Goal: Information Seeking & Learning: Learn about a topic

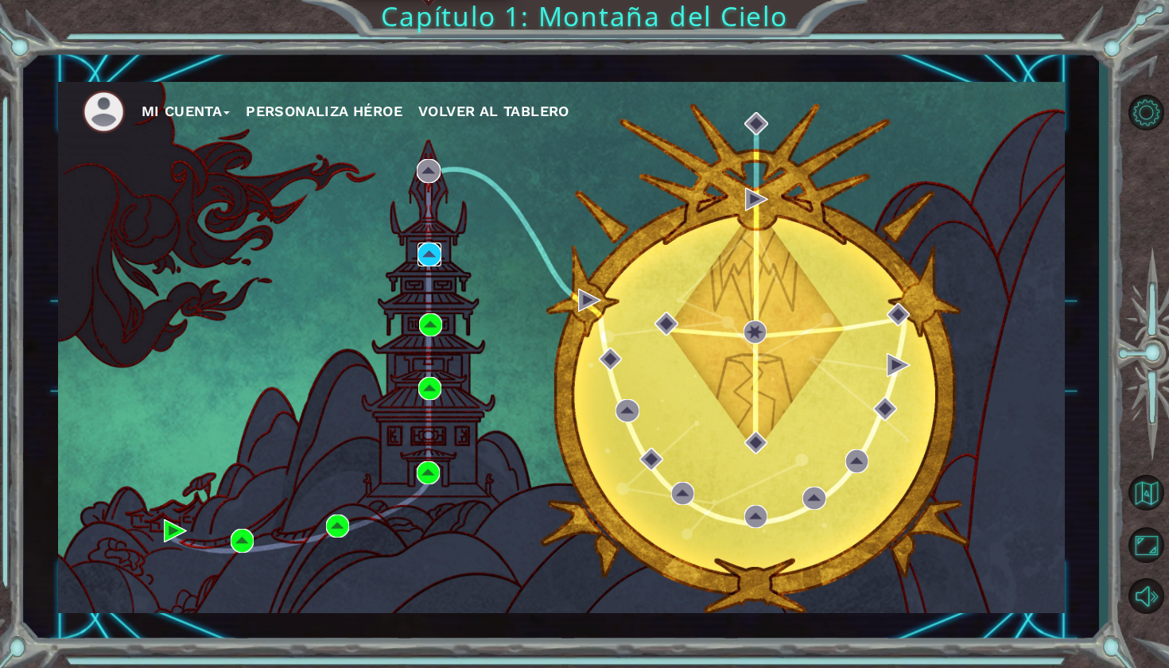
click at [431, 254] on img at bounding box center [428, 254] width 23 height 23
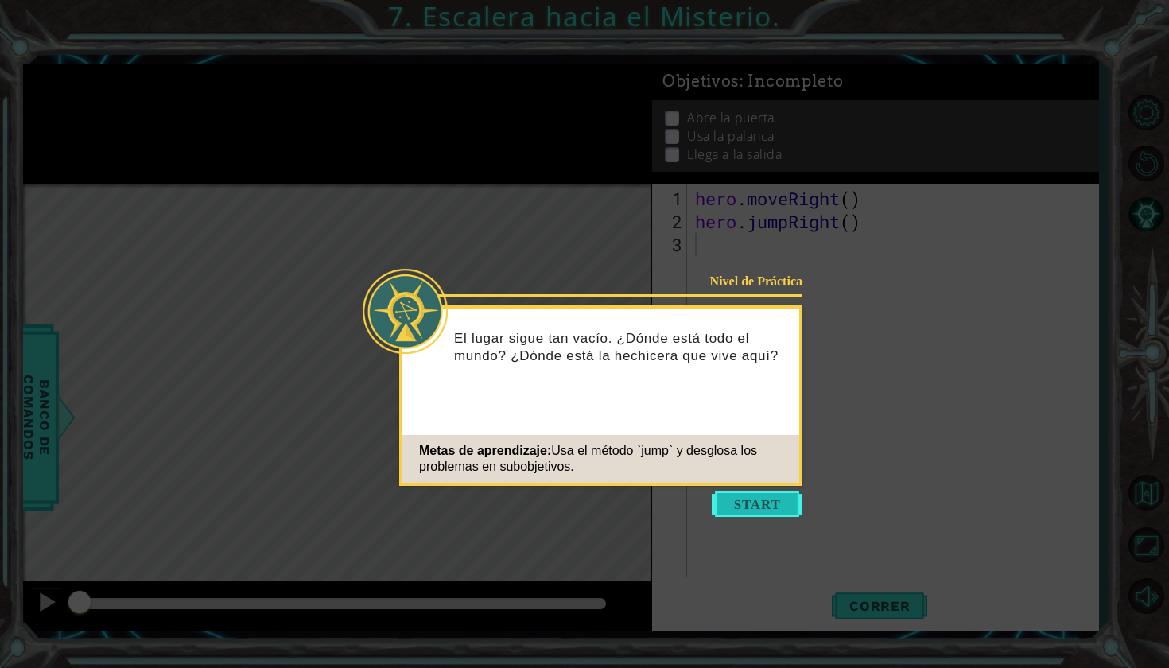
click at [744, 507] on button "Start" at bounding box center [757, 503] width 91 height 25
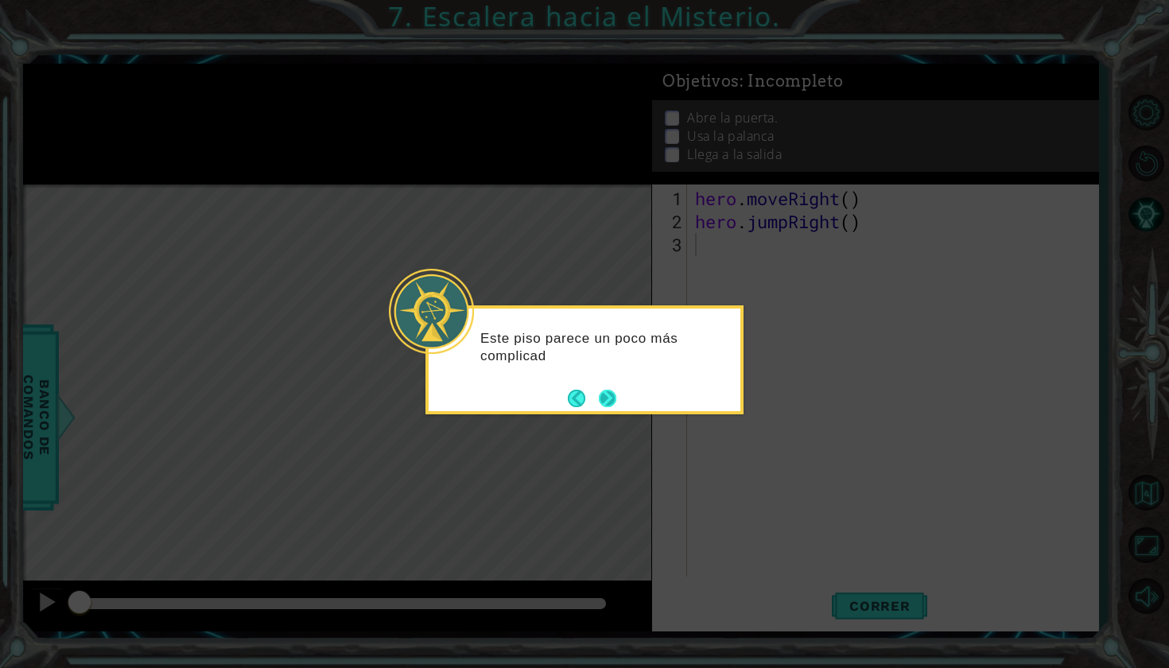
click at [614, 406] on button "Next" at bounding box center [608, 398] width 18 height 18
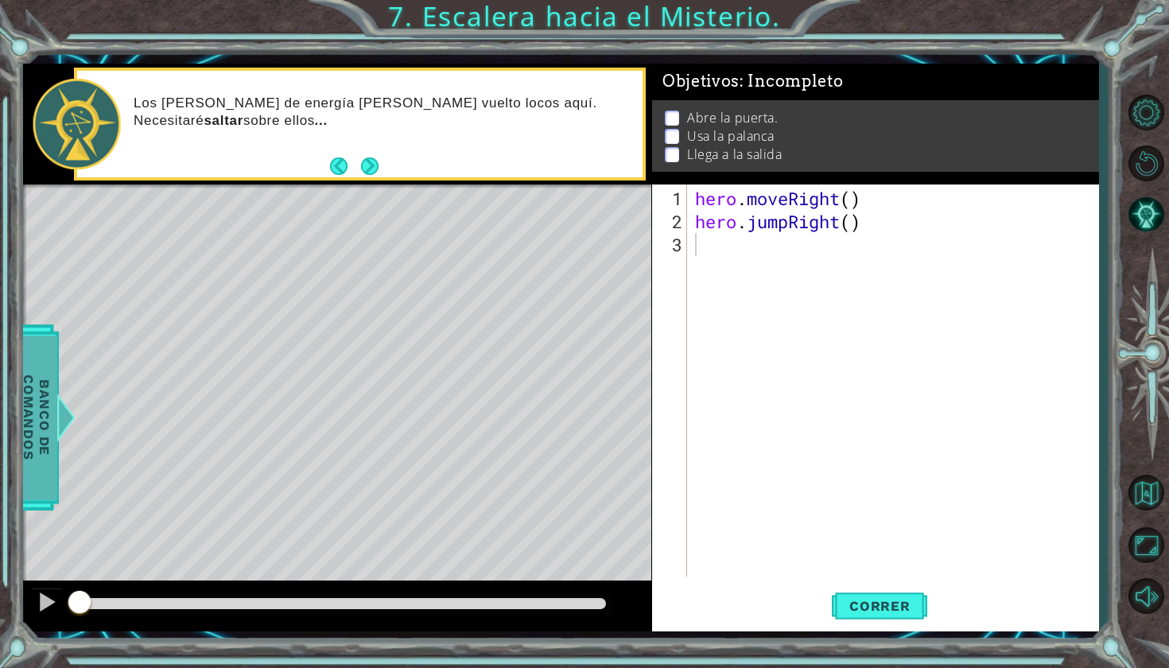
click at [43, 431] on span "Banco de comandos" at bounding box center [36, 418] width 41 height 165
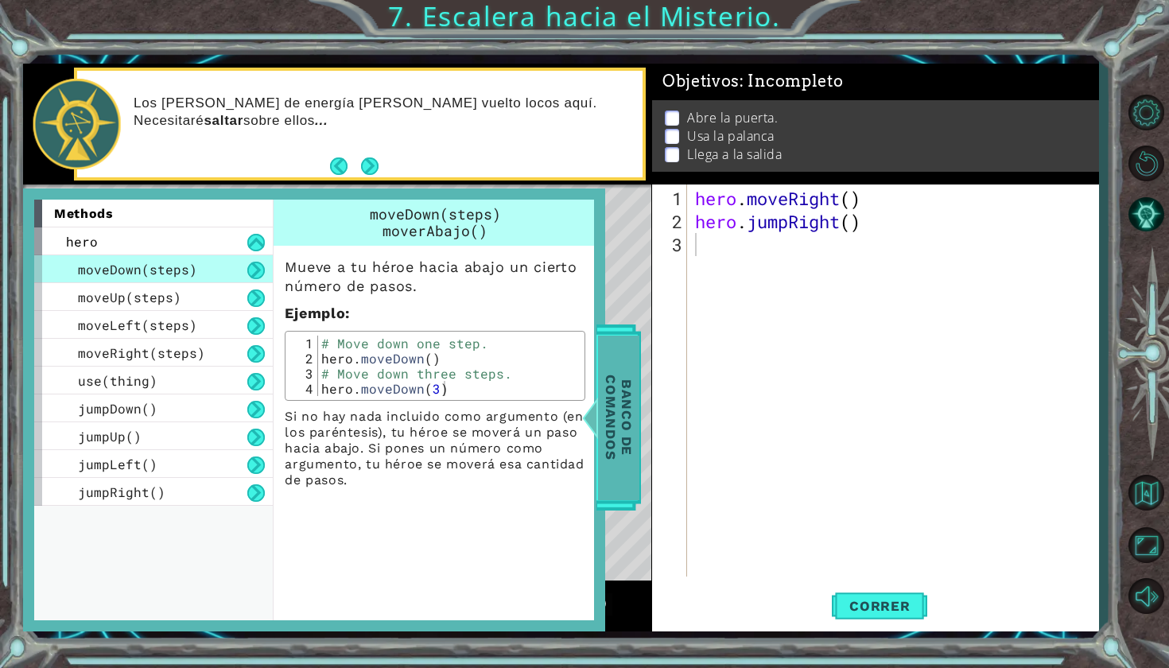
click at [600, 405] on span "Banco de comandos" at bounding box center [618, 418] width 41 height 165
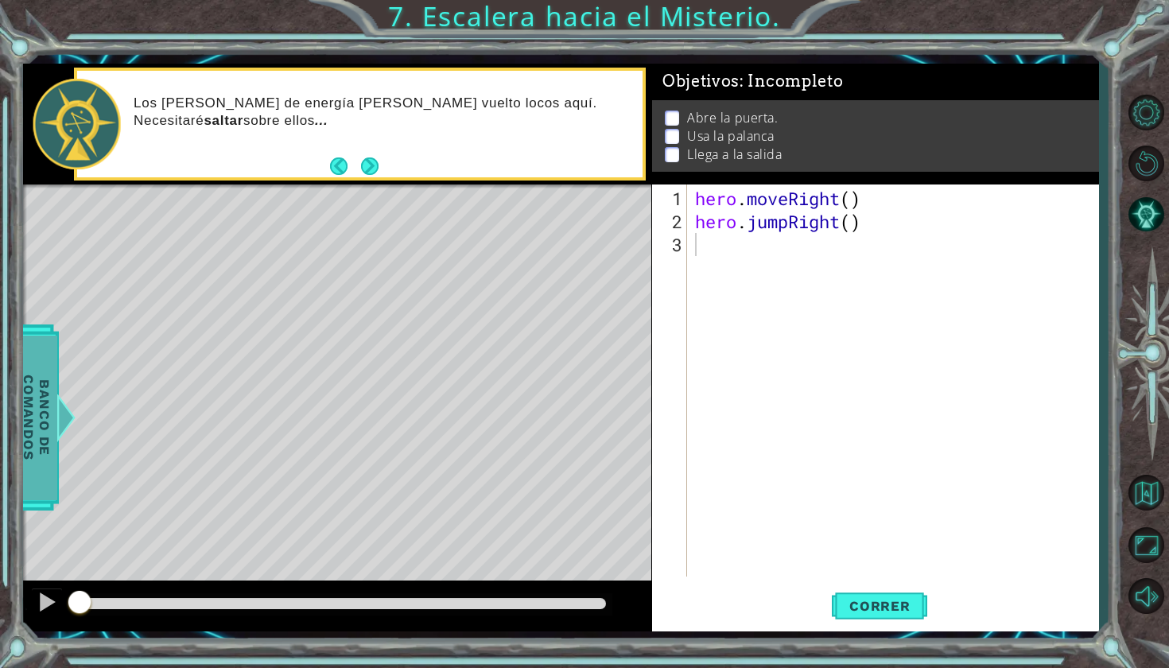
click at [35, 468] on span "Banco de comandos" at bounding box center [36, 418] width 41 height 165
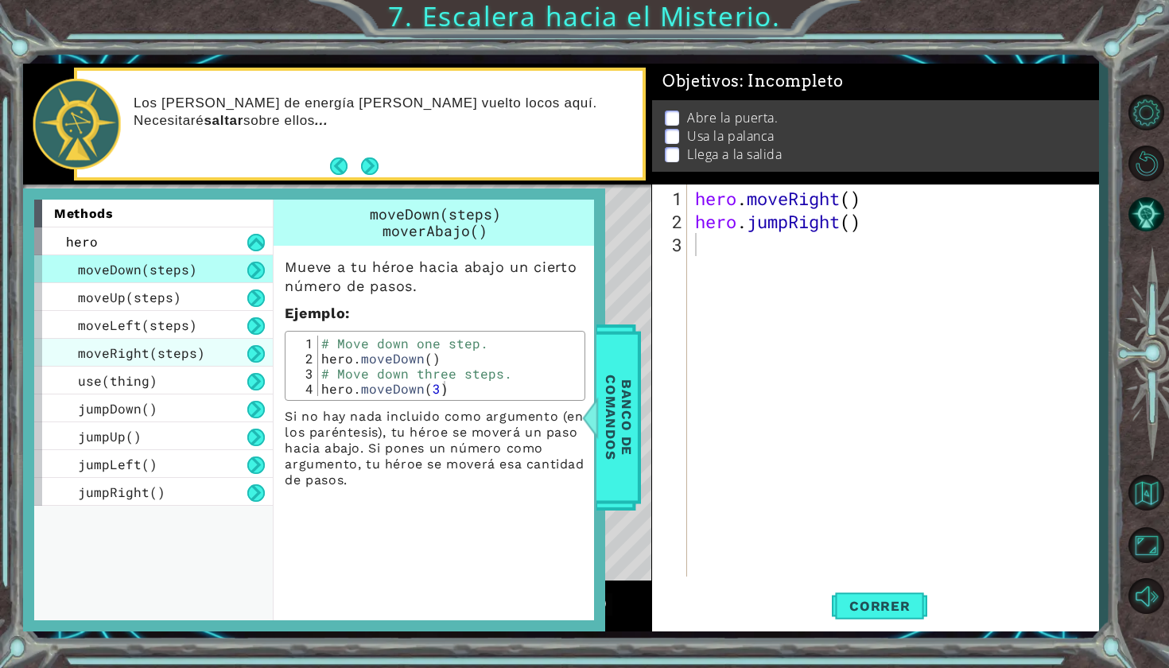
click at [148, 361] on div "moveRight(steps)" at bounding box center [153, 353] width 239 height 28
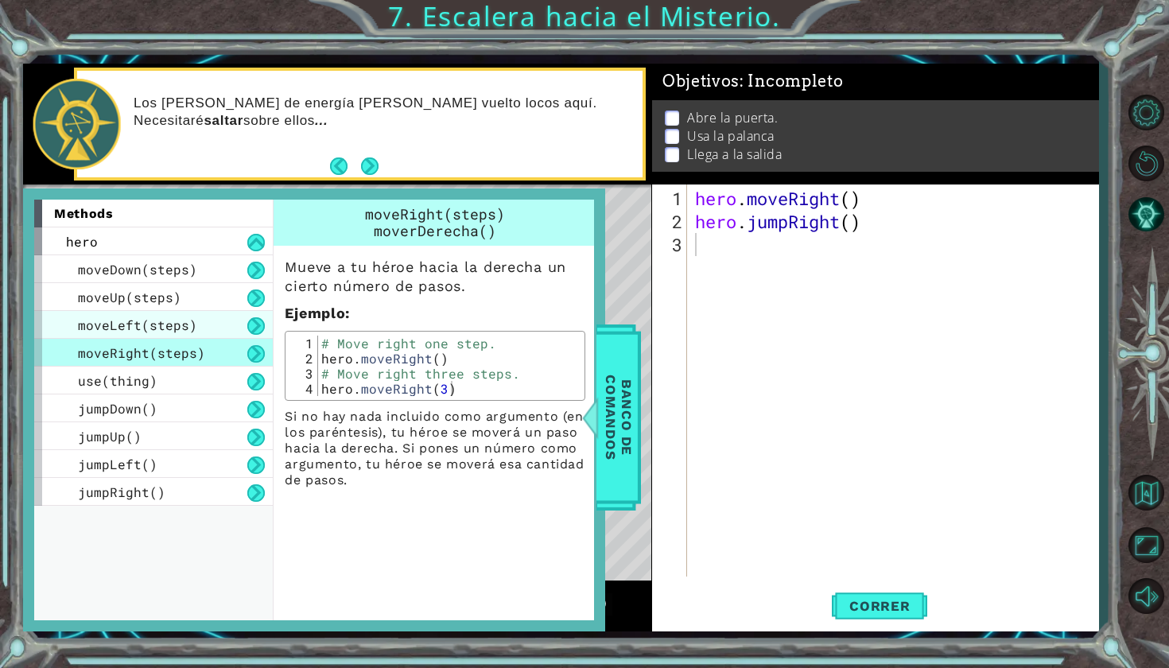
click at [157, 336] on div "moveLeft(steps)" at bounding box center [153, 325] width 239 height 28
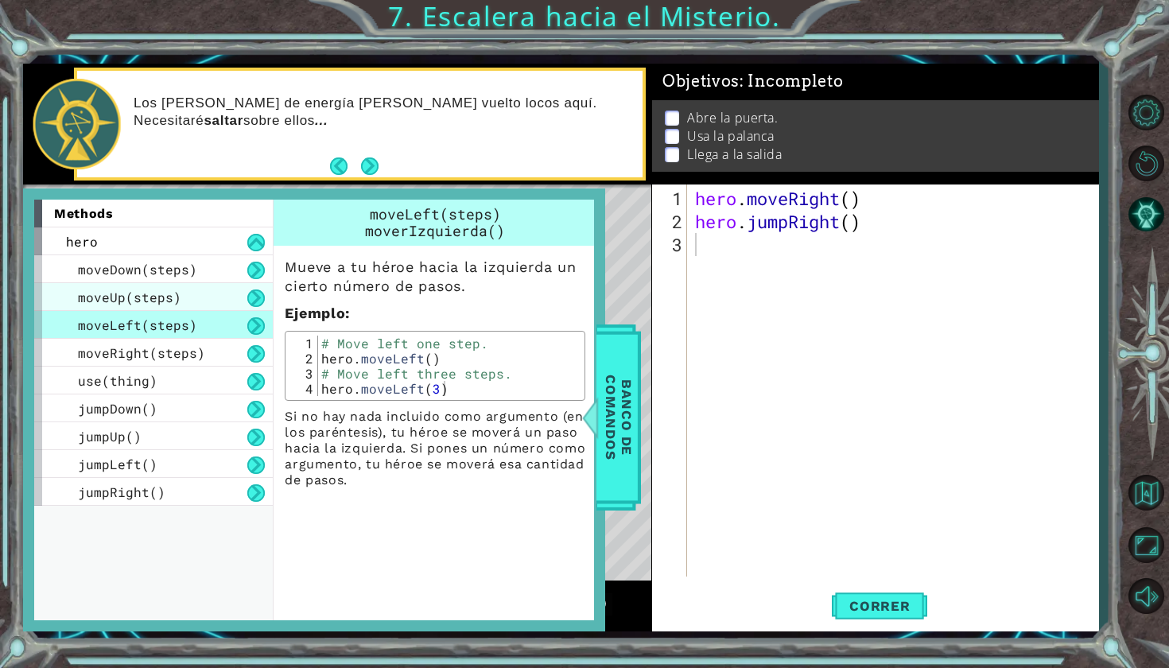
click at [158, 299] on span "moveUp(steps)" at bounding box center [129, 297] width 103 height 17
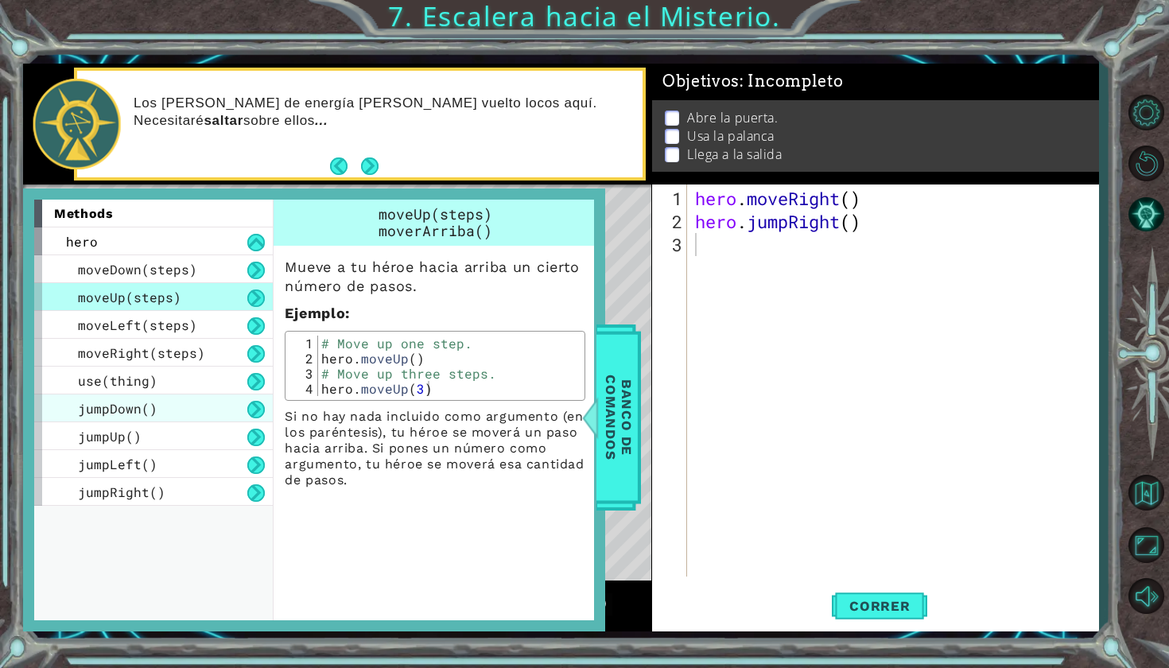
click at [165, 403] on div "jumpDown()" at bounding box center [153, 408] width 239 height 28
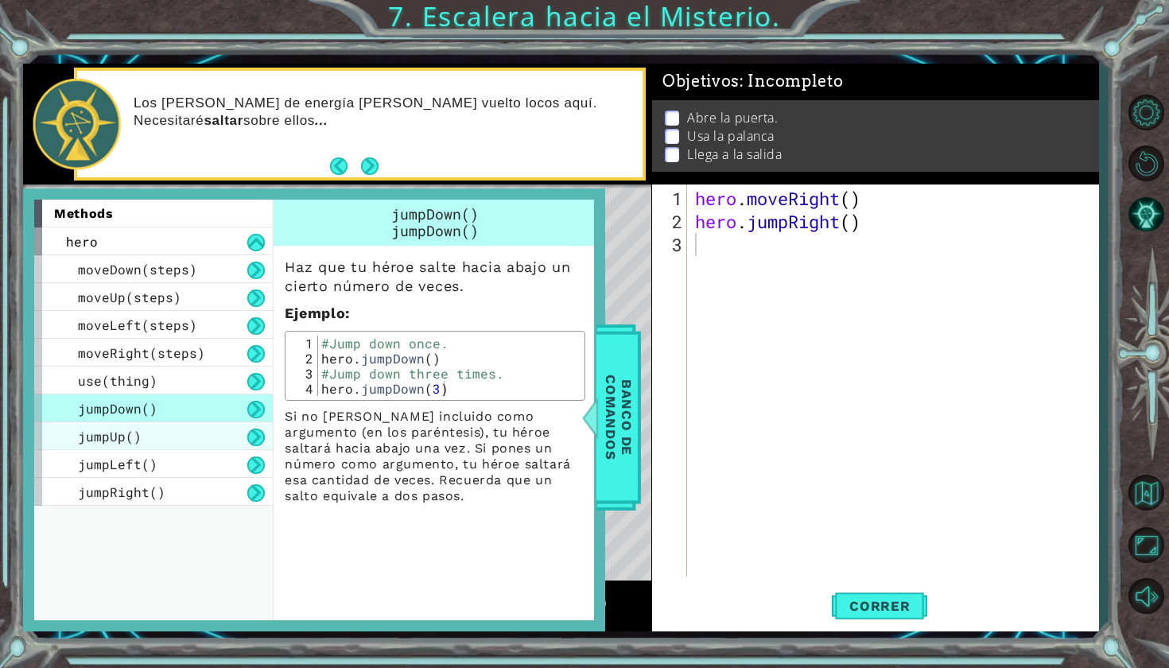
click at [176, 440] on div "jumpUp()" at bounding box center [153, 436] width 239 height 28
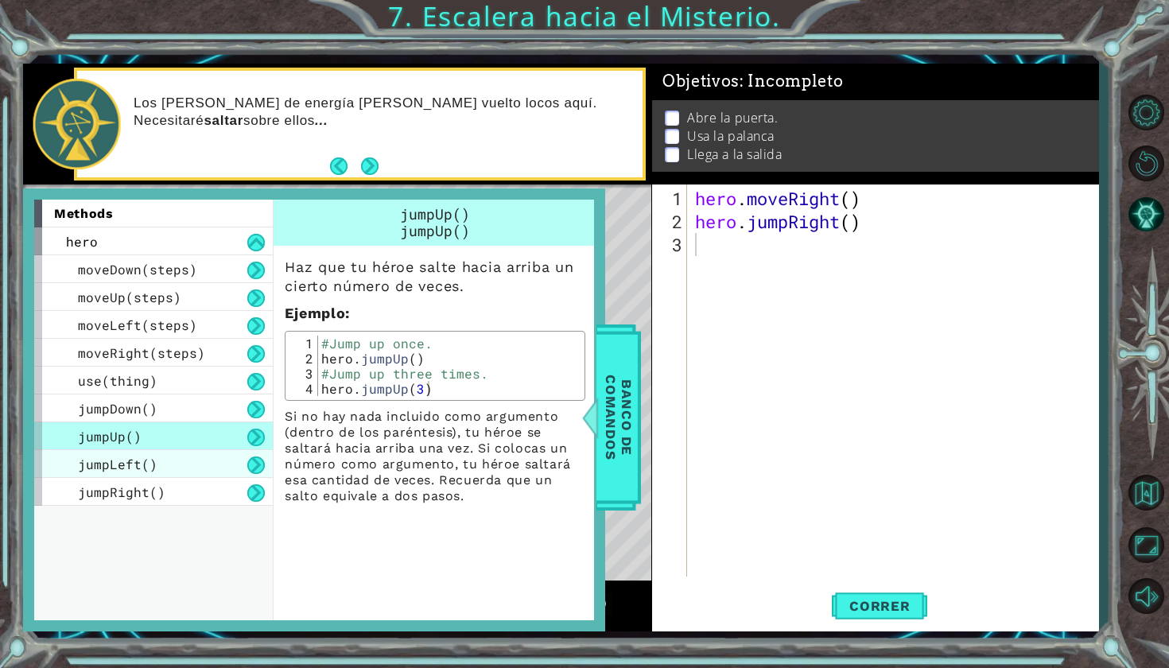
click at [188, 461] on div "jumpLeft()" at bounding box center [153, 464] width 239 height 28
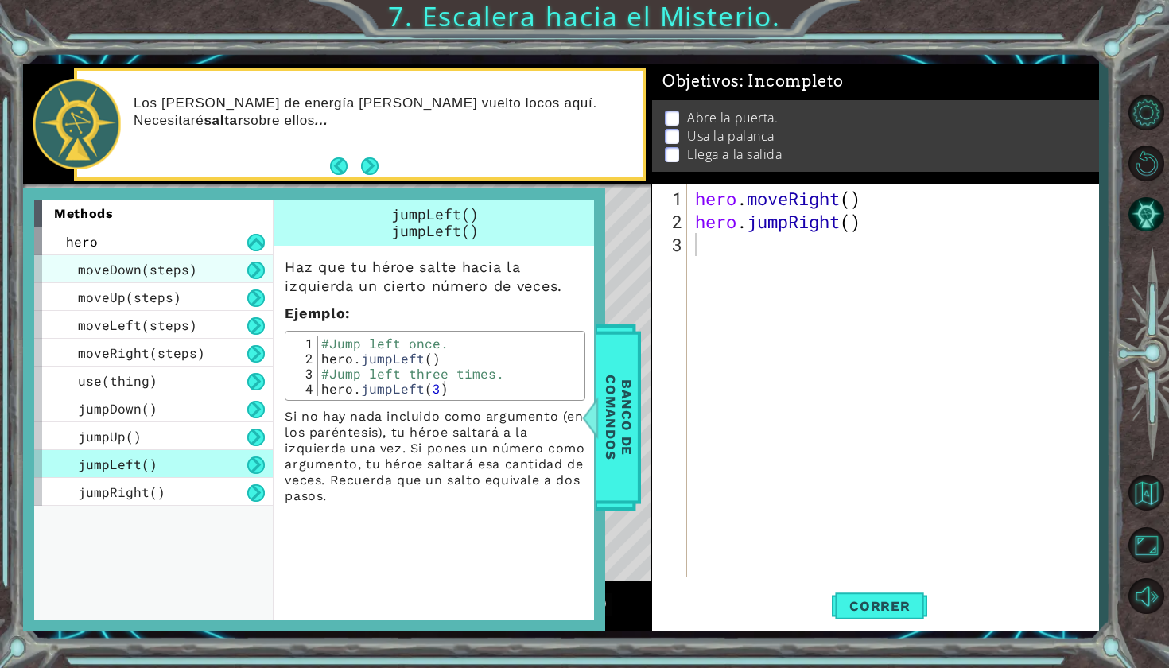
click at [174, 281] on div "moveDown(steps)" at bounding box center [153, 269] width 239 height 28
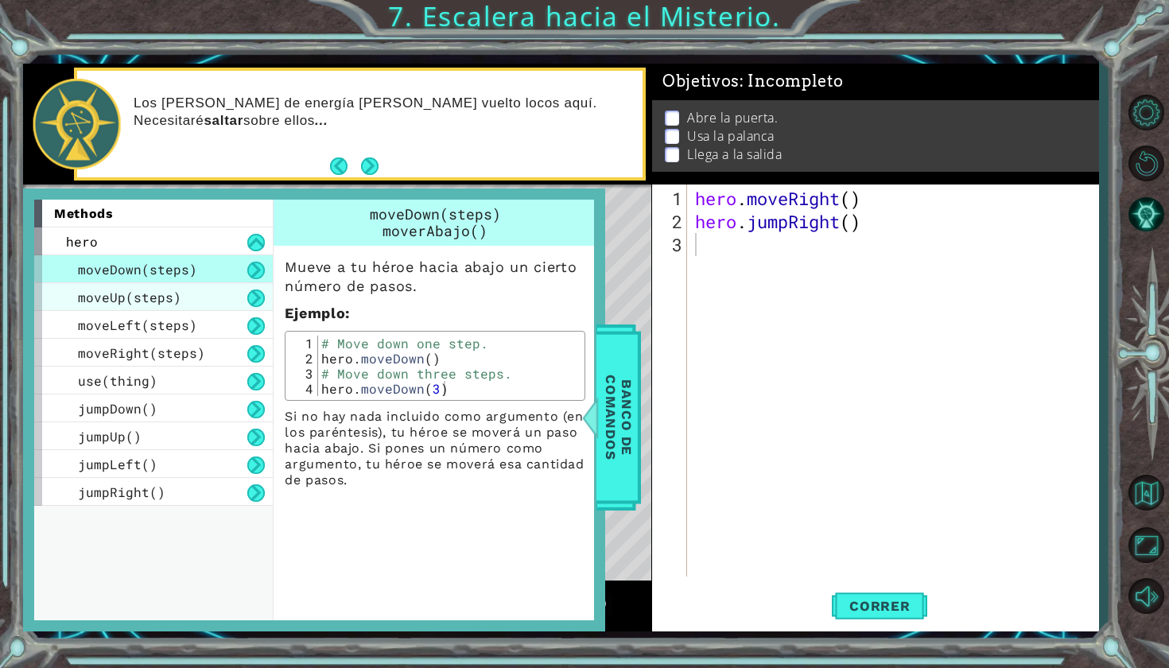
click at [201, 297] on div "moveUp(steps)" at bounding box center [153, 297] width 239 height 28
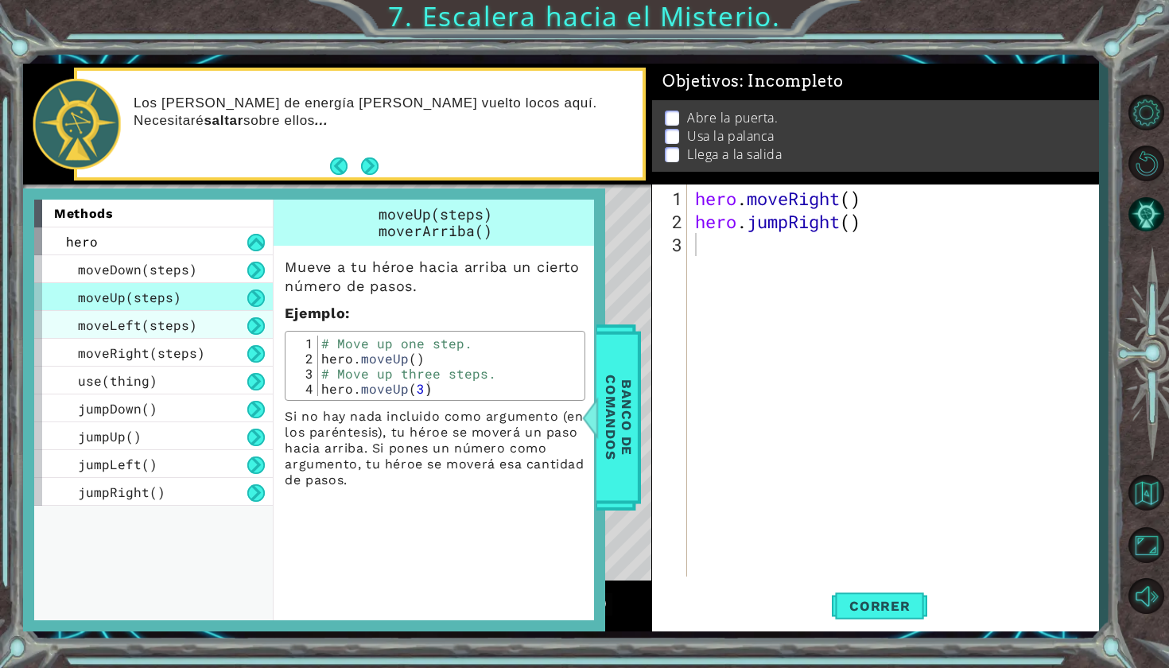
click at [188, 319] on span "moveLeft(steps)" at bounding box center [137, 324] width 119 height 17
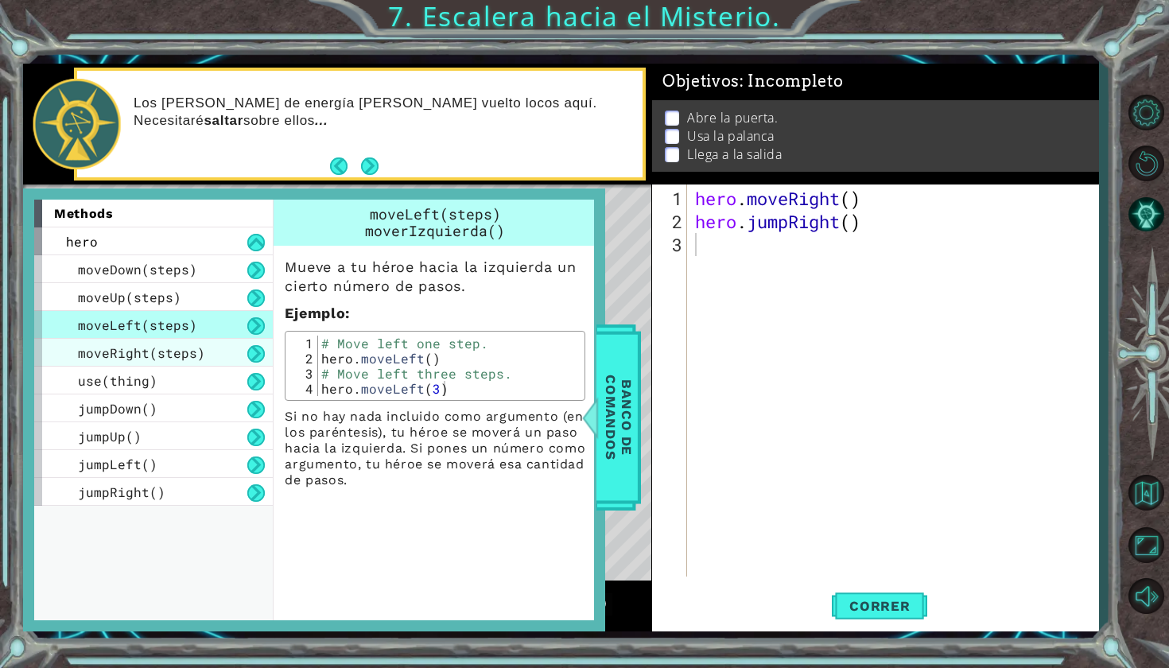
click at [173, 352] on span "moveRight(steps)" at bounding box center [141, 352] width 127 height 17
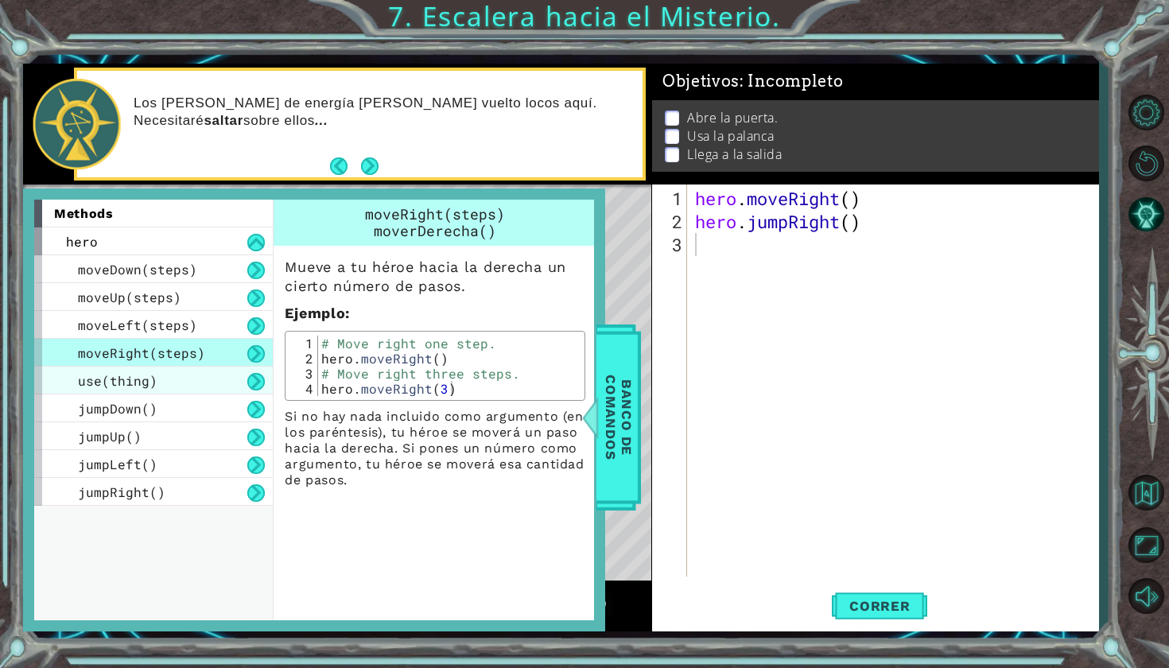
click at [170, 369] on div "use(thing)" at bounding box center [153, 381] width 239 height 28
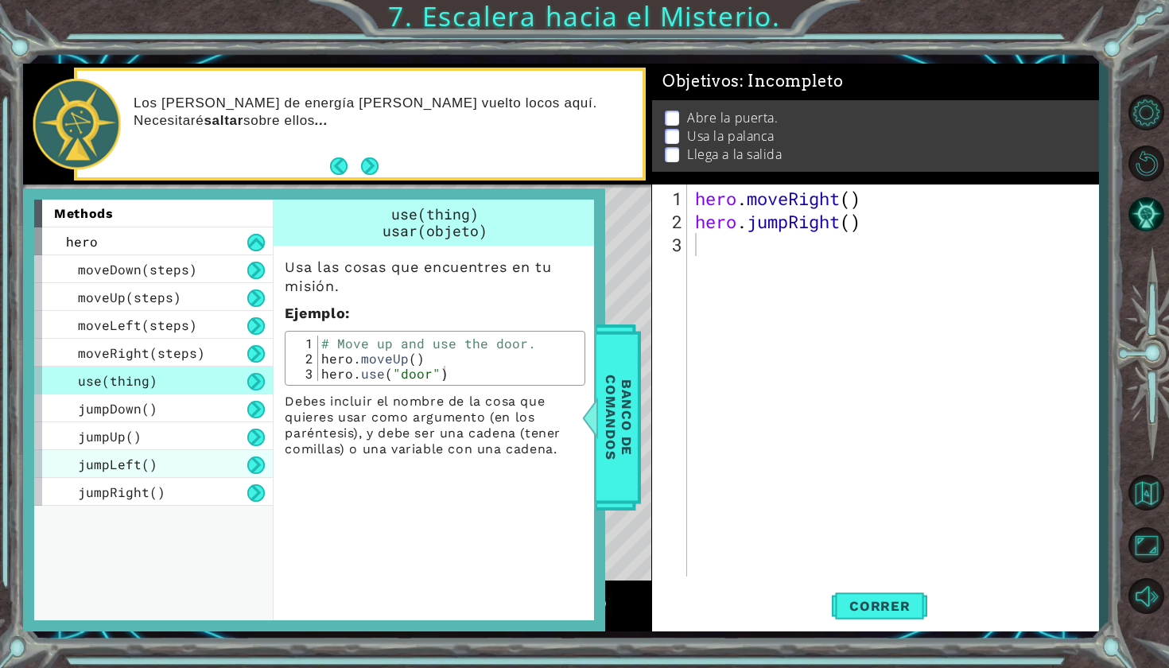
click at [126, 452] on div "jumpLeft()" at bounding box center [153, 464] width 239 height 28
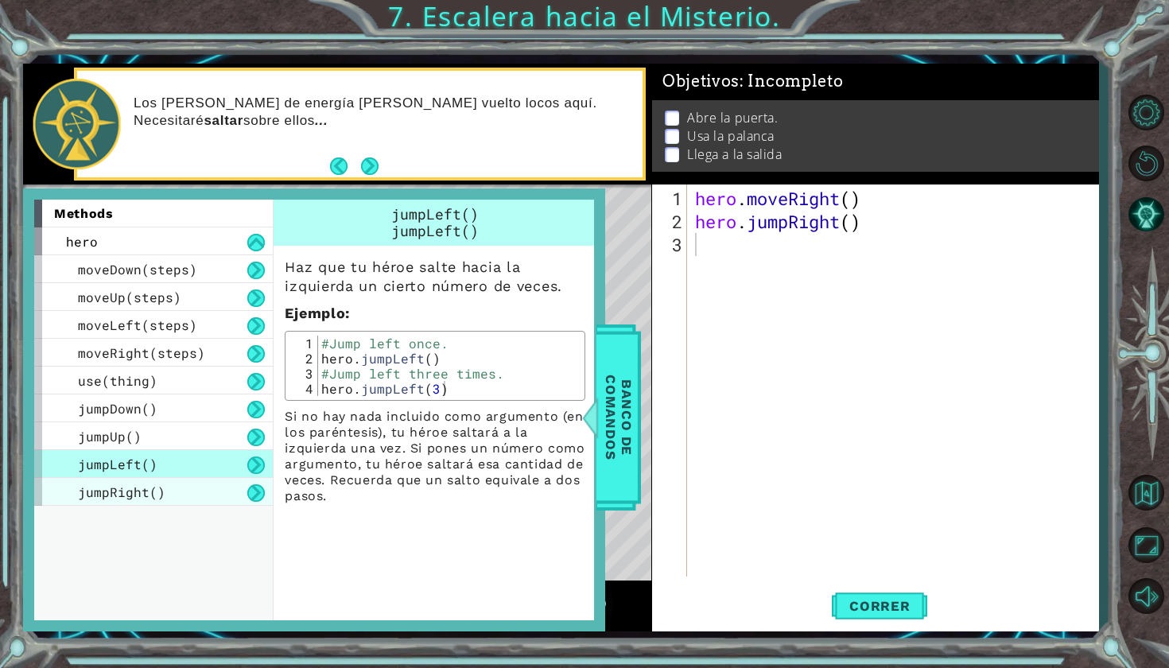
click at [134, 489] on span "jumpRight()" at bounding box center [121, 491] width 87 height 17
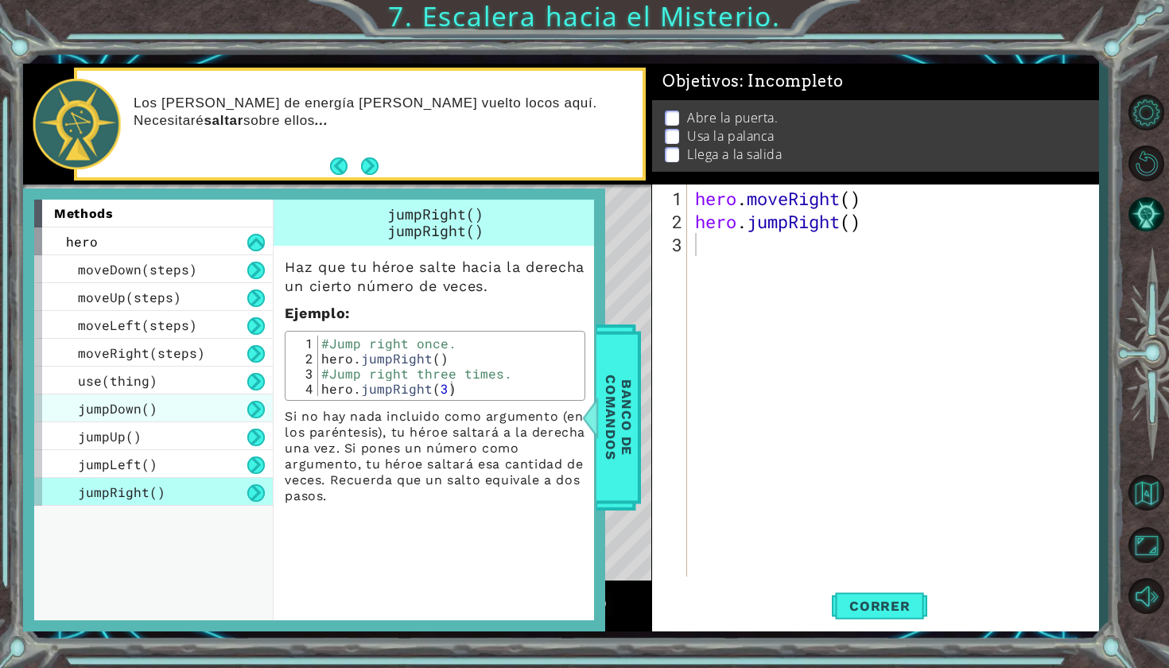
click at [139, 398] on div "jumpDown()" at bounding box center [153, 408] width 239 height 28
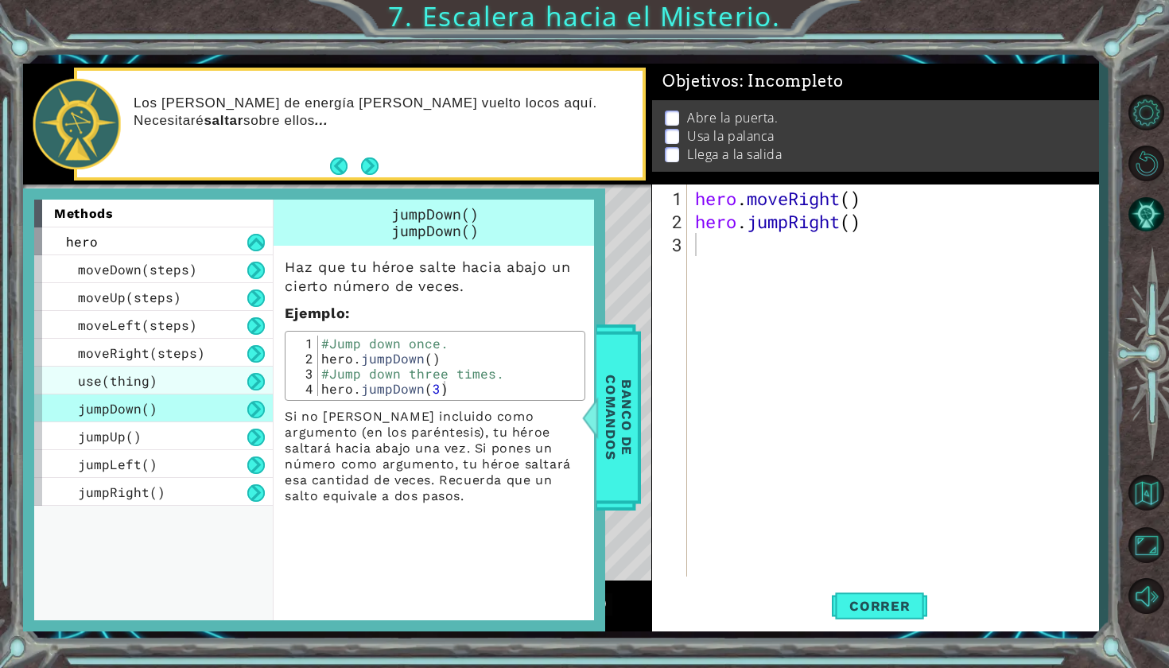
click at [149, 393] on div "use(thing)" at bounding box center [153, 381] width 239 height 28
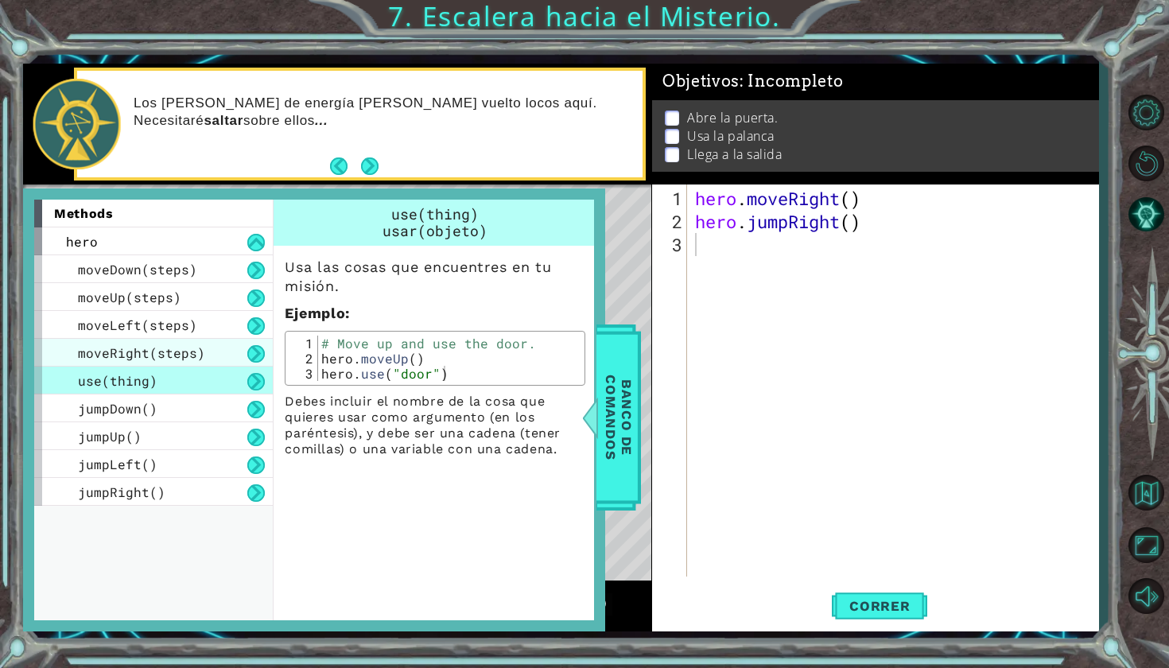
click at [152, 365] on div "moveRight(steps)" at bounding box center [153, 353] width 239 height 28
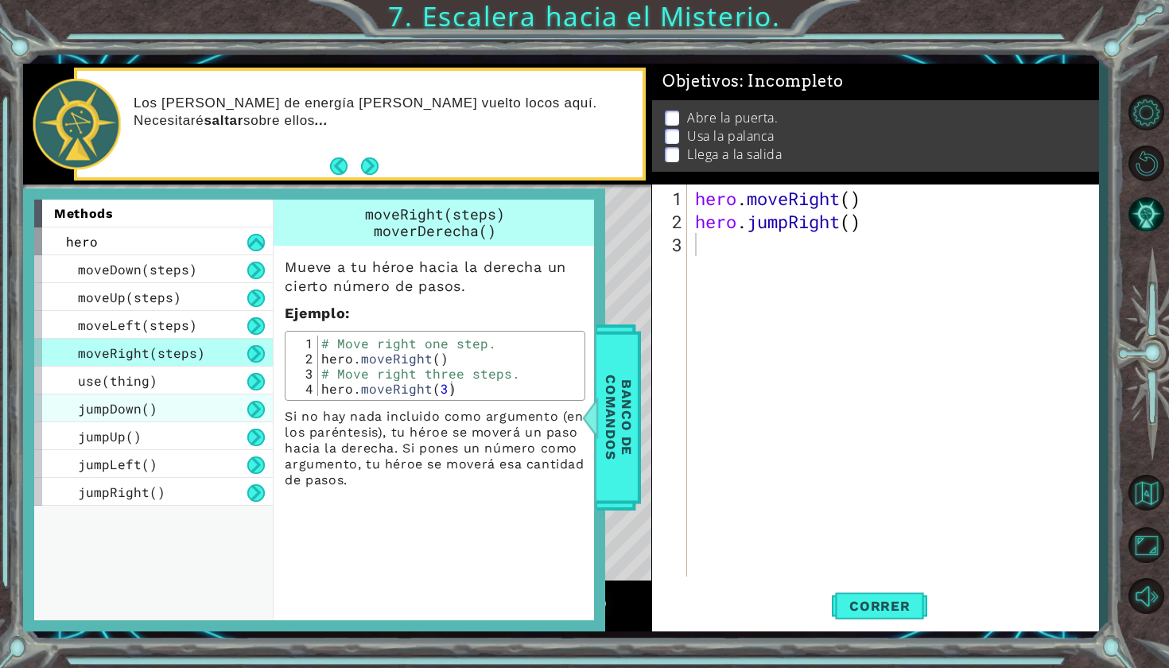
click at [223, 406] on div "jumpDown()" at bounding box center [153, 408] width 239 height 28
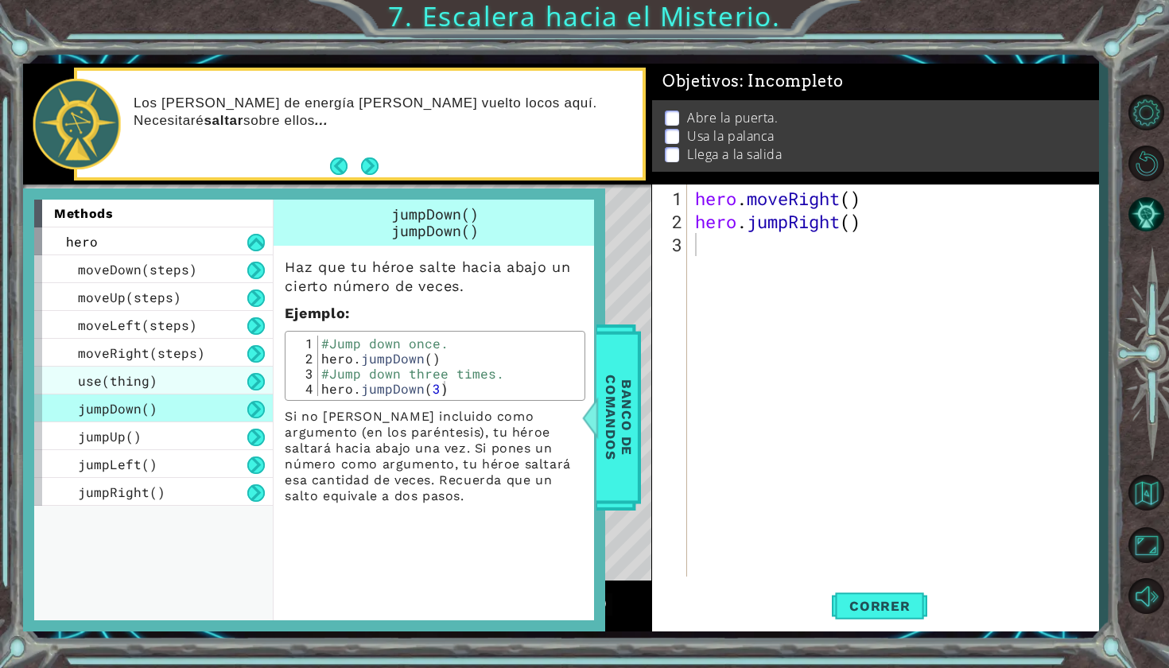
click at [202, 382] on div "use(thing)" at bounding box center [153, 381] width 239 height 28
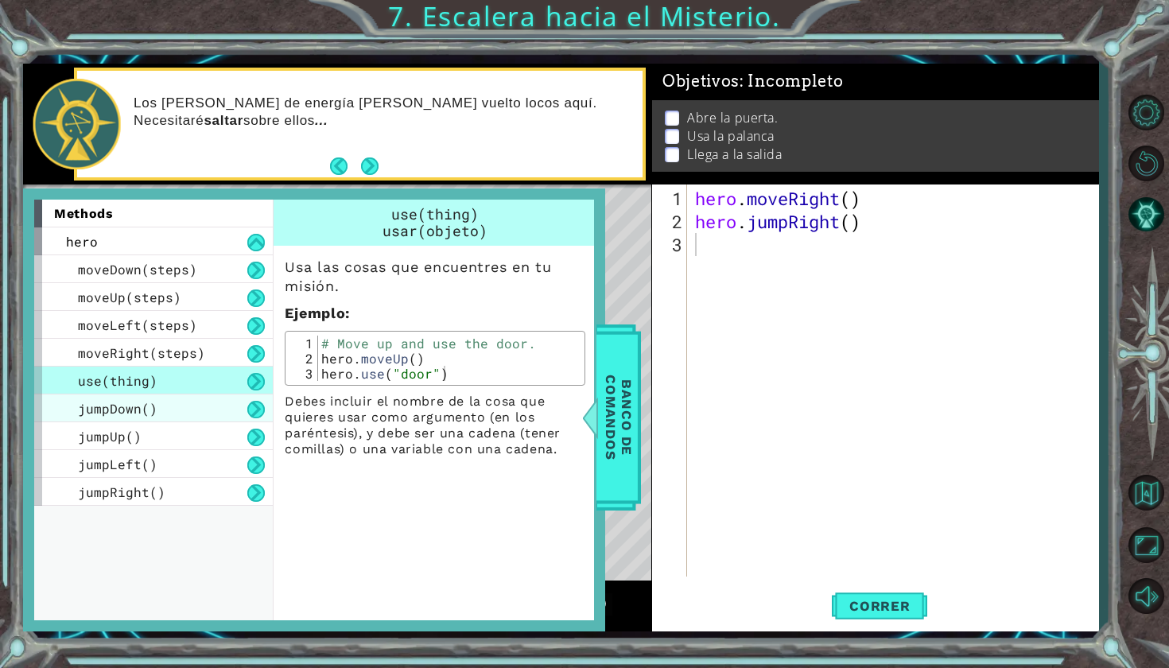
click at [185, 420] on div "jumpDown()" at bounding box center [153, 408] width 239 height 28
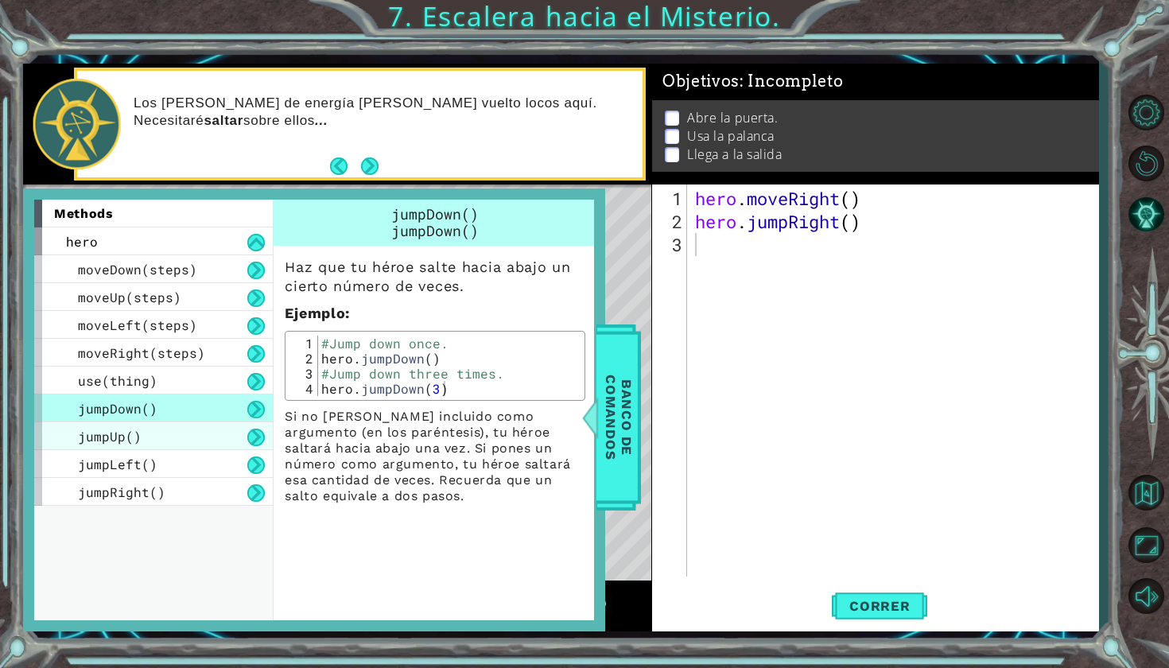
click at [182, 444] on div "jumpUp()" at bounding box center [153, 436] width 239 height 28
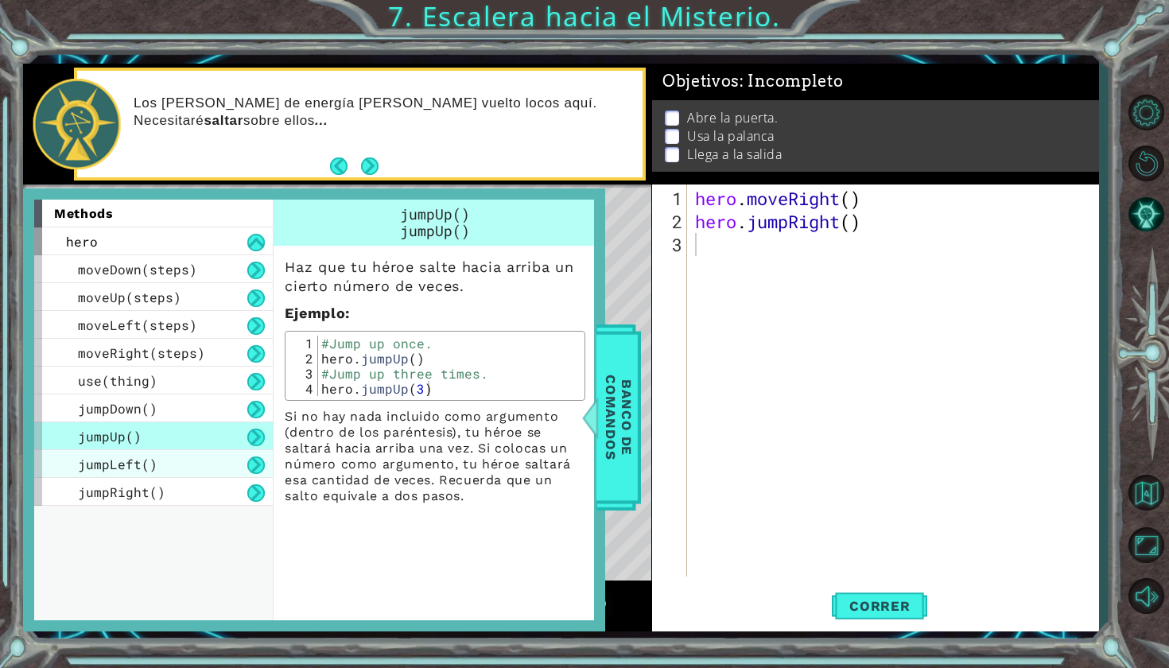
click at [165, 456] on div "jumpLeft()" at bounding box center [153, 464] width 239 height 28
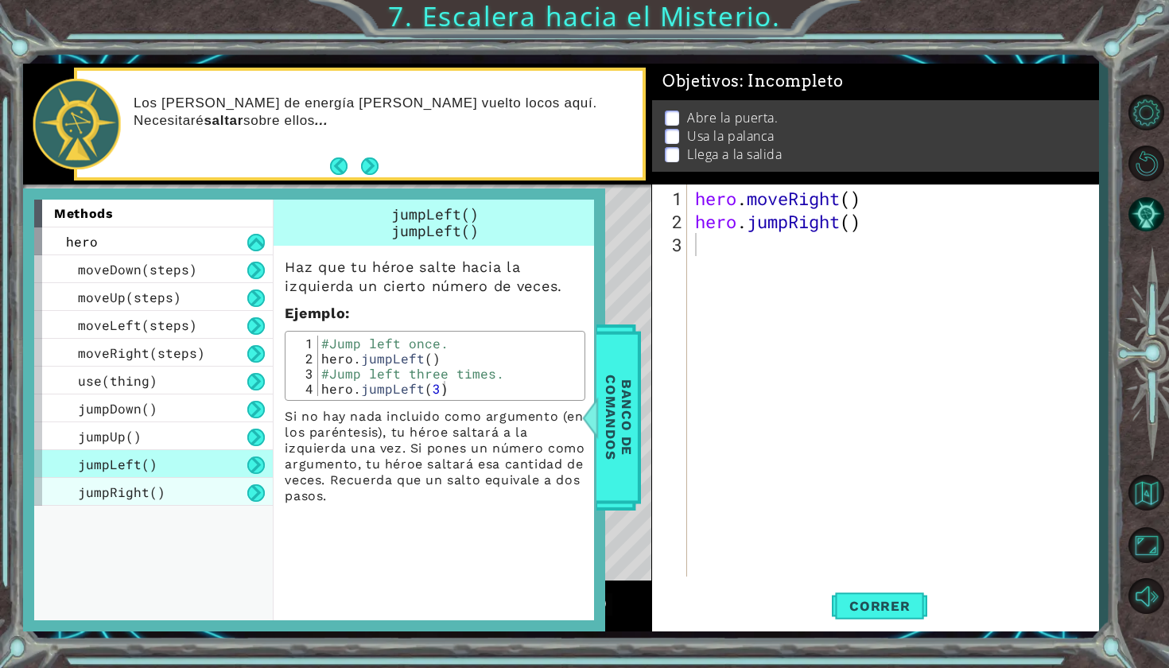
click at [153, 481] on div "jumpRight()" at bounding box center [153, 492] width 239 height 28
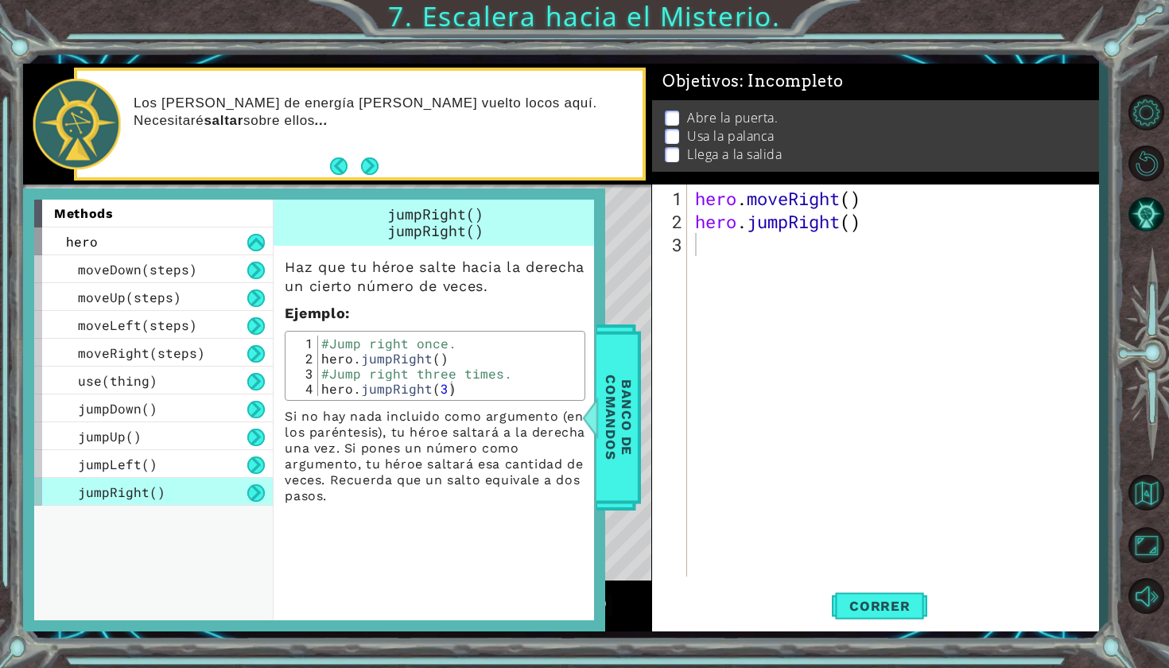
click at [153, 481] on div "jumpRight()" at bounding box center [153, 492] width 239 height 28
click at [161, 273] on span "moveDown(steps)" at bounding box center [137, 269] width 119 height 17
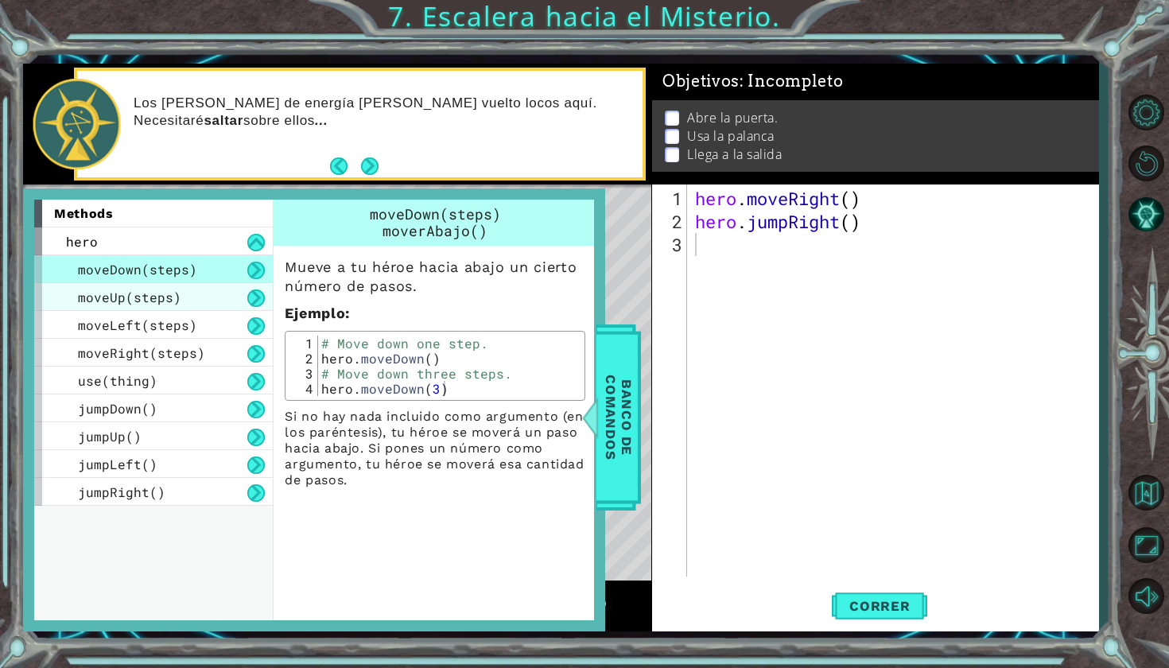
click at [161, 307] on div "moveUp(steps)" at bounding box center [153, 297] width 239 height 28
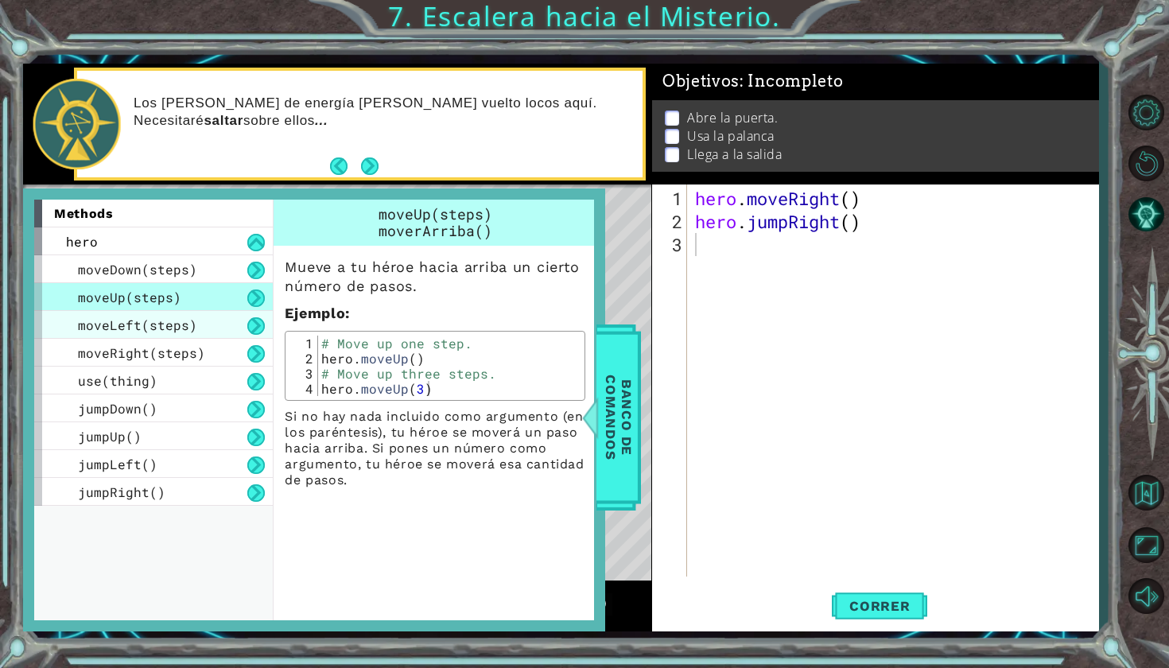
click at [192, 326] on span "moveLeft(steps)" at bounding box center [137, 324] width 119 height 17
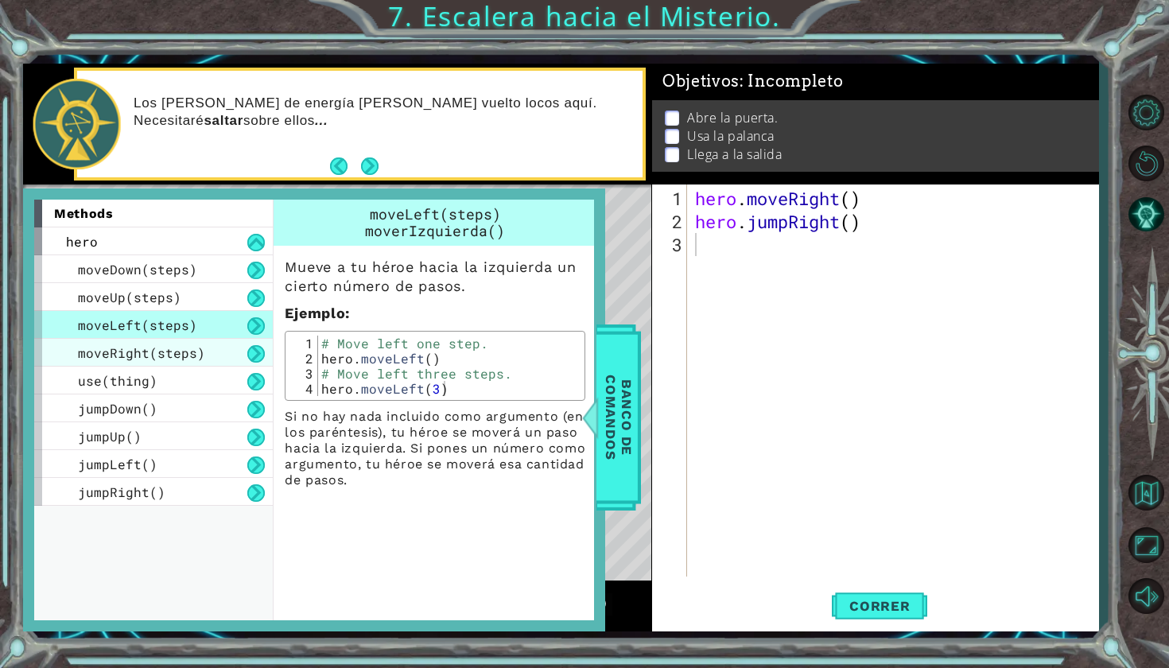
click at [174, 357] on span "moveRight(steps)" at bounding box center [141, 352] width 127 height 17
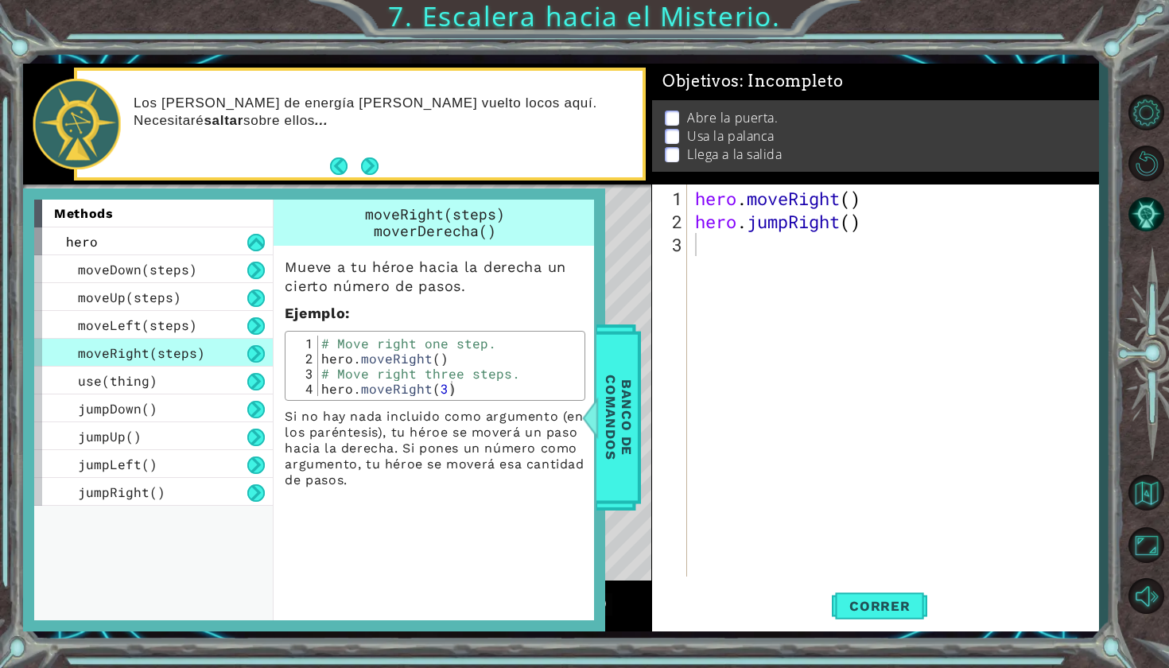
click at [729, 255] on div "hero . moveRight ( ) hero . jumpRight ( )" at bounding box center [897, 406] width 410 height 438
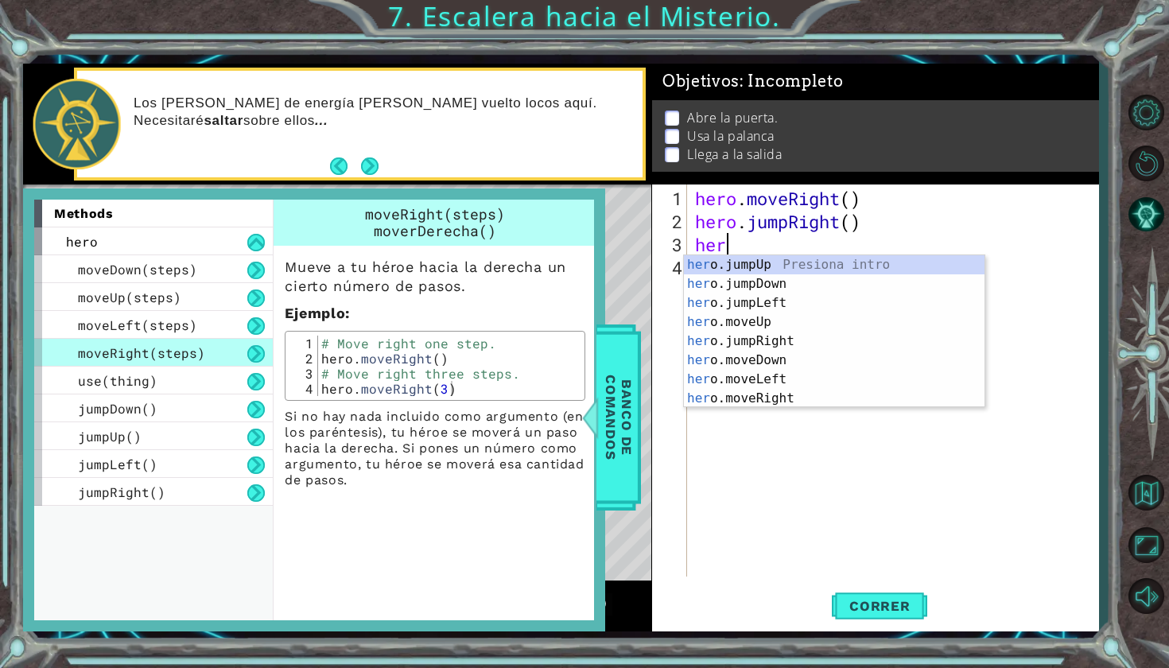
type textarea "hero"
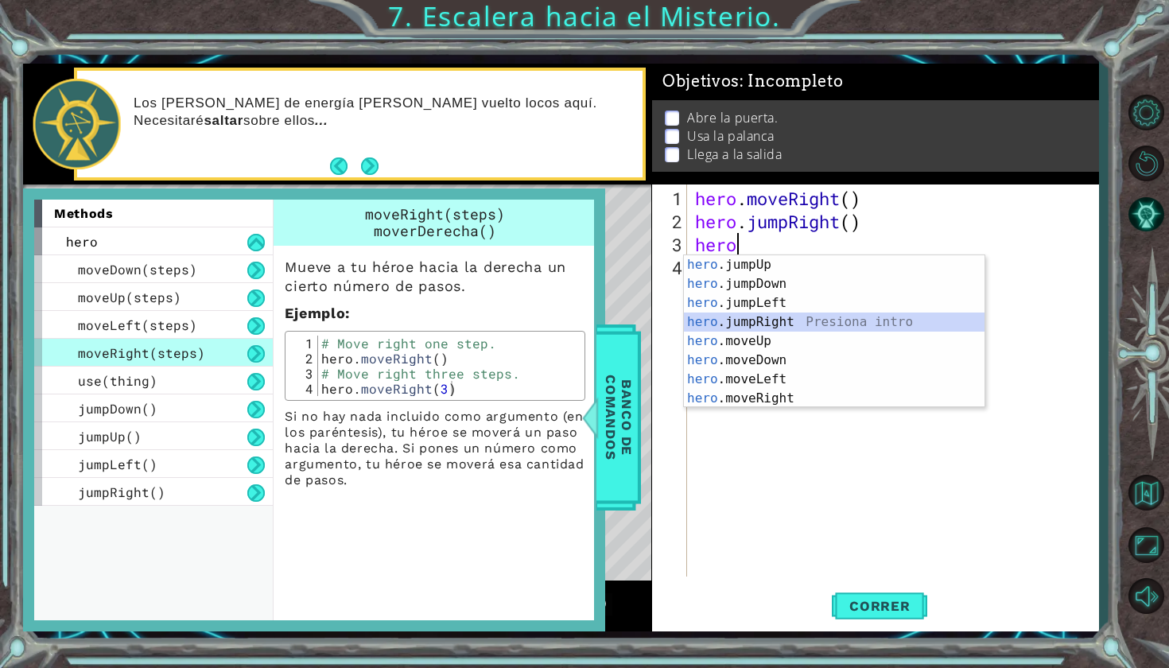
click at [755, 320] on div "hero .jumpUp Presiona intro hero .jumpDown Presiona intro hero .jumpLeft Presio…" at bounding box center [834, 350] width 301 height 191
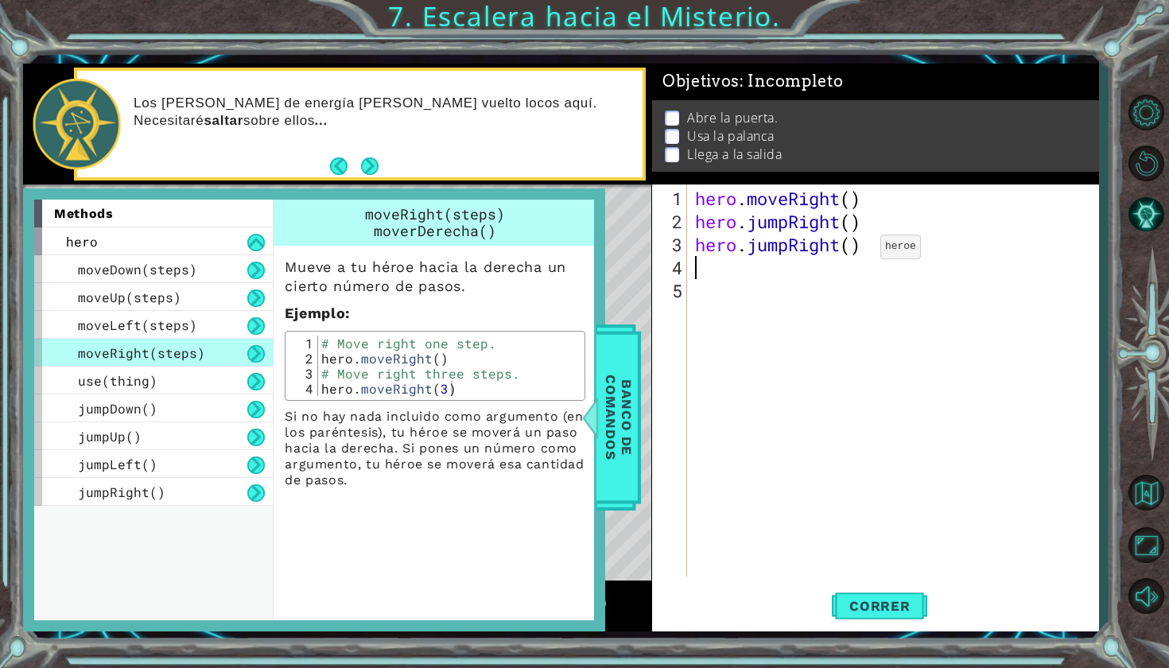
click at [856, 253] on div "hero . moveRight ( ) hero . jumpRight ( ) hero . jumpRight ( )" at bounding box center [897, 406] width 410 height 438
click at [642, 394] on div "Level Map" at bounding box center [390, 418] width 735 height 468
click at [630, 394] on span "Banco de comandos" at bounding box center [618, 418] width 41 height 165
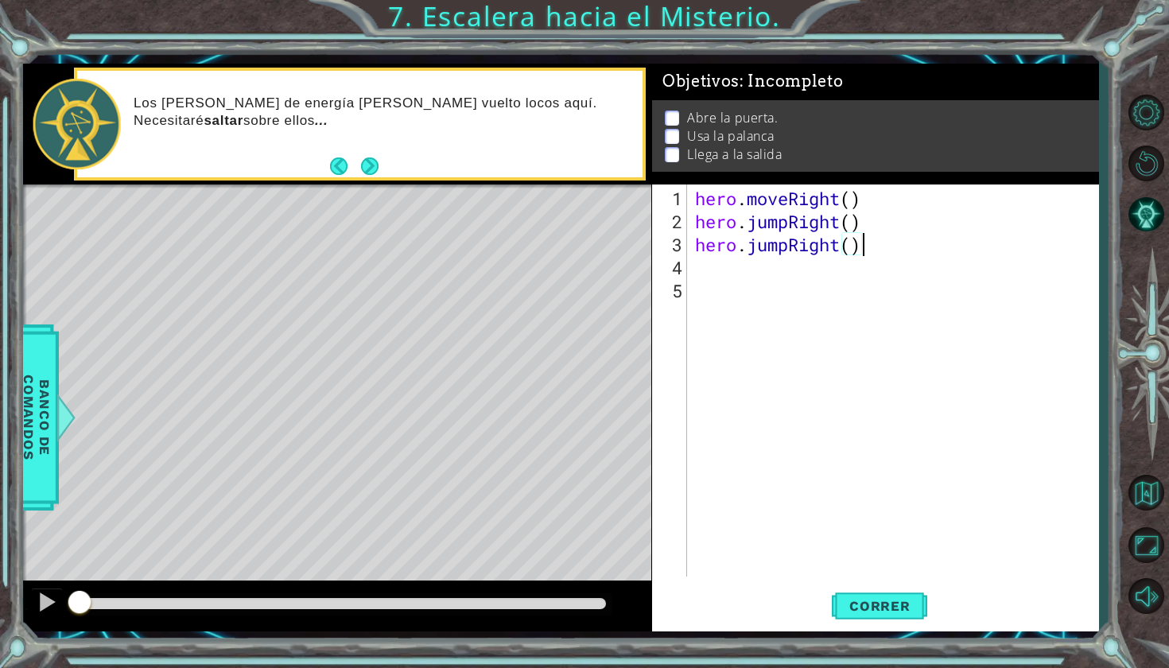
click at [859, 250] on div "hero . moveRight ( ) hero . jumpRight ( ) hero . jumpRight ( )" at bounding box center [897, 406] width 410 height 438
click at [855, 250] on div "hero . moveRight ( ) hero . jumpRight ( ) hero . jumpRight ( )" at bounding box center [897, 406] width 410 height 438
type textarea "hero.jumpRight(2)"
click at [860, 608] on span "Correr" at bounding box center [879, 606] width 93 height 16
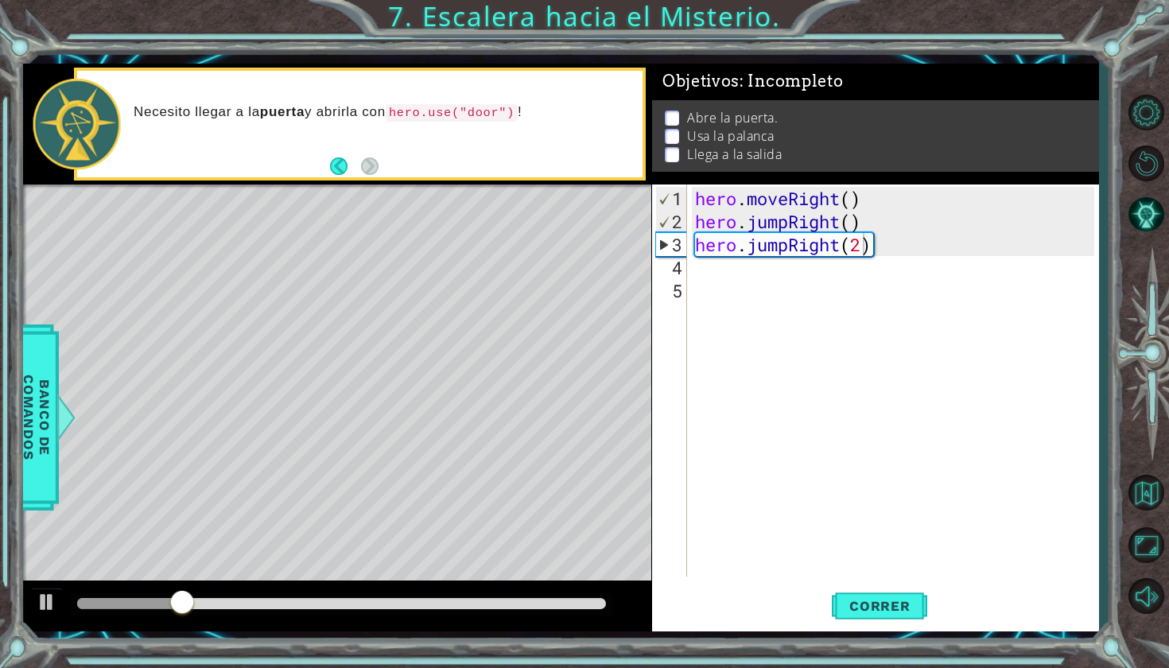
click at [591, 546] on div "1 ההההההההההההההההההההההההההההההההההההההההההההההההההההההההההההההההההההההההההההה…" at bounding box center [584, 334] width 1169 height 668
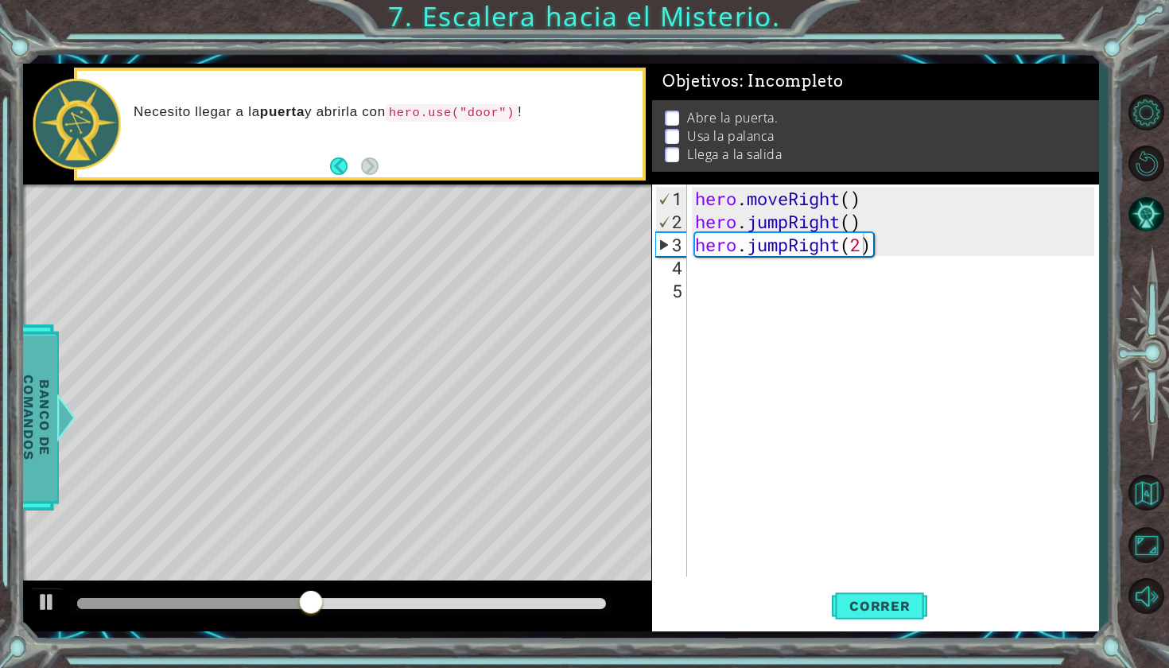
click at [45, 482] on span "Banco de comandos" at bounding box center [36, 418] width 41 height 165
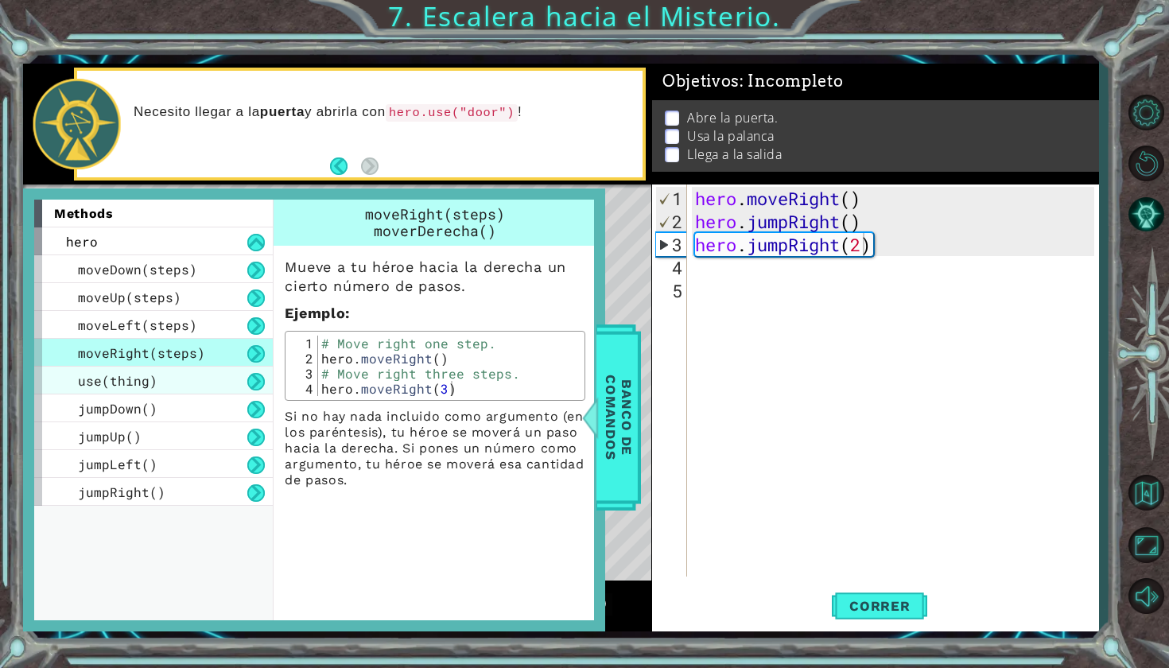
click at [143, 389] on div "use(thing)" at bounding box center [153, 381] width 239 height 28
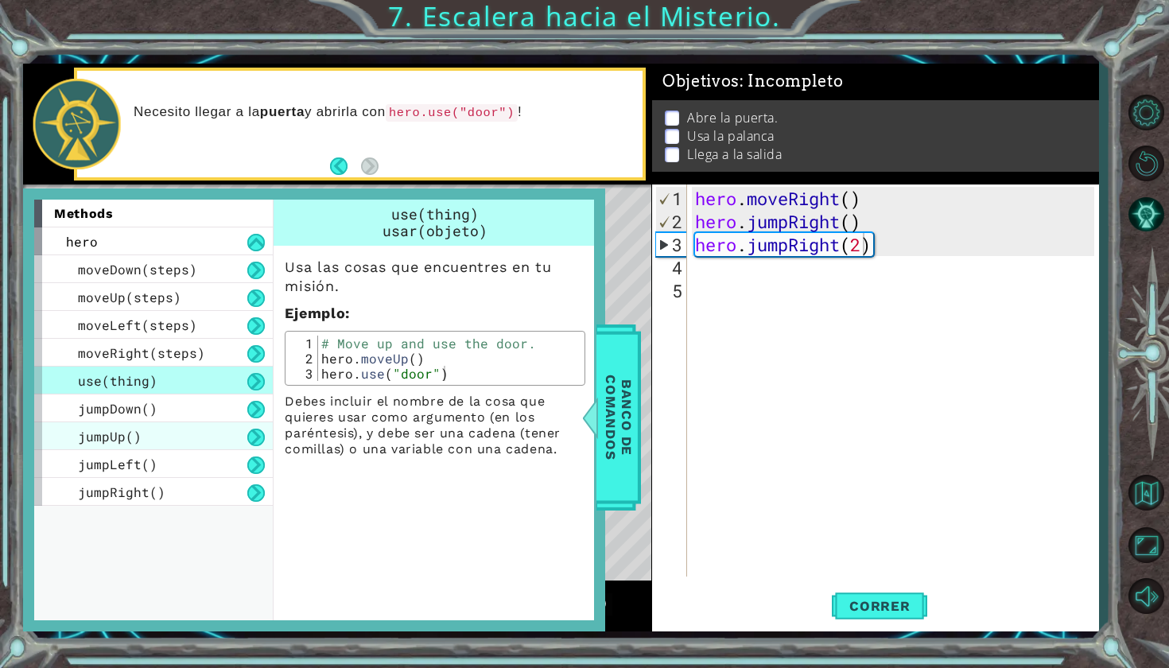
click at [138, 422] on div "jumpUp()" at bounding box center [153, 436] width 239 height 28
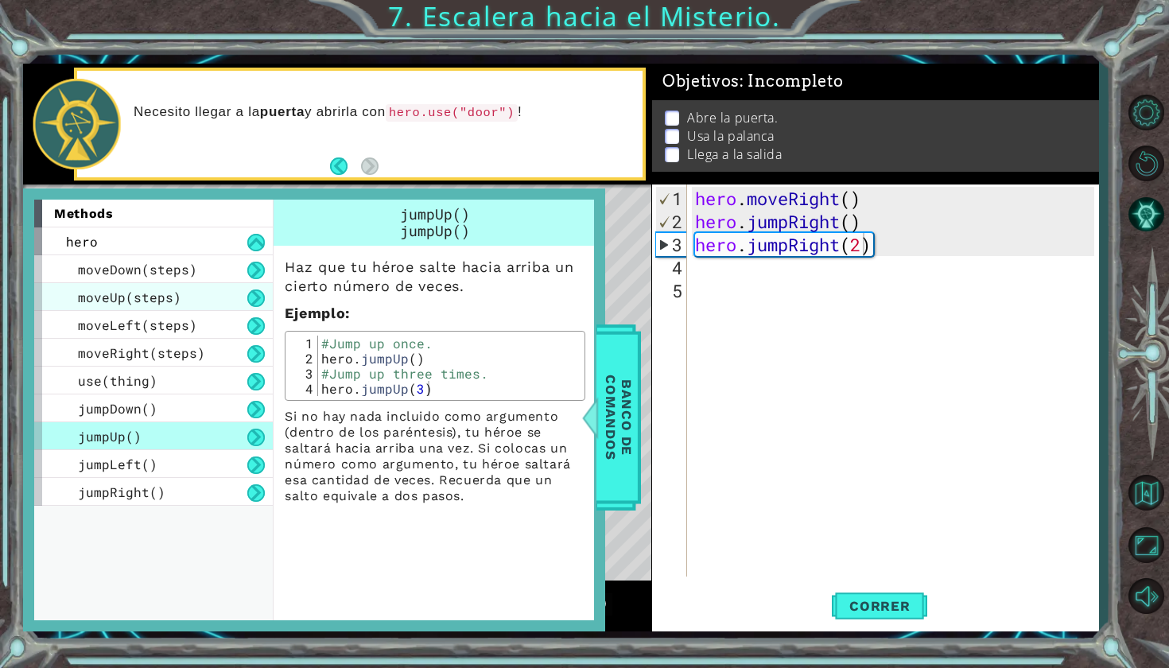
click at [155, 296] on span "moveUp(steps)" at bounding box center [129, 297] width 103 height 17
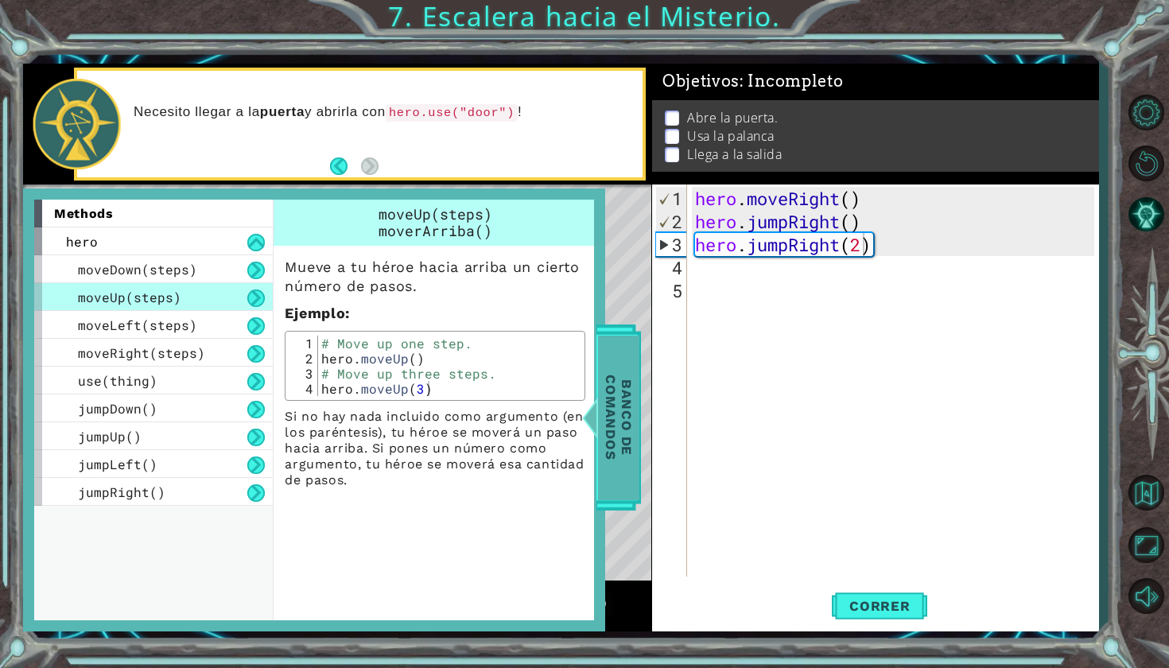
click at [600, 386] on span "Banco de comandos" at bounding box center [618, 418] width 41 height 165
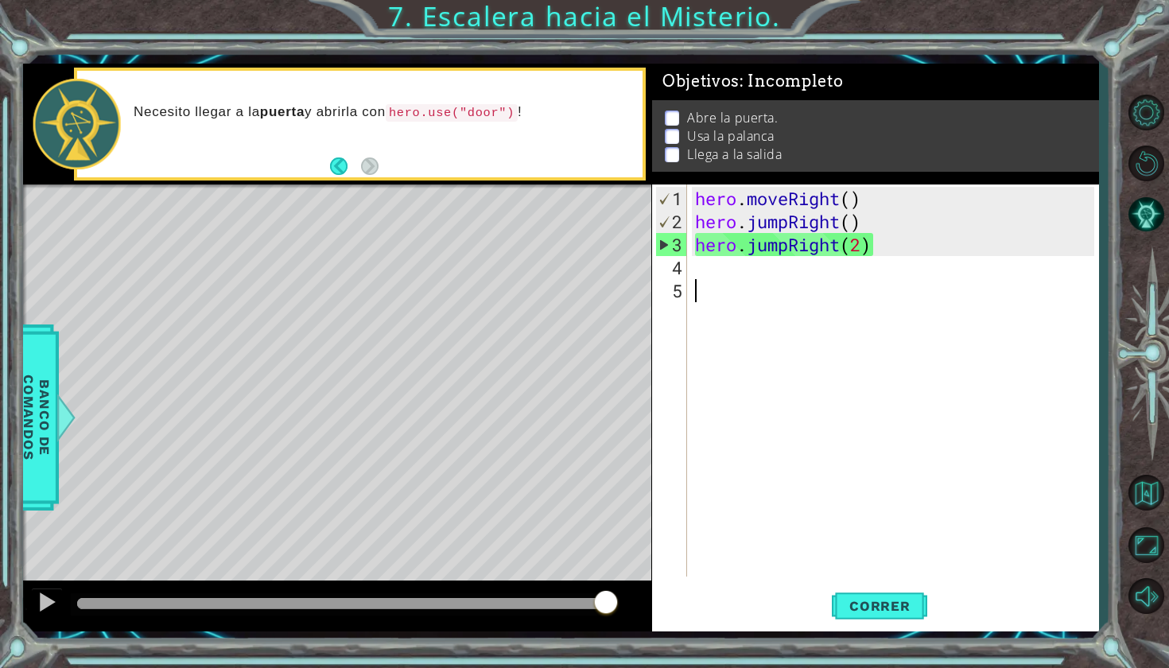
scroll to position [0, 0]
click at [705, 277] on div "hero . moveRight ( ) hero . jumpRight ( ) hero . jumpRight ( 2 )" at bounding box center [897, 406] width 410 height 438
click at [699, 267] on div "hero . moveRight ( ) hero . jumpRight ( ) hero . jumpRight ( 2 )" at bounding box center [897, 406] width 410 height 438
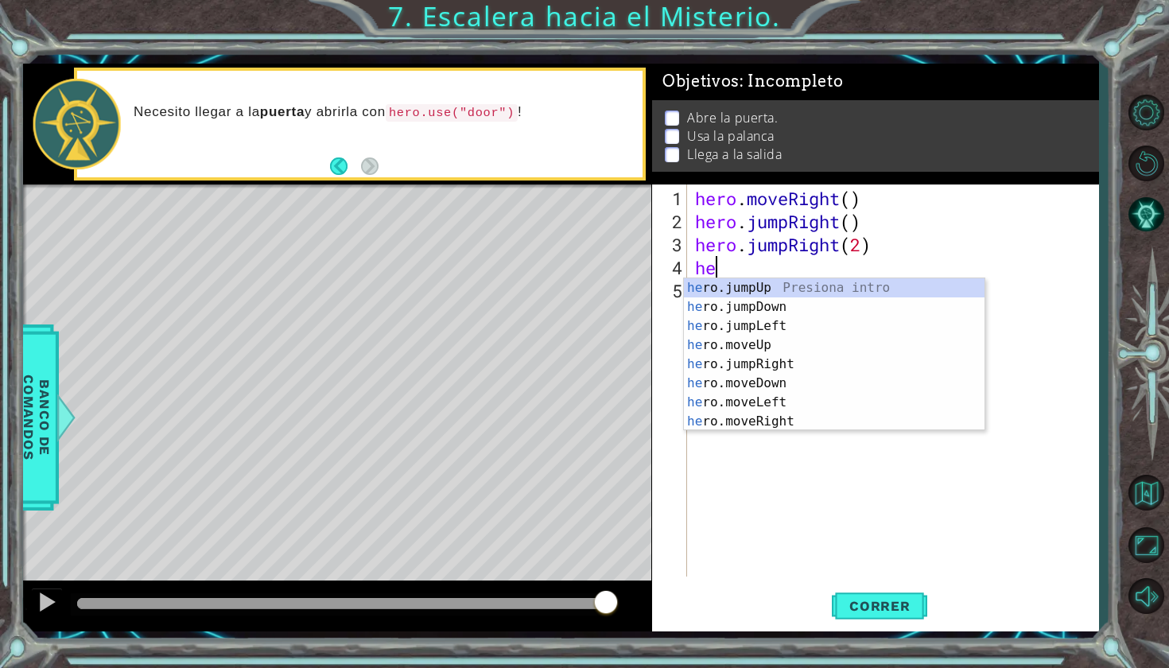
type textarea "her"
click at [769, 284] on div "her o.jumpUp Presiona intro her o.jumpDown Presiona intro her o.jumpLeft Presio…" at bounding box center [834, 373] width 301 height 191
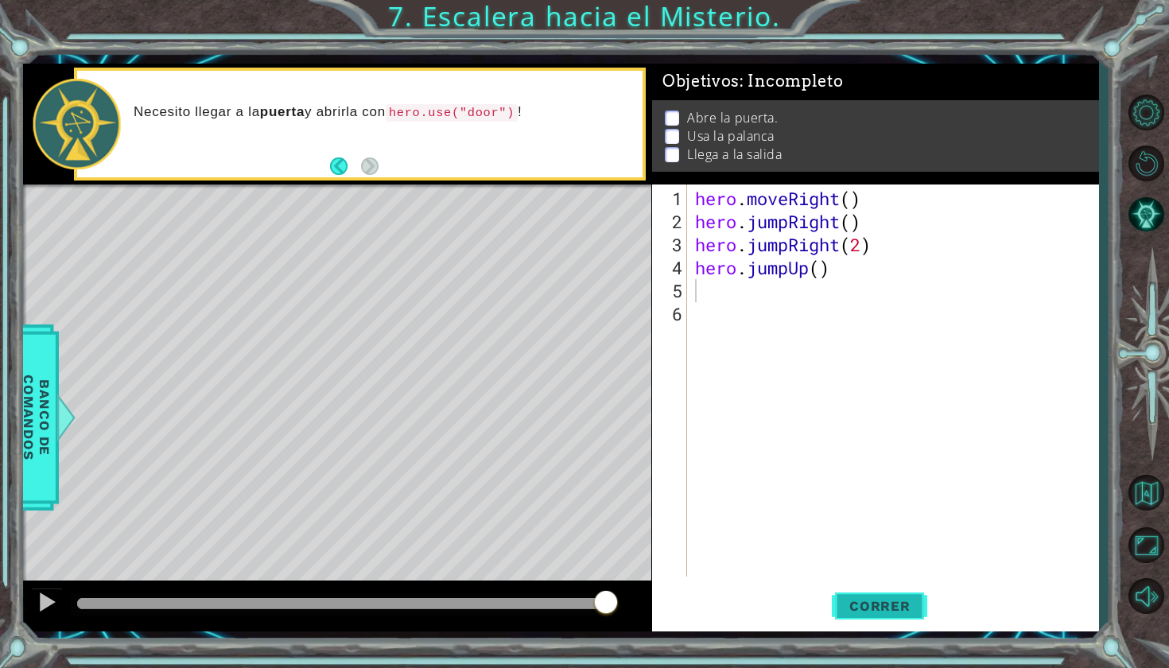
click at [880, 613] on span "Correr" at bounding box center [879, 606] width 93 height 16
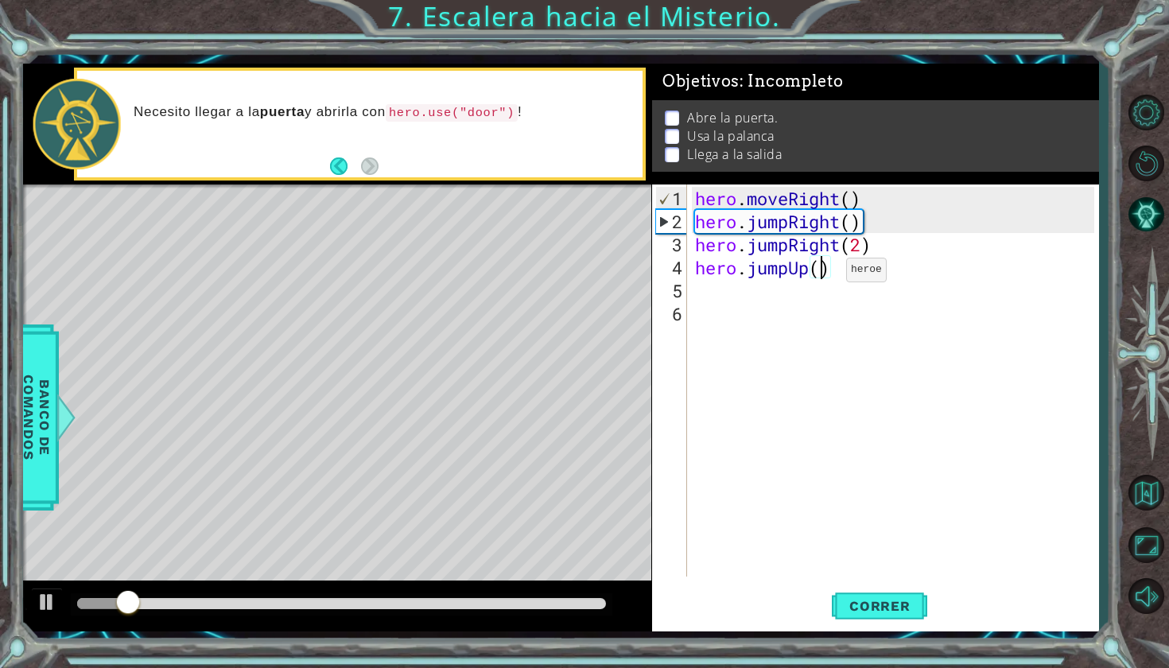
click at [822, 276] on div "hero . moveRight ( ) hero . jumpRight ( ) hero . jumpRight ( 2 ) hero . jumpUp …" at bounding box center [897, 406] width 410 height 438
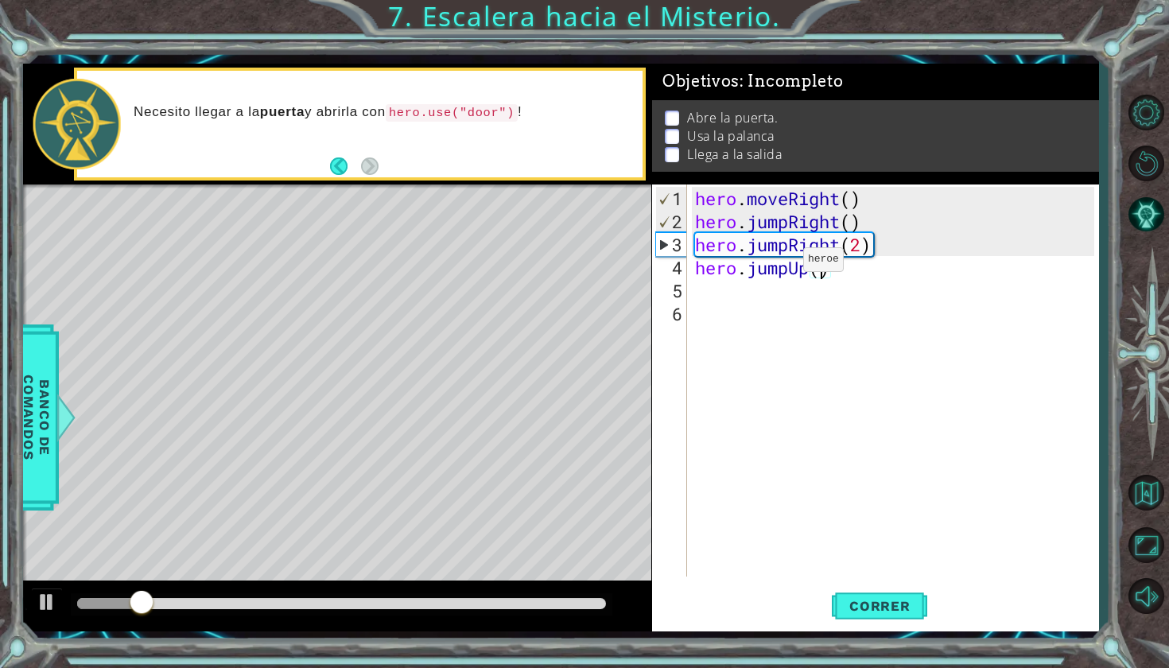
scroll to position [0, 6]
click at [882, 611] on span "Correr" at bounding box center [879, 606] width 93 height 16
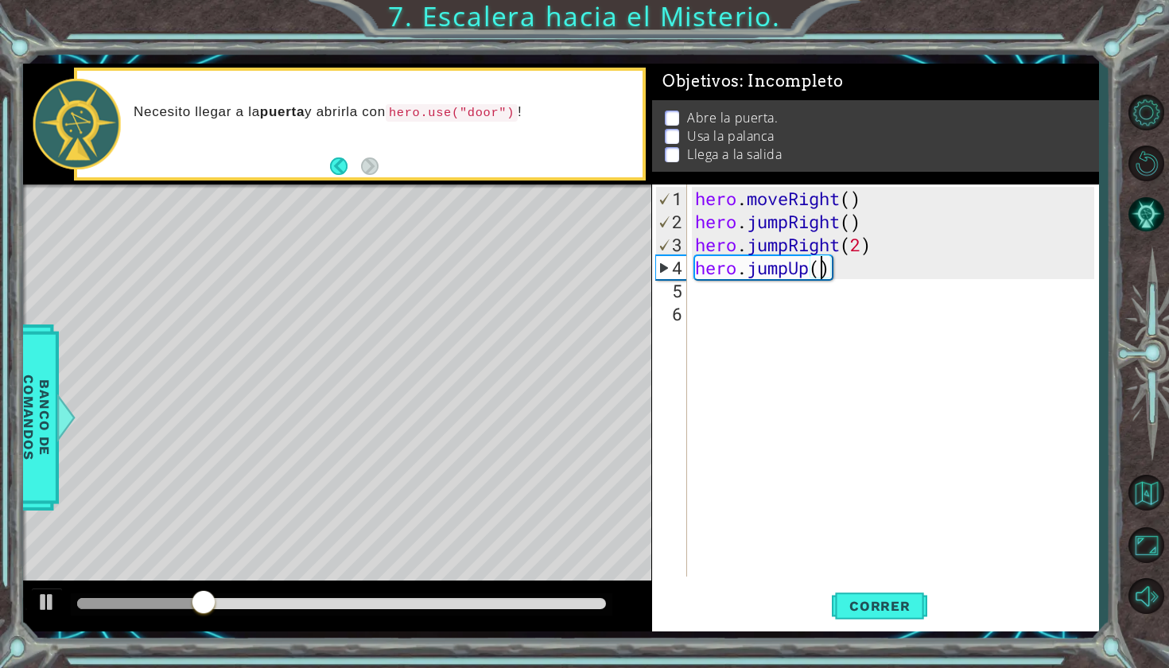
scroll to position [0, 5]
click at [840, 268] on div "hero . moveRight ( ) hero . jumpRight ( ) hero . jumpRight ( 2 ) hero . jumpUp )" at bounding box center [897, 406] width 410 height 438
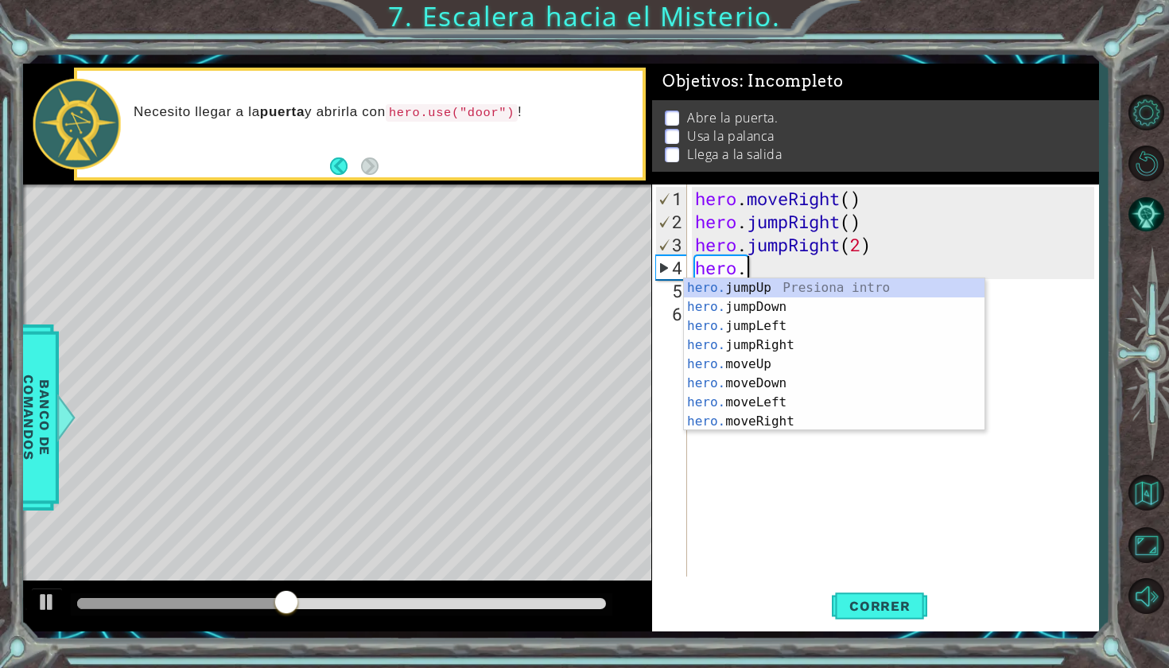
scroll to position [0, 1]
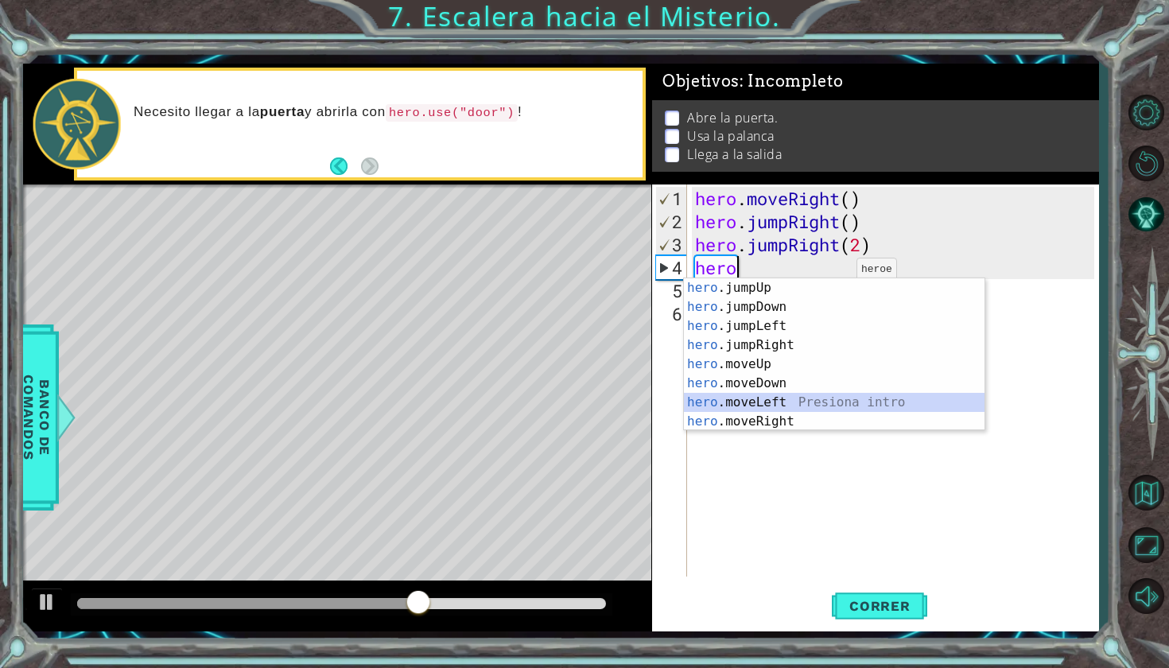
click at [766, 402] on div "hero .jumpUp Presiona intro hero .jumpDown Presiona intro hero .jumpLeft Presio…" at bounding box center [834, 373] width 301 height 191
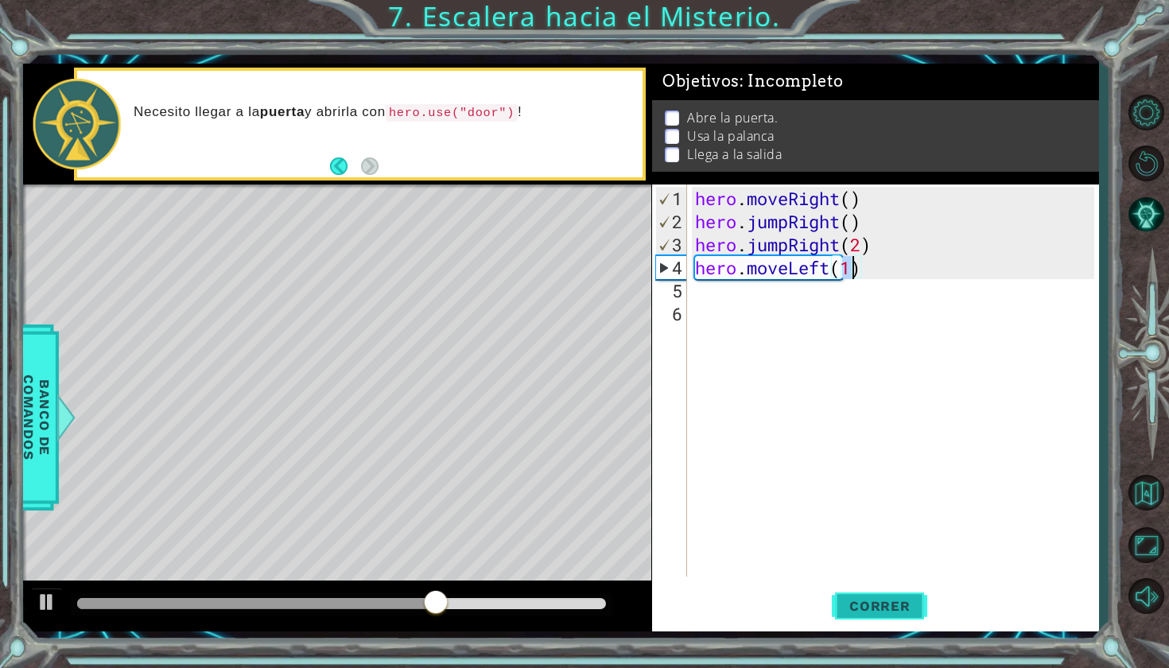
click at [871, 609] on span "Correr" at bounding box center [879, 606] width 93 height 16
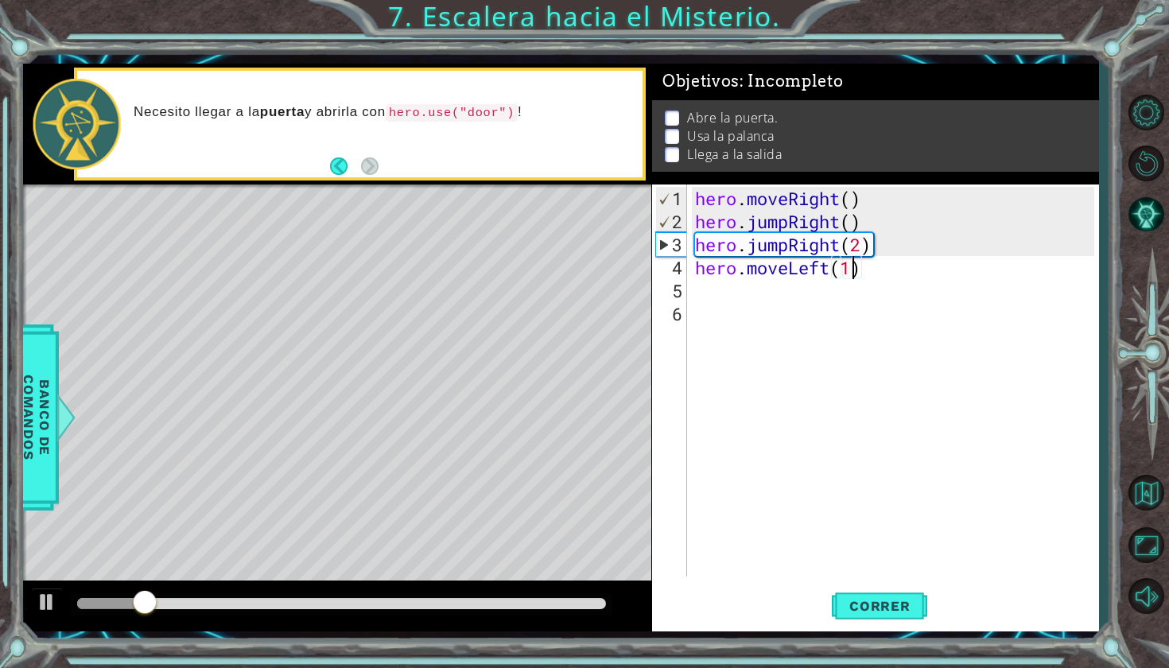
type textarea "hero.moveLeft()"
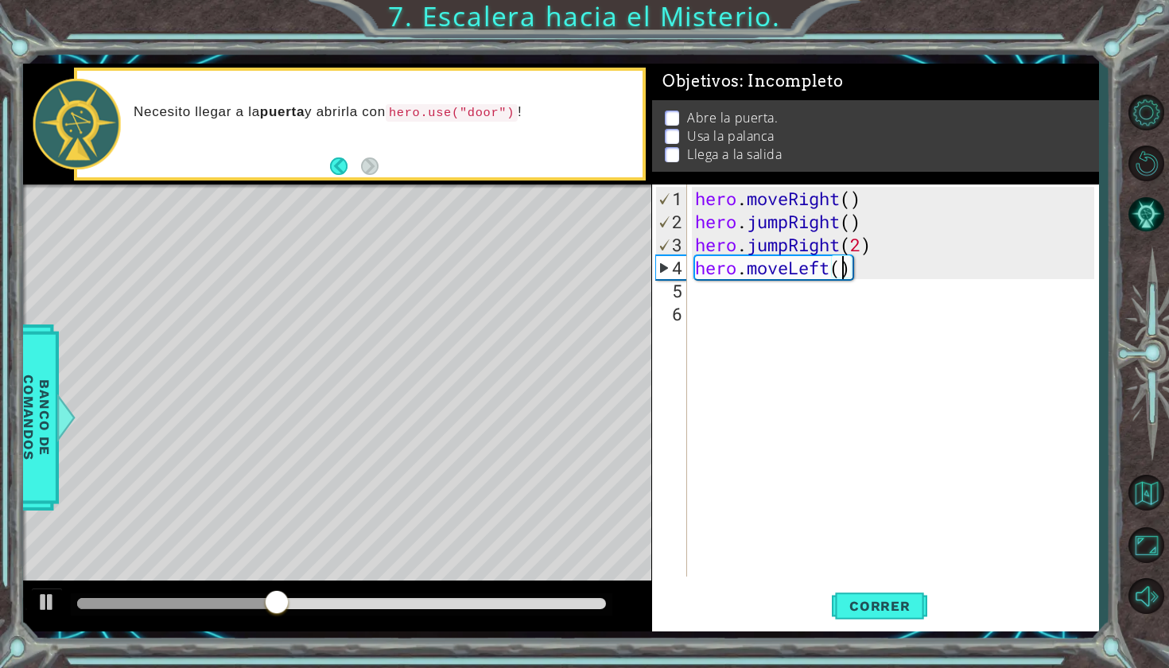
click at [704, 282] on div "hero . moveRight ( ) hero . jumpRight ( ) hero . jumpRight ( 2 ) hero . moveLef…" at bounding box center [897, 406] width 410 height 438
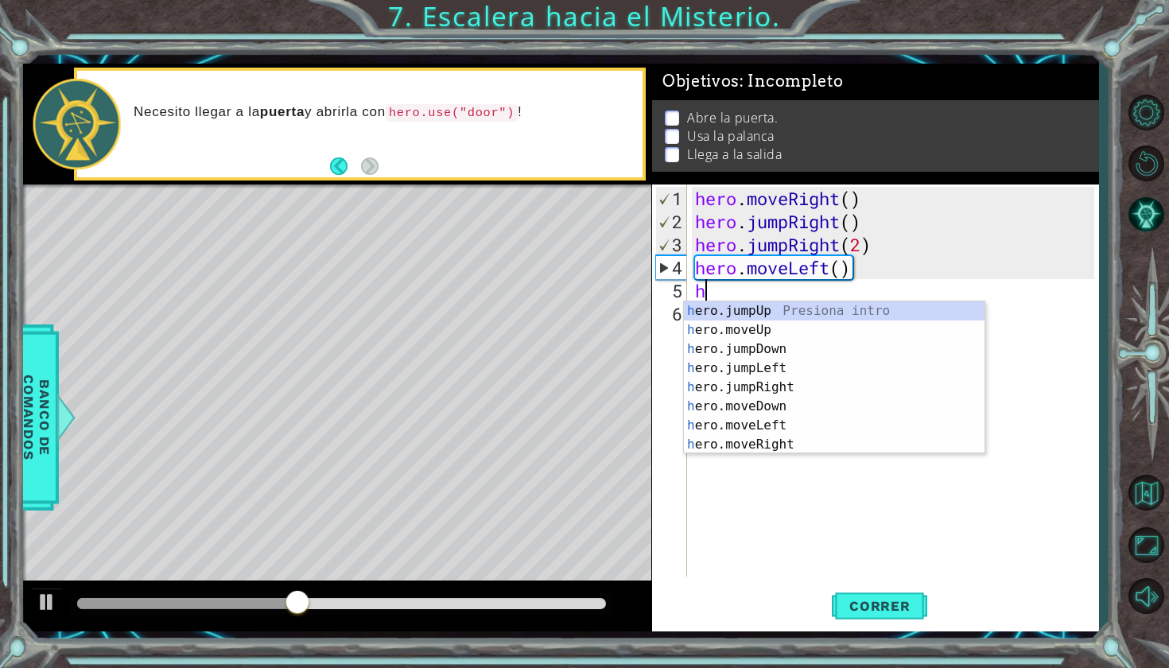
type textarea "he"
click at [757, 319] on div "he ro.jumpUp Presiona intro he ro.jumpDown Presiona intro he ro.jumpLeft Presio…" at bounding box center [834, 396] width 301 height 191
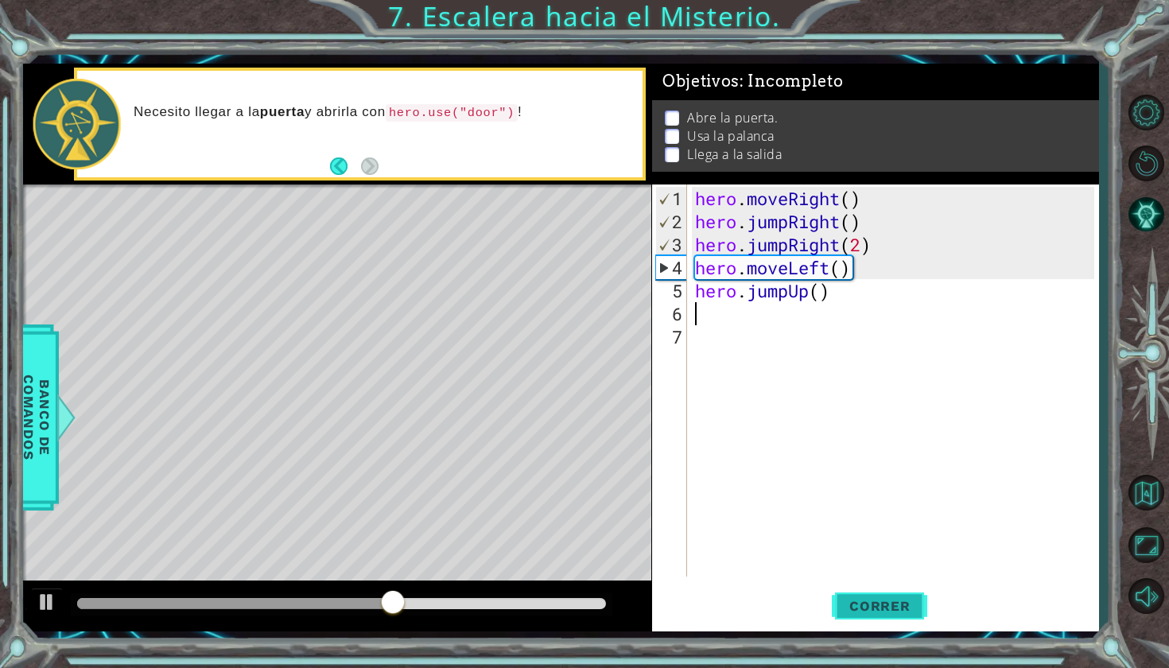
click at [911, 605] on span "Correr" at bounding box center [879, 606] width 93 height 16
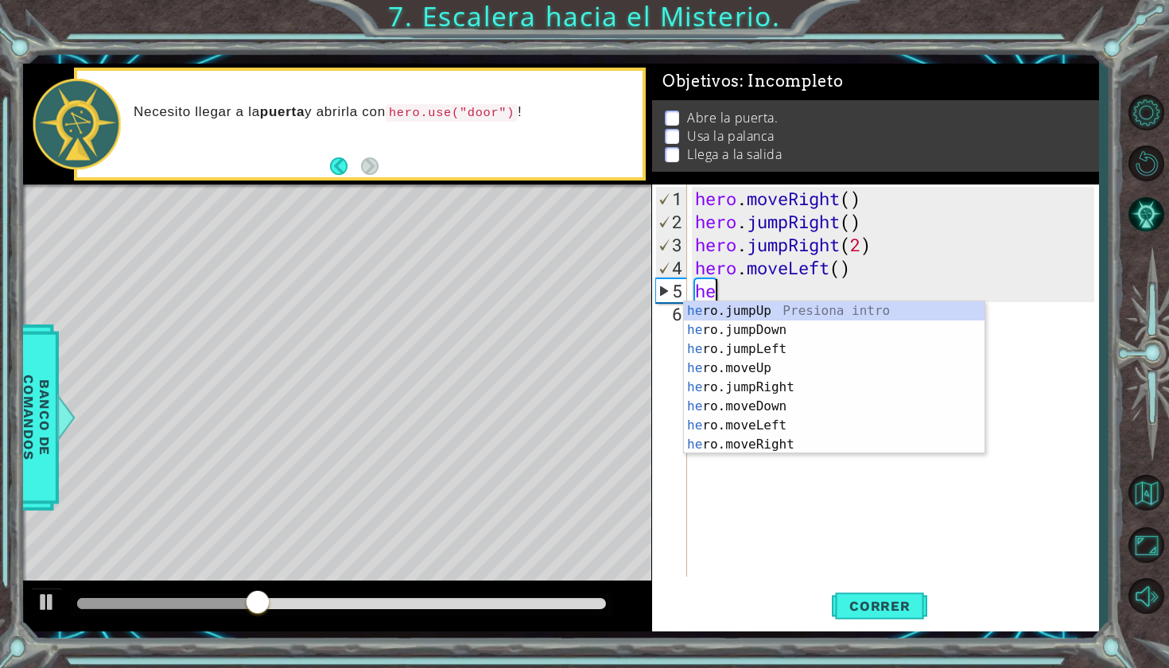
type textarea "h"
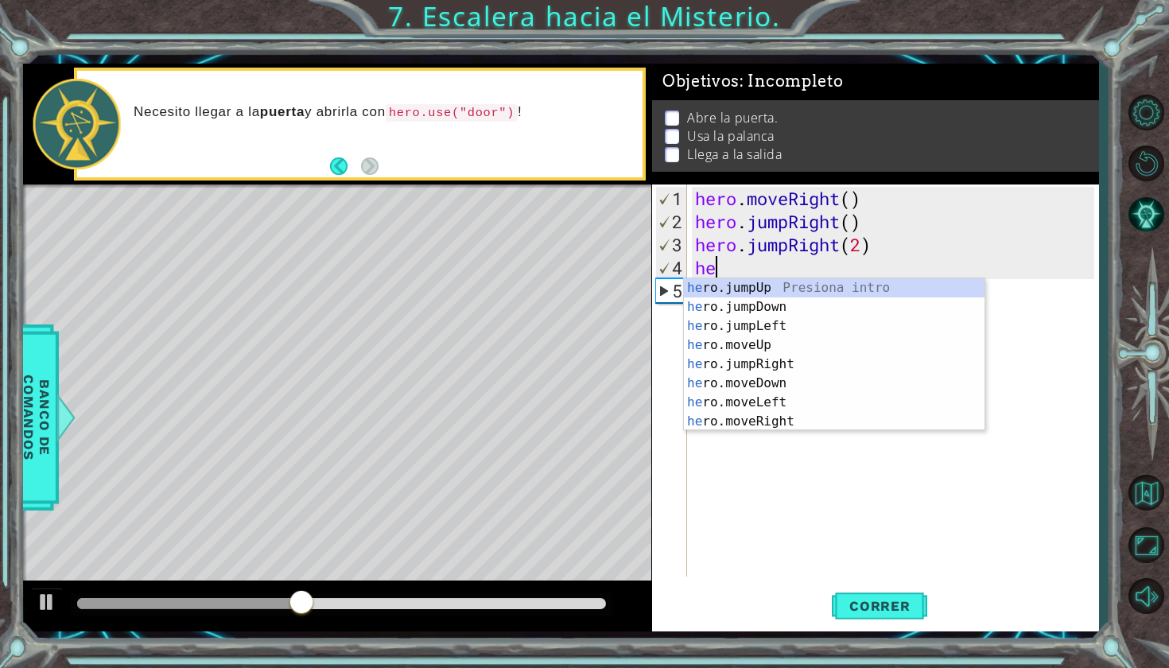
type textarea "h"
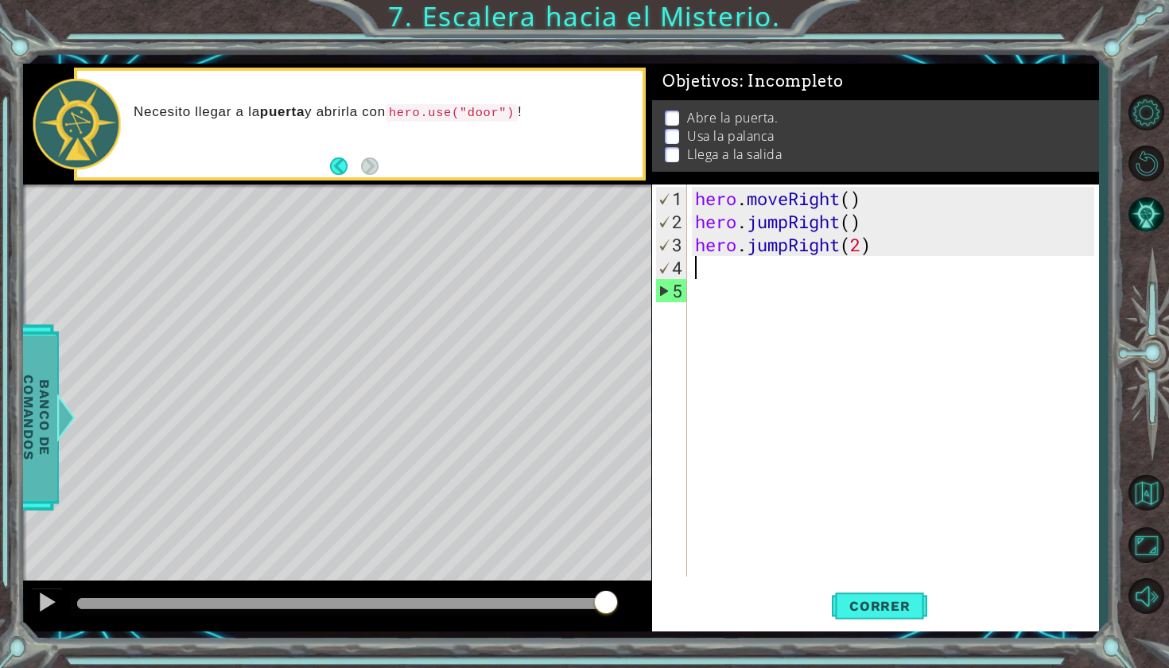
click at [44, 386] on span "Banco de comandos" at bounding box center [36, 418] width 41 height 165
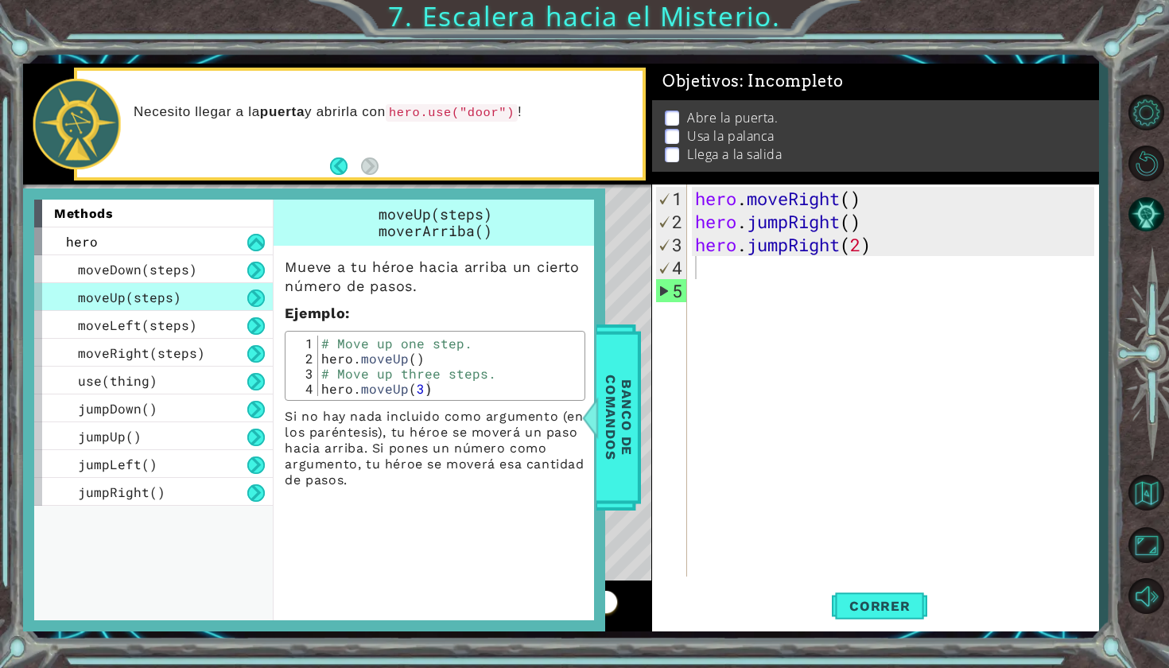
click at [772, 285] on div "hero . moveRight ( ) hero . jumpRight ( ) hero . jumpRight ( 2 )" at bounding box center [897, 406] width 410 height 438
click at [720, 278] on div "hero . moveRight ( ) hero . jumpRight ( ) hero . jumpRight ( 2 )" at bounding box center [897, 406] width 410 height 438
click at [706, 274] on div "hero . moveRight ( ) hero . jumpRight ( ) hero . jumpRight ( 2 )" at bounding box center [897, 406] width 410 height 438
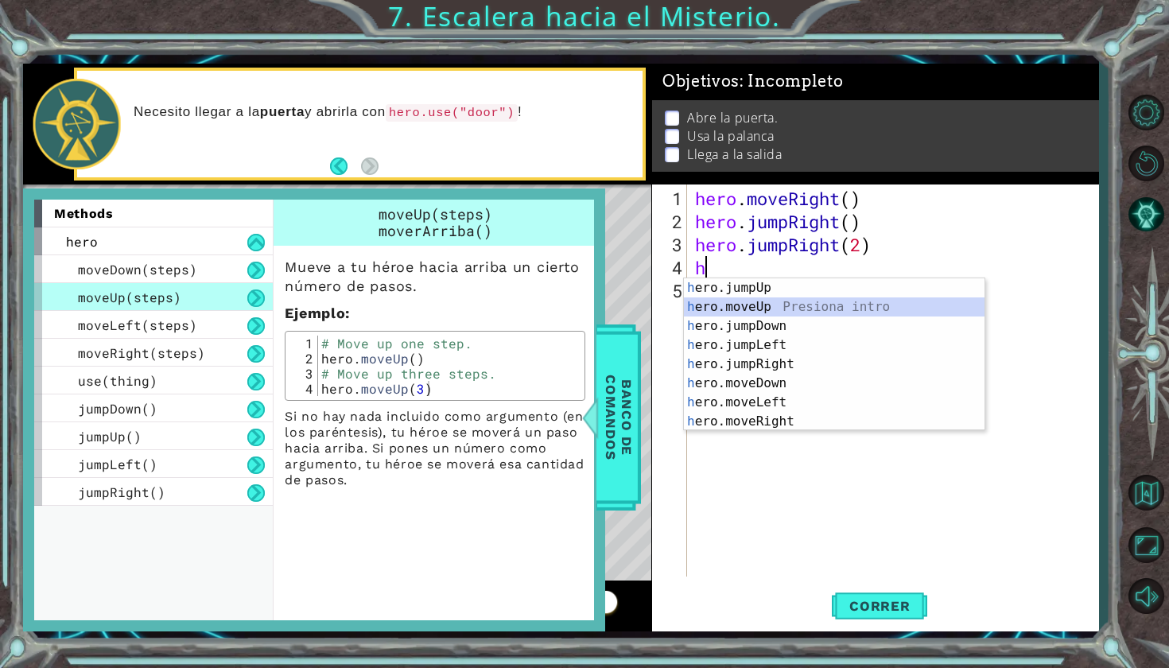
click at [753, 303] on div "h ero.jumpUp Presiona intro h ero.moveUp Presiona intro h ero.jumpDown Presiona…" at bounding box center [834, 373] width 301 height 191
type textarea "hero.moveUp(1)"
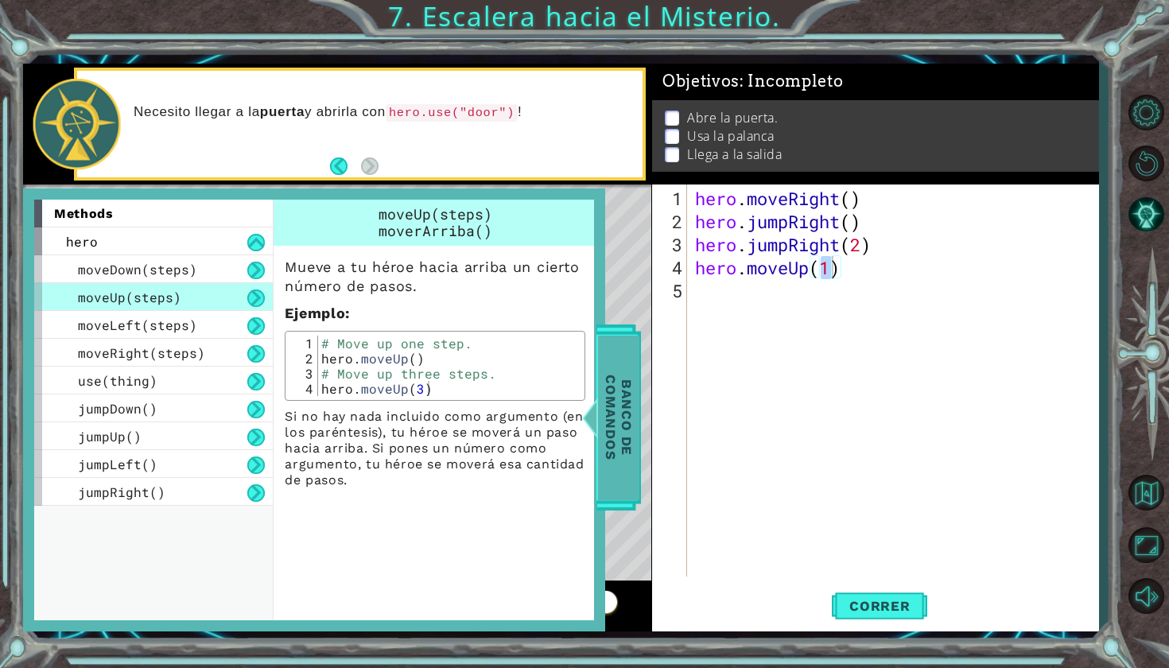
click at [618, 431] on span "Banco de comandos" at bounding box center [618, 418] width 41 height 165
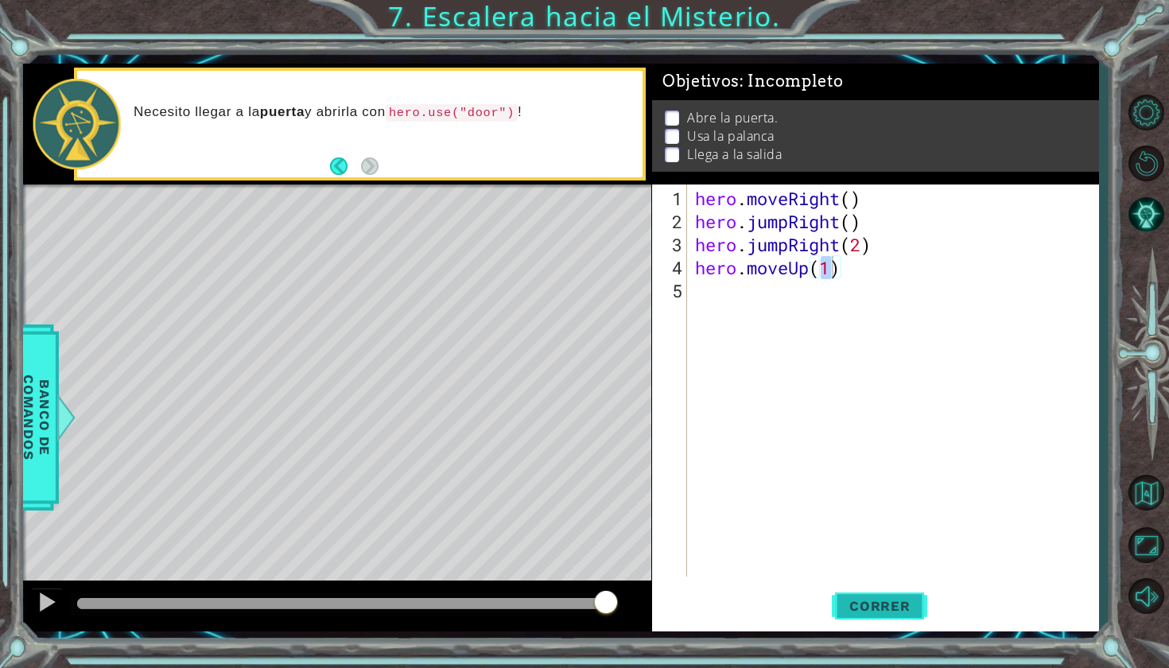
click at [918, 598] on span "Correr" at bounding box center [879, 606] width 93 height 16
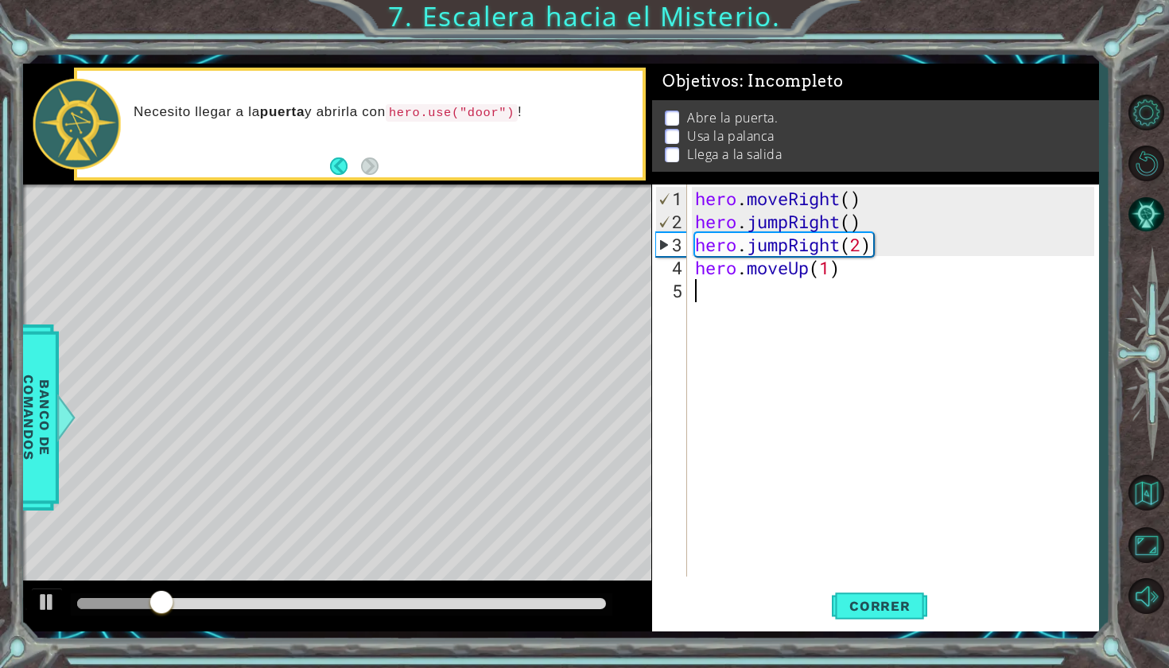
click at [693, 305] on div "hero . moveRight ( ) hero . jumpRight ( ) hero . jumpRight ( 2 ) hero . moveUp …" at bounding box center [897, 406] width 410 height 438
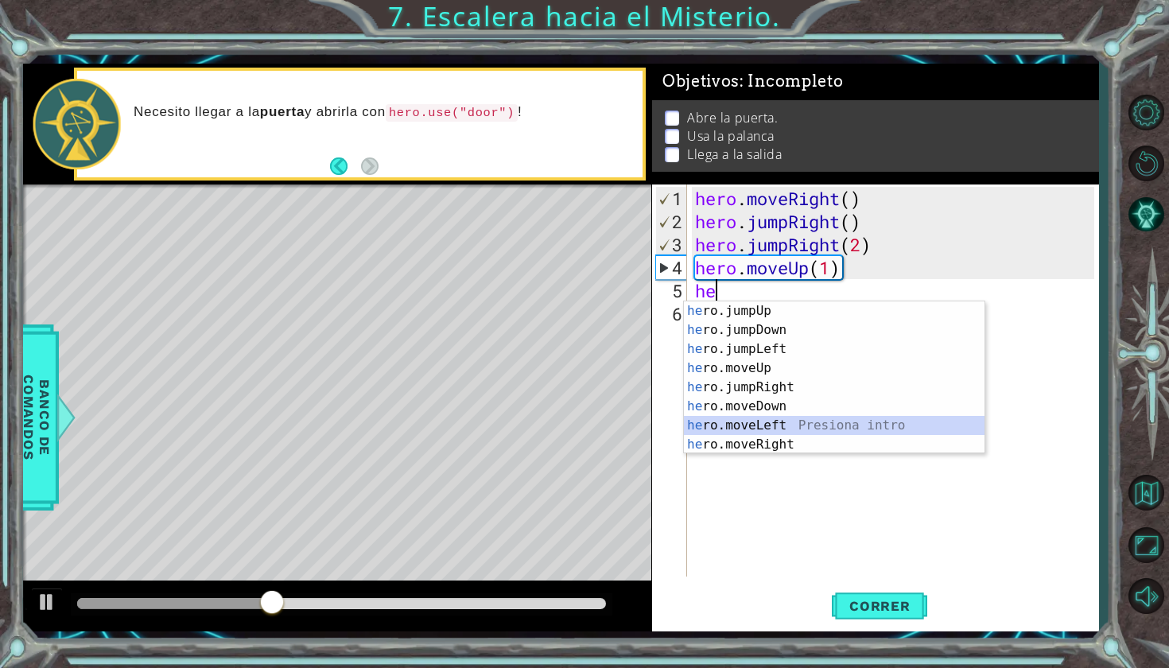
click at [736, 422] on div "he ro.jumpUp Presiona intro he ro.jumpDown Presiona intro he ro.jumpLeft Presio…" at bounding box center [834, 396] width 301 height 191
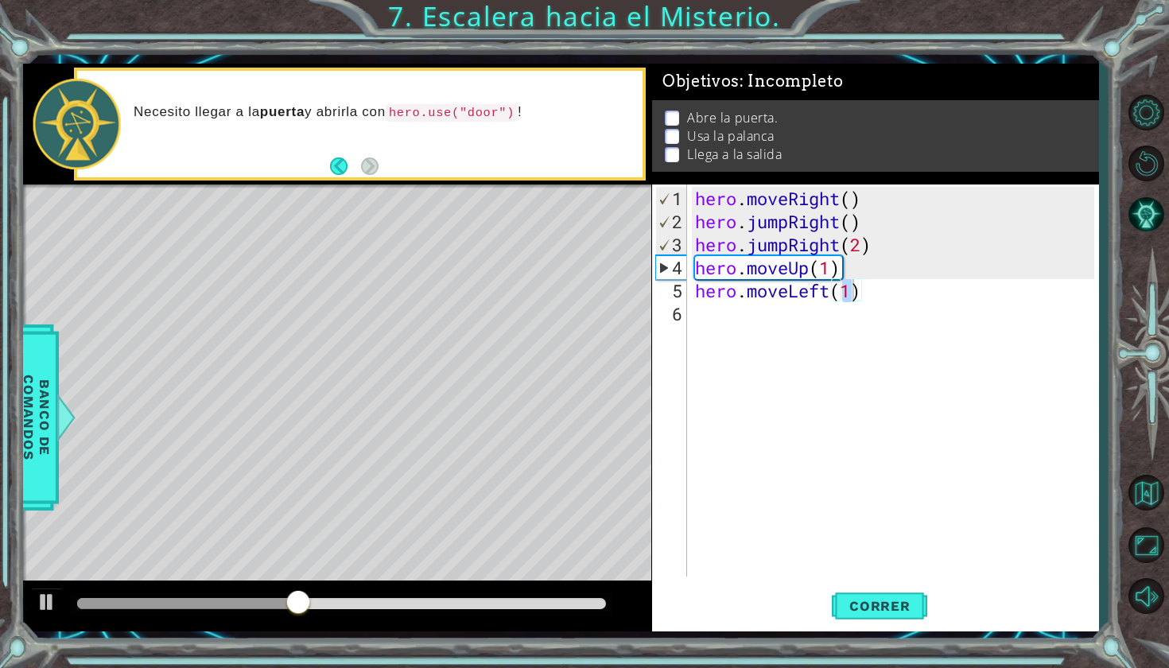
click at [840, 579] on div "hero.moveLeft(1) 1 2 3 4 5 6 hero . moveRight ( ) hero . jumpRight ( ) hero . j…" at bounding box center [875, 407] width 447 height 447
click at [868, 604] on span "Correr" at bounding box center [879, 606] width 93 height 16
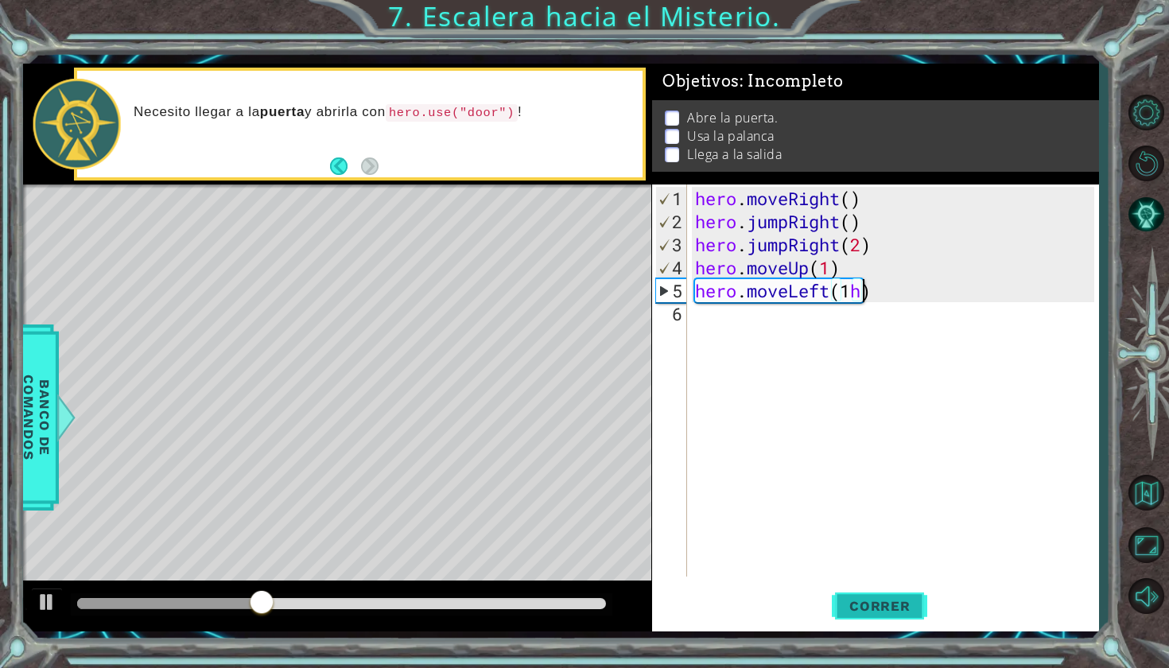
scroll to position [0, 7]
type textarea "hero.moveLeft(1)"
click at [701, 316] on div "hero . moveRight ( ) hero . jumpRight ( ) hero . jumpRight ( 2 ) hero . moveUp …" at bounding box center [897, 406] width 410 height 438
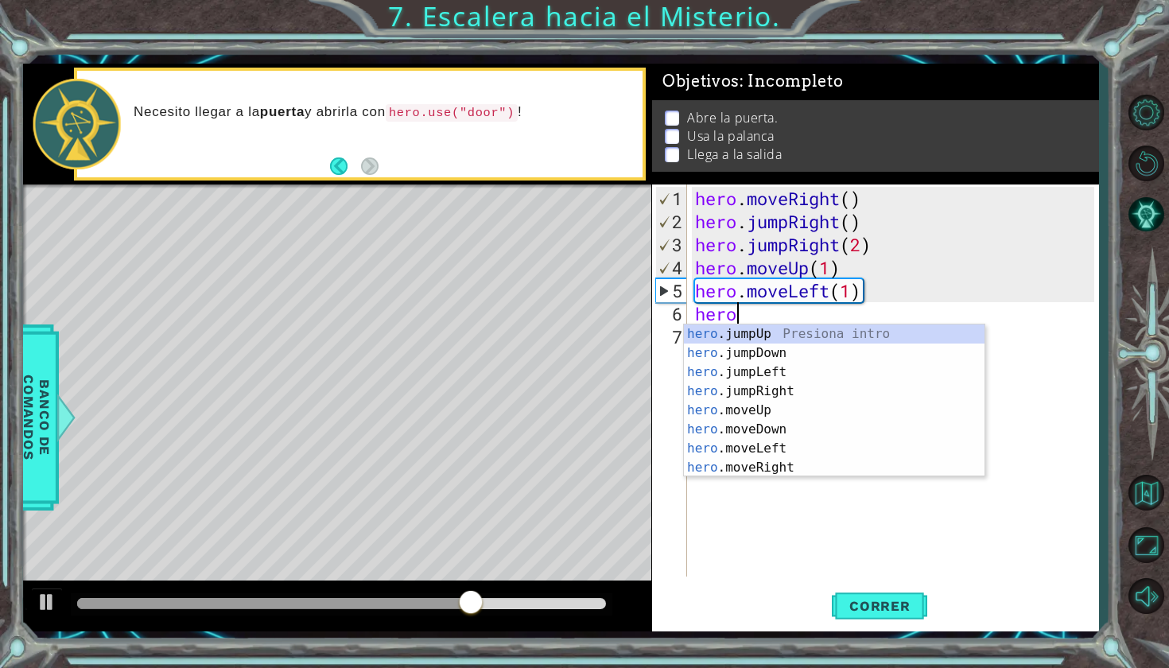
scroll to position [0, 1]
type textarea "hero."
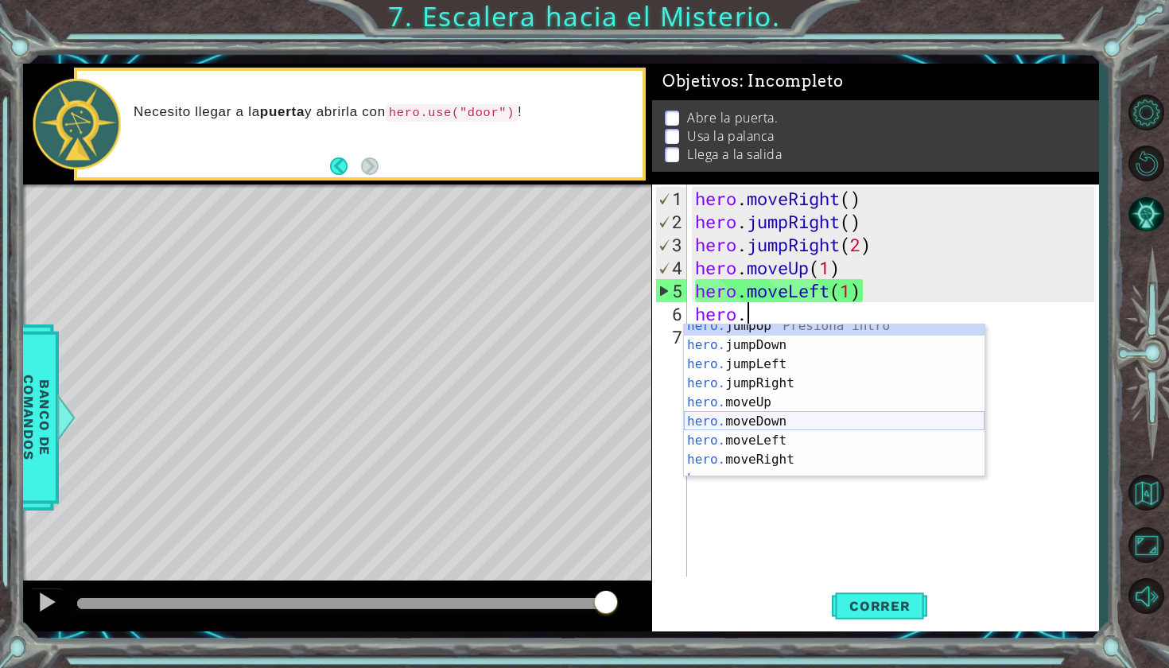
scroll to position [19, 0]
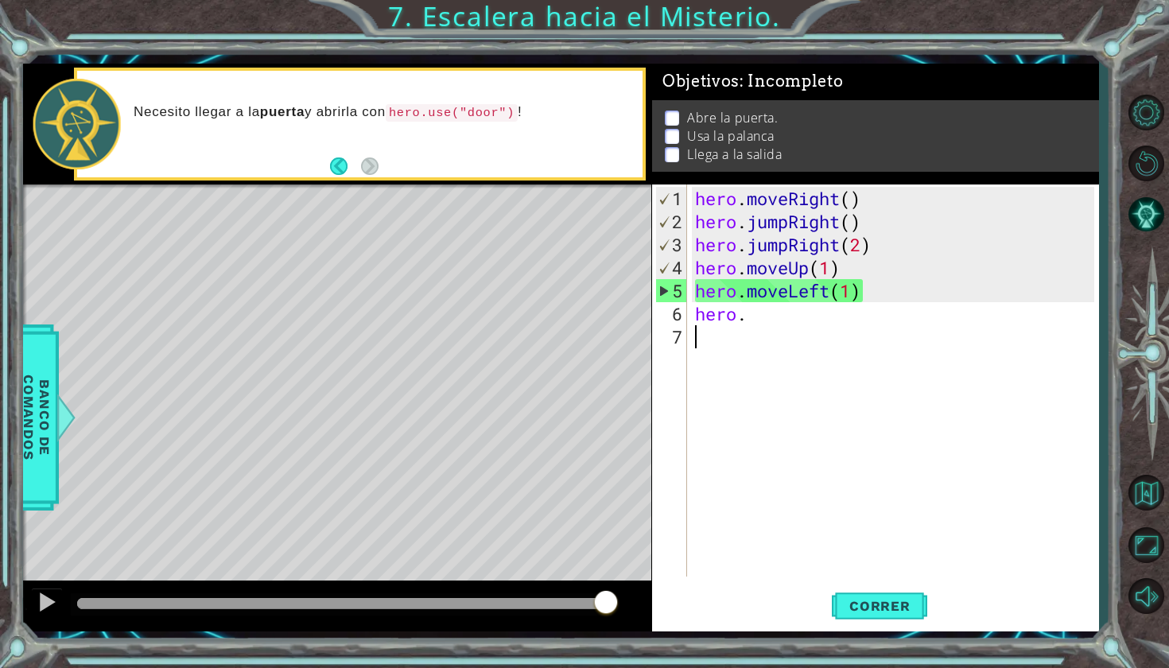
click at [724, 477] on div "hero . moveRight ( ) hero . jumpRight ( ) hero . jumpRight ( 2 ) hero . moveUp …" at bounding box center [897, 406] width 410 height 438
click at [754, 311] on div "hero . moveRight ( ) hero . jumpRight ( ) hero . jumpRight ( 2 ) hero . moveUp …" at bounding box center [897, 406] width 410 height 438
type textarea "hero"
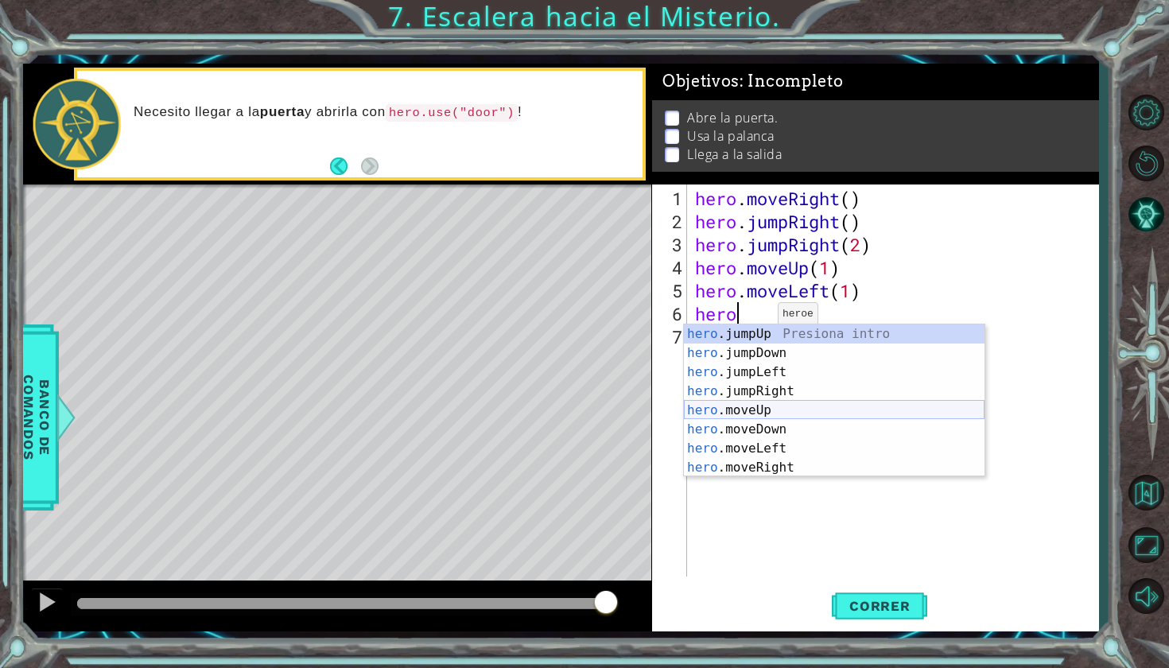
scroll to position [19, 0]
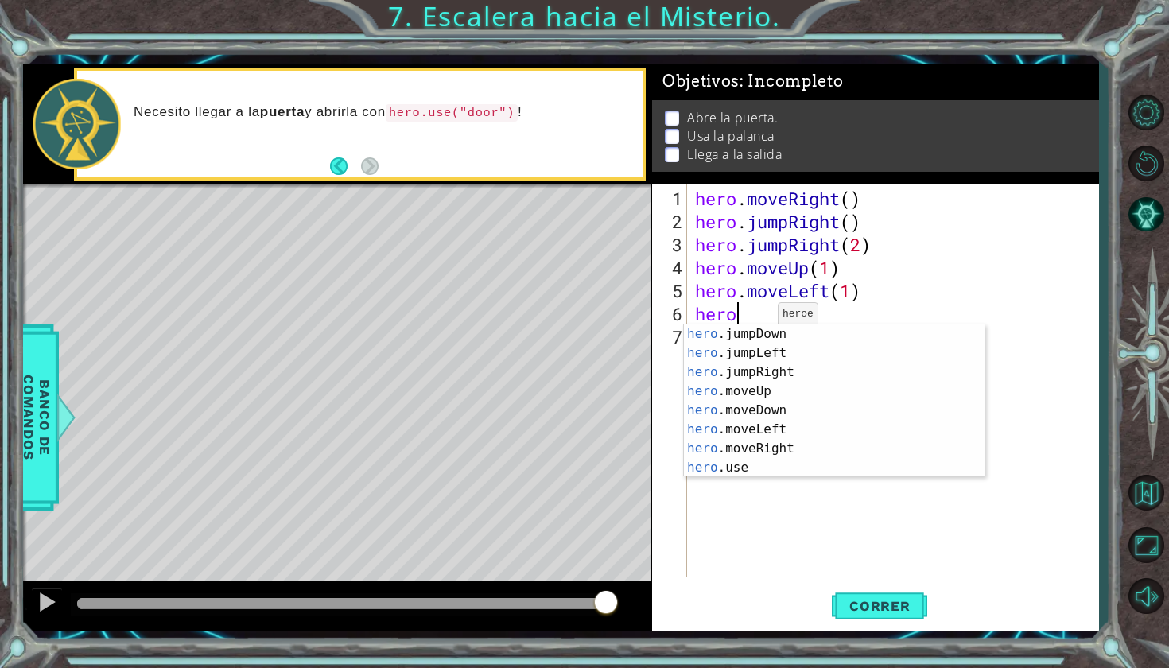
click at [732, 476] on body "1 ההההההההההההההההההההההההההההההההההההההההההההההההההההההההההההההההההההההההההההה…" at bounding box center [584, 334] width 1169 height 668
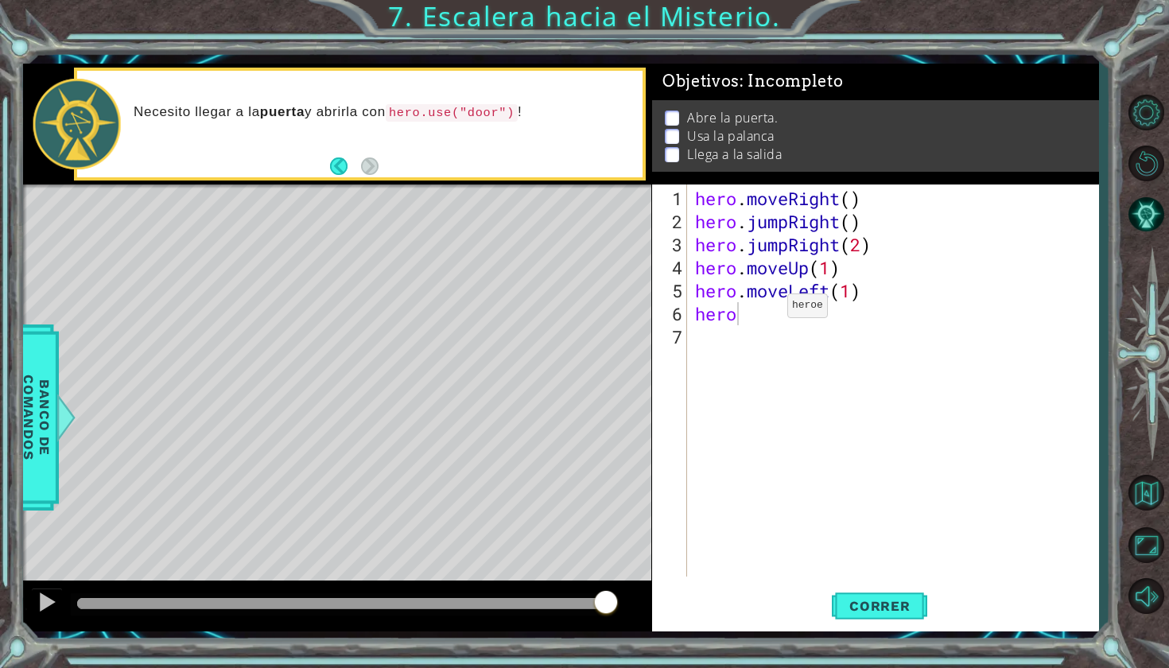
click at [763, 312] on div "hero . moveRight ( ) hero . jumpRight ( ) hero . jumpRight ( 2 ) hero . moveUp …" at bounding box center [897, 406] width 410 height 438
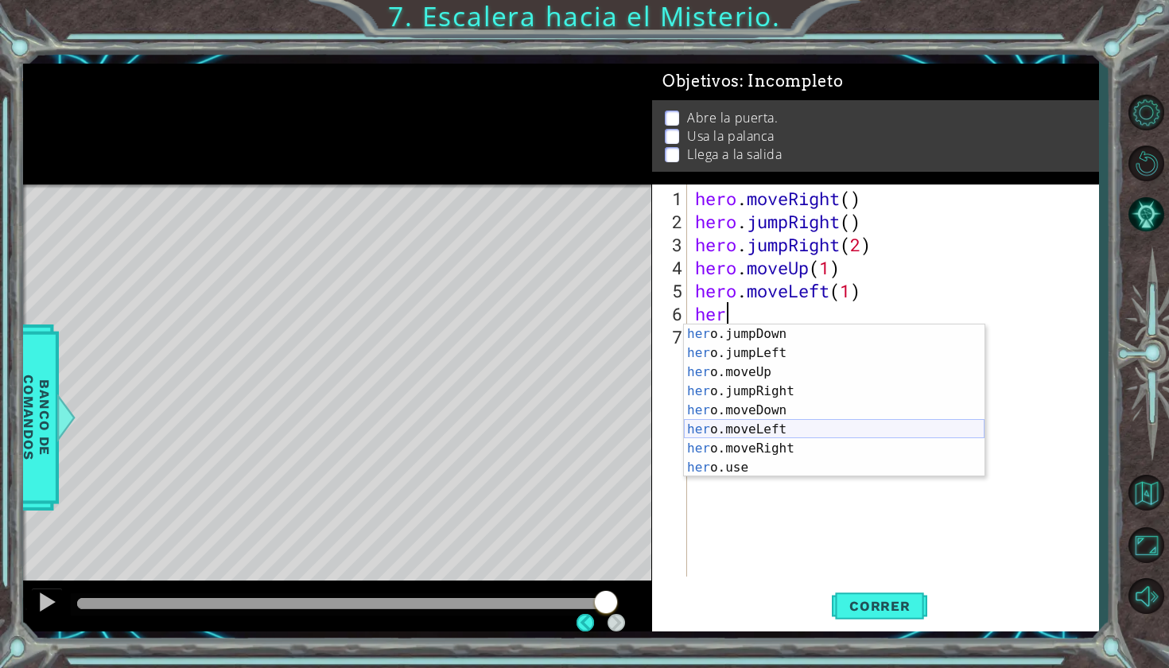
scroll to position [0, 0]
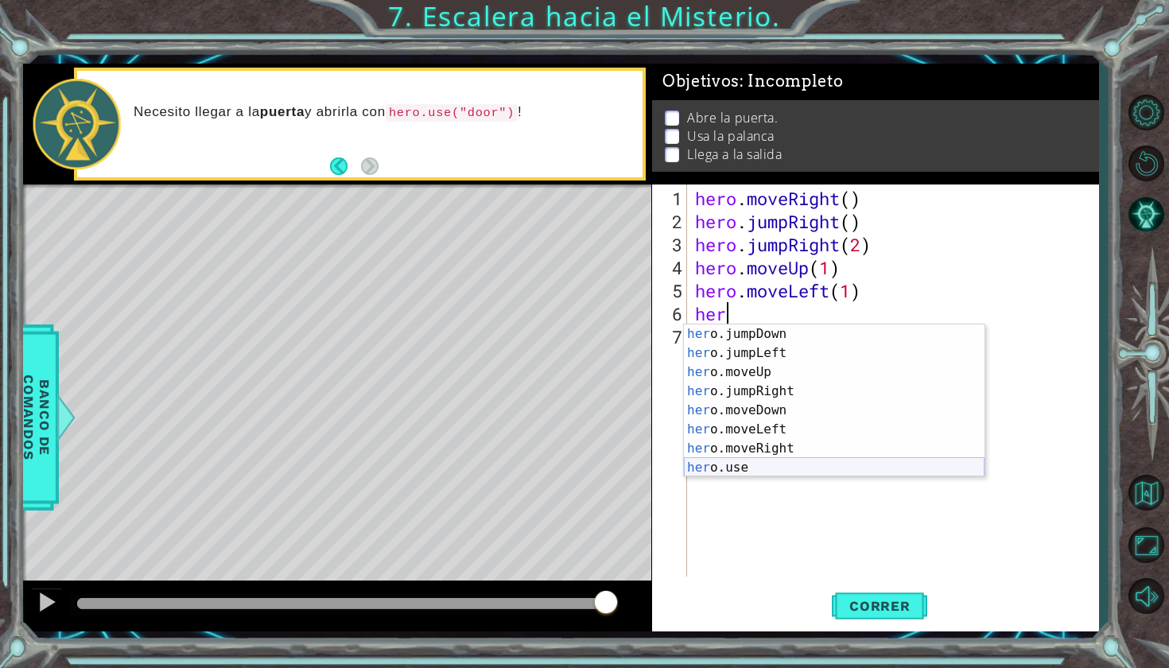
click at [728, 466] on div "her o.jumpDown Presiona intro her o.jumpLeft Presiona intro her o.moveUp Presio…" at bounding box center [834, 419] width 301 height 191
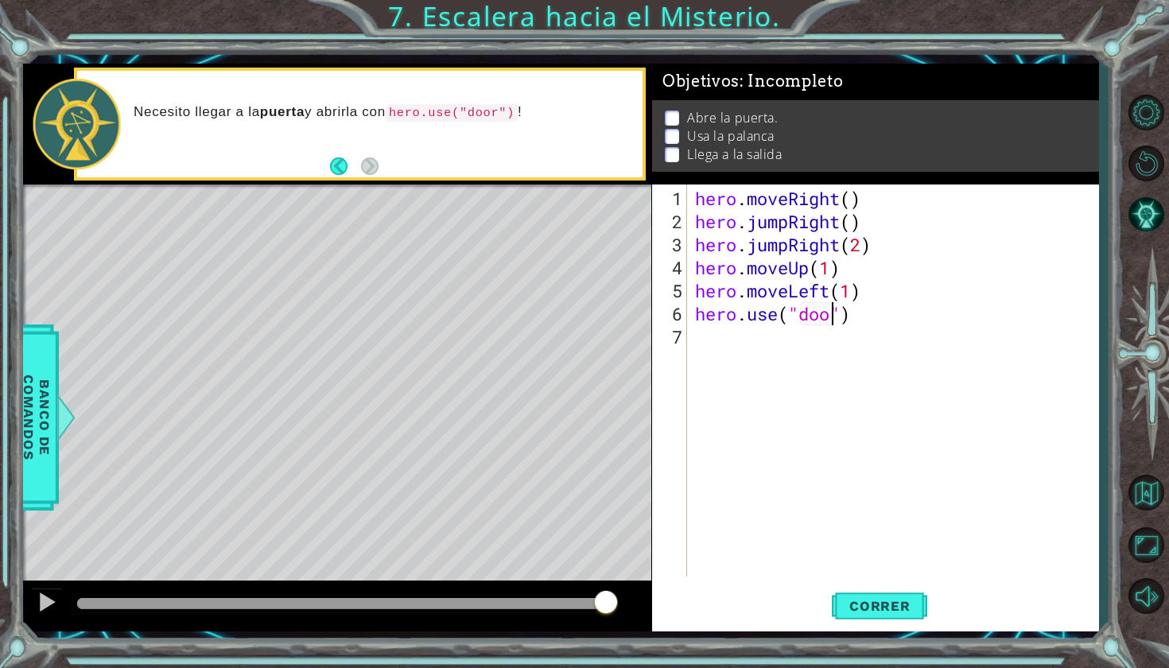
scroll to position [0, 6]
type textarea "hero.use("door")"
click at [875, 601] on span "Correr" at bounding box center [879, 606] width 93 height 16
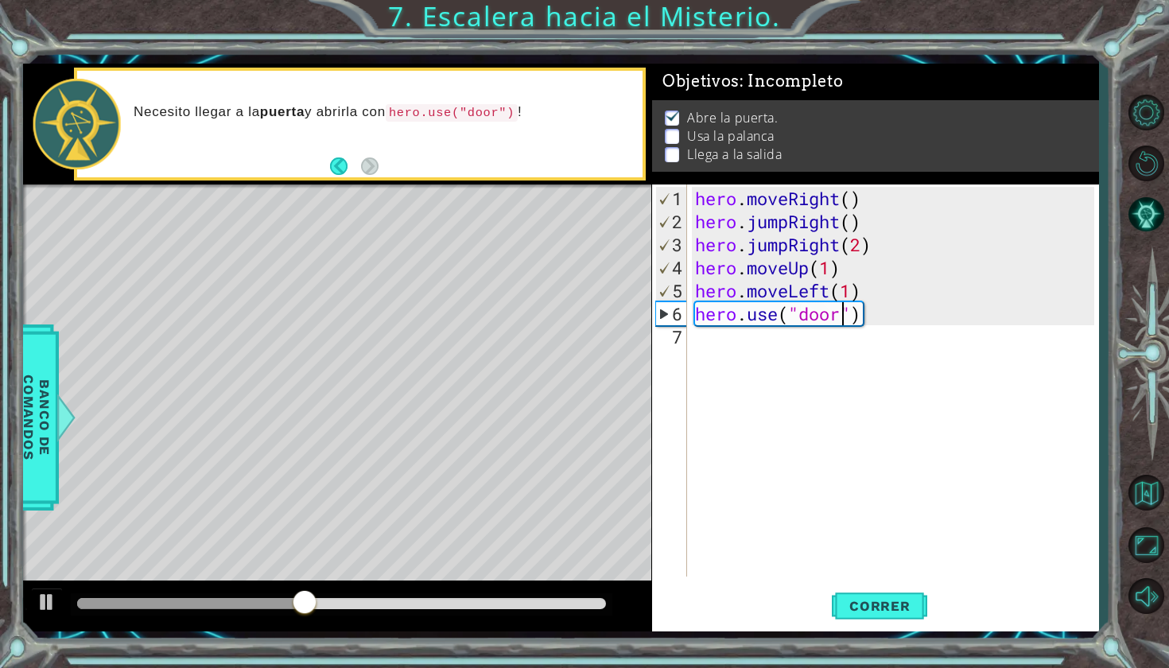
click at [696, 342] on div "hero . moveRight ( ) hero . jumpRight ( ) hero . jumpRight ( 2 ) hero . moveUp …" at bounding box center [897, 406] width 410 height 438
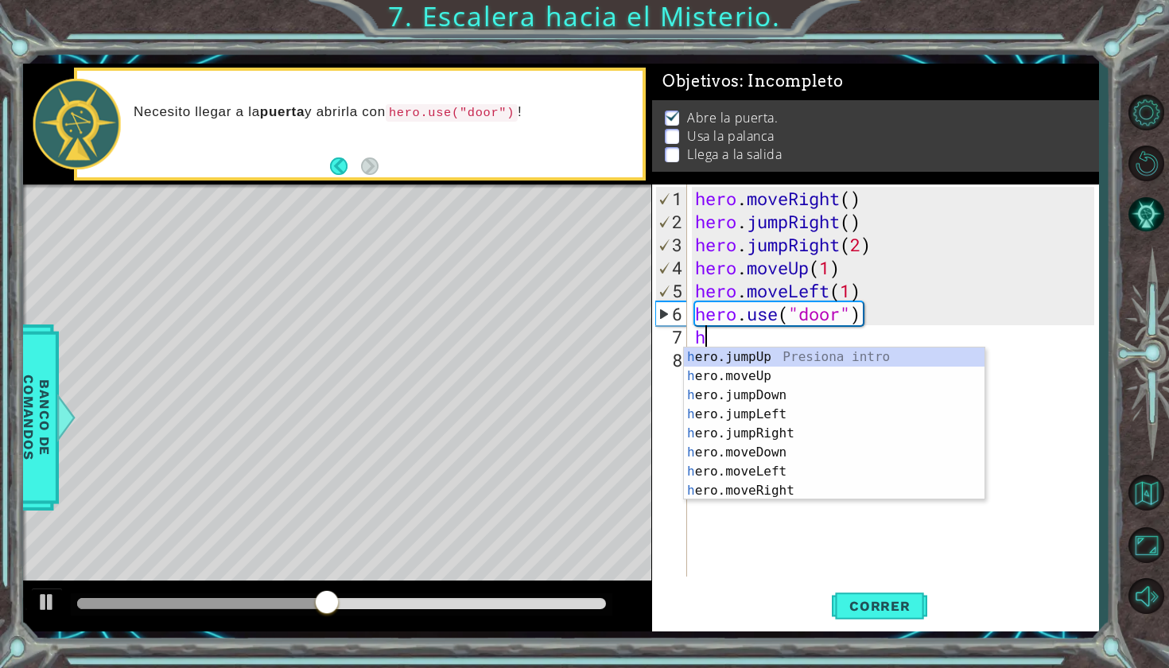
type textarea "he"
click at [734, 358] on div "he ro.jumpUp Presiona intro he ro.jumpDown Presiona intro he ro.jumpLeft Presio…" at bounding box center [834, 442] width 301 height 191
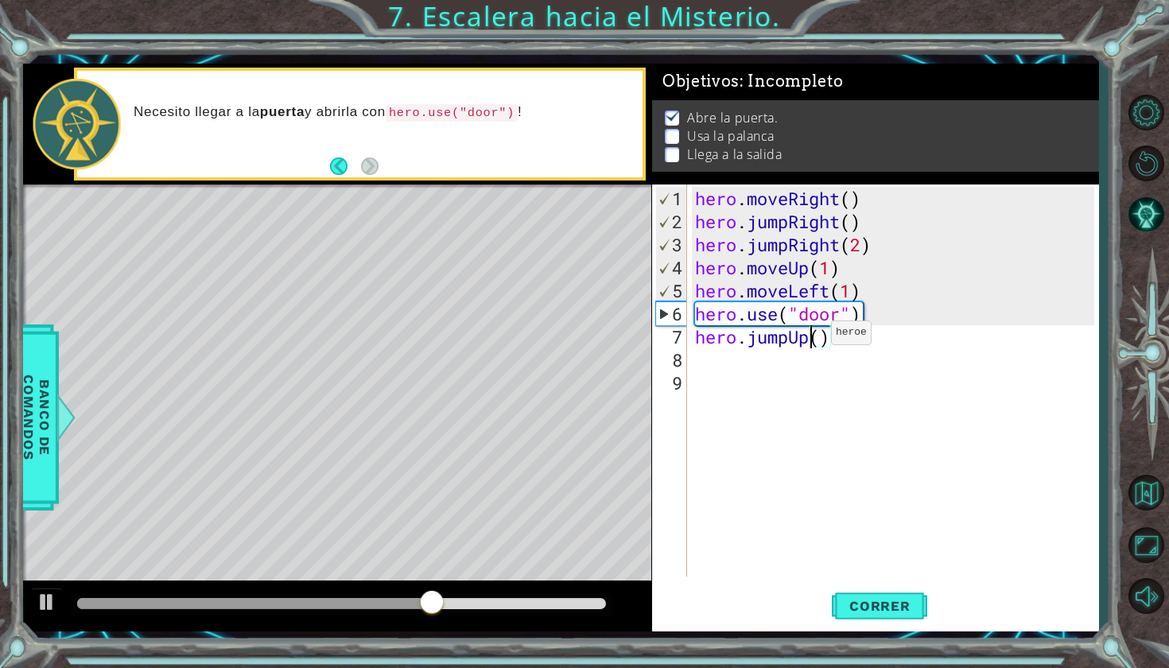
click at [807, 339] on div "hero . moveRight ( ) hero . jumpRight ( ) hero . jumpRight ( 2 ) hero . moveUp …" at bounding box center [897, 406] width 410 height 438
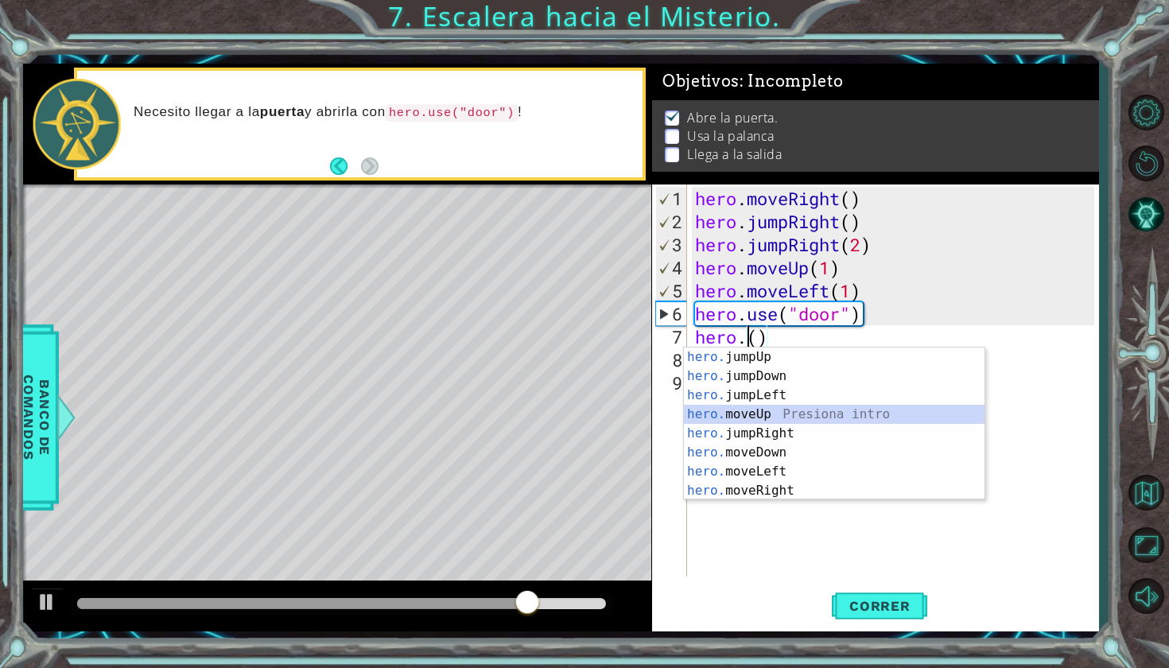
click at [763, 420] on div "hero. jumpUp Presiona intro hero. jumpDown Presiona intro hero. jumpLeft Presio…" at bounding box center [834, 442] width 301 height 191
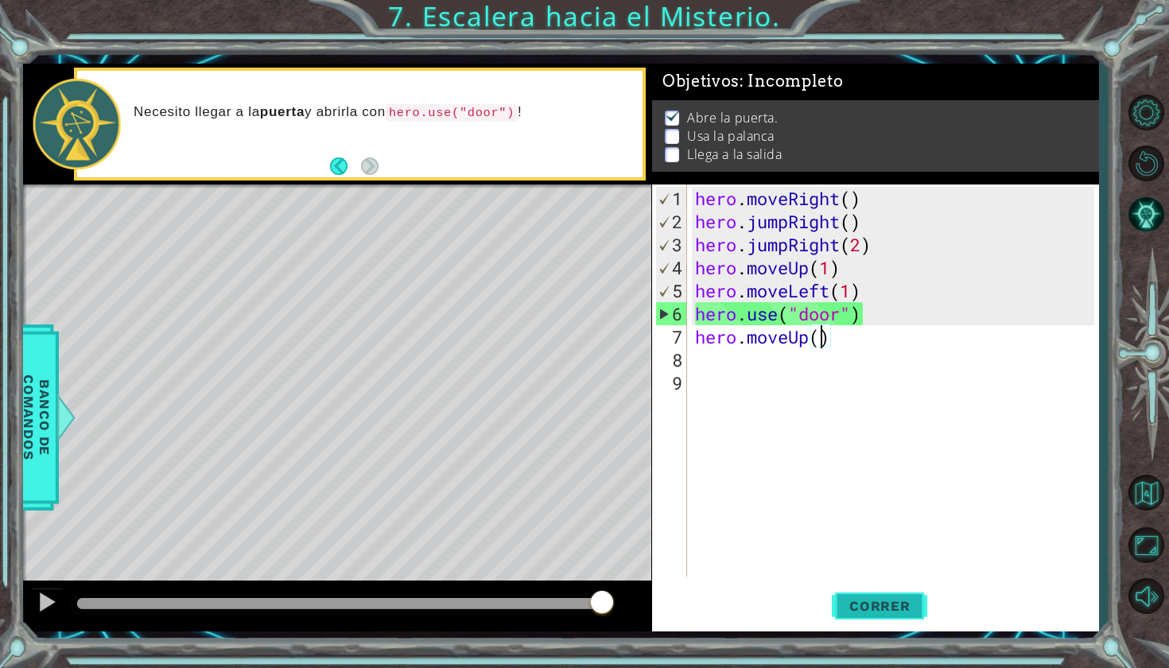
scroll to position [0, 6]
type textarea "hero.moveUp(2)"
click at [906, 616] on button "Correr" at bounding box center [879, 605] width 95 height 45
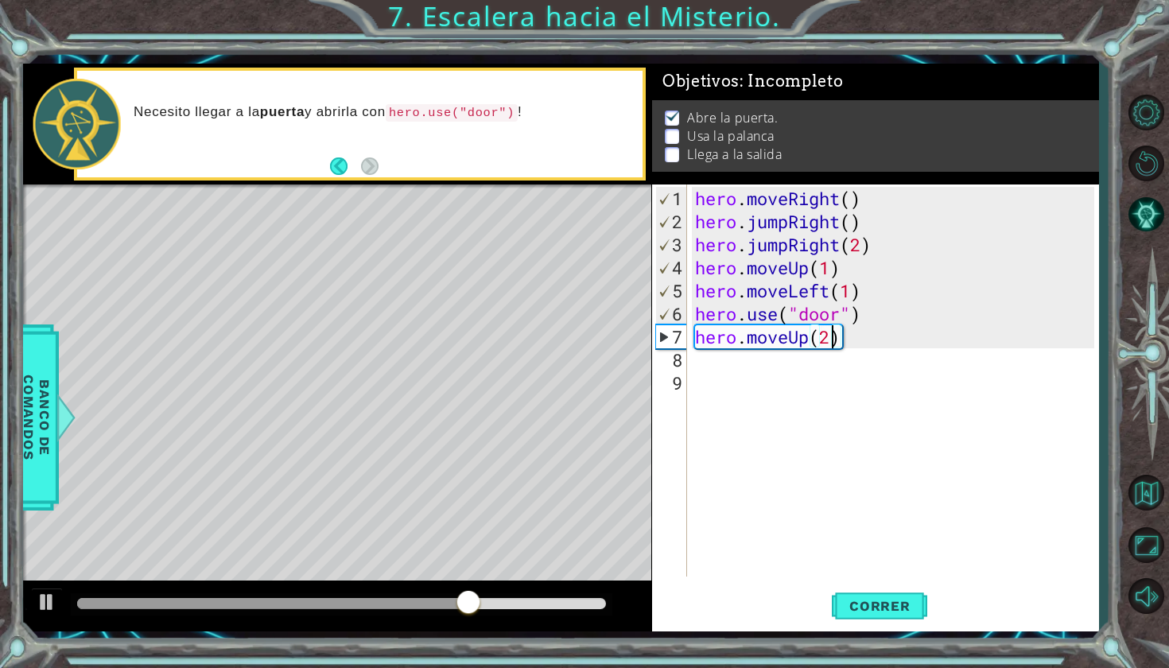
click at [702, 363] on div "hero . moveRight ( ) hero . jumpRight ( ) hero . jumpRight ( 2 ) hero . moveUp …" at bounding box center [897, 406] width 410 height 438
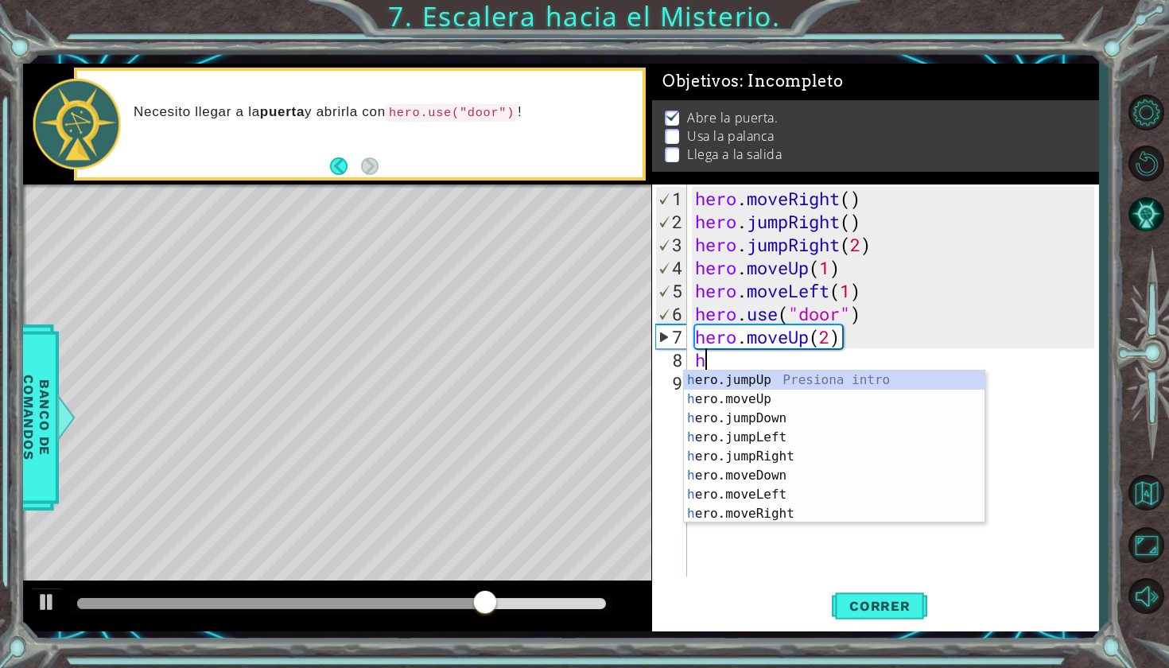
type textarea "he"
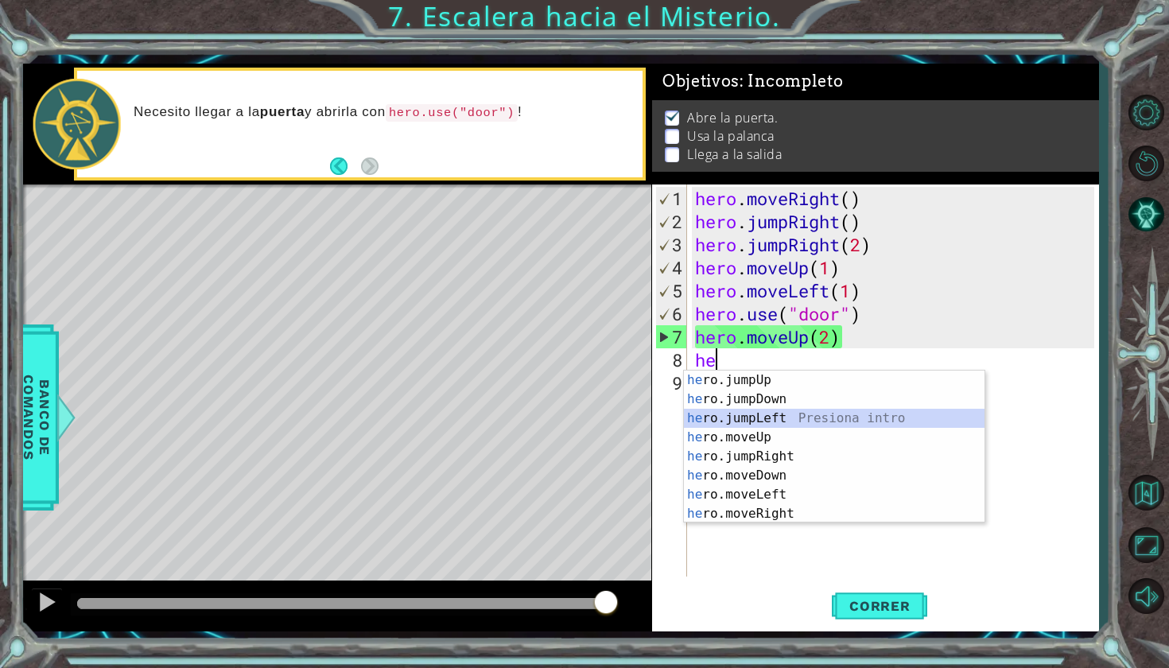
click at [741, 421] on div "he ro.jumpUp Presiona intro he ro.jumpDown Presiona intro he ro.jumpLeft Presio…" at bounding box center [834, 466] width 301 height 191
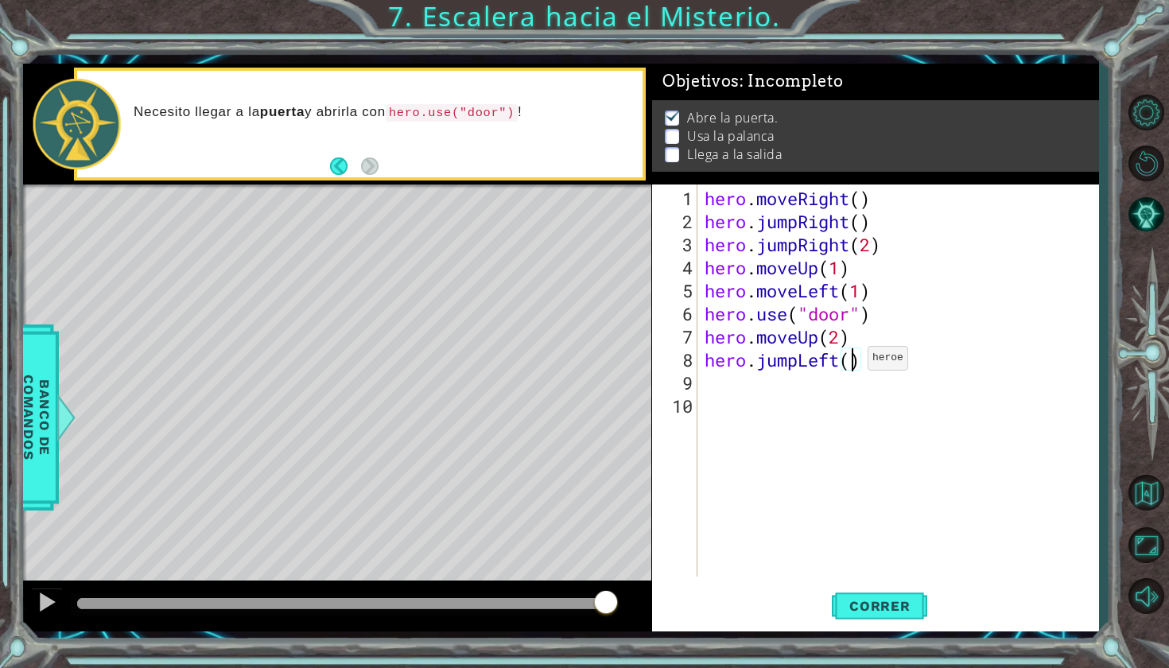
click at [853, 364] on div "hero . moveRight ( ) hero . jumpRight ( ) hero . jumpRight ( 2 ) hero . moveUp …" at bounding box center [901, 406] width 401 height 438
click at [856, 596] on button "Correr" at bounding box center [879, 605] width 95 height 45
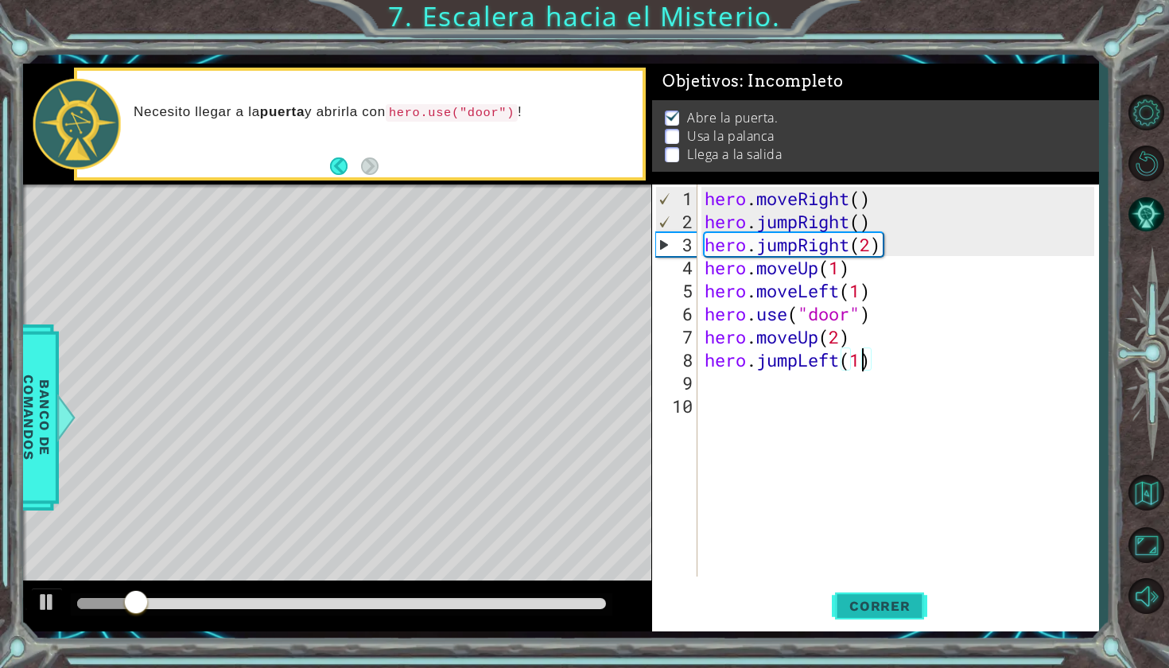
scroll to position [0, 6]
click at [856, 596] on button "Correr" at bounding box center [879, 605] width 95 height 45
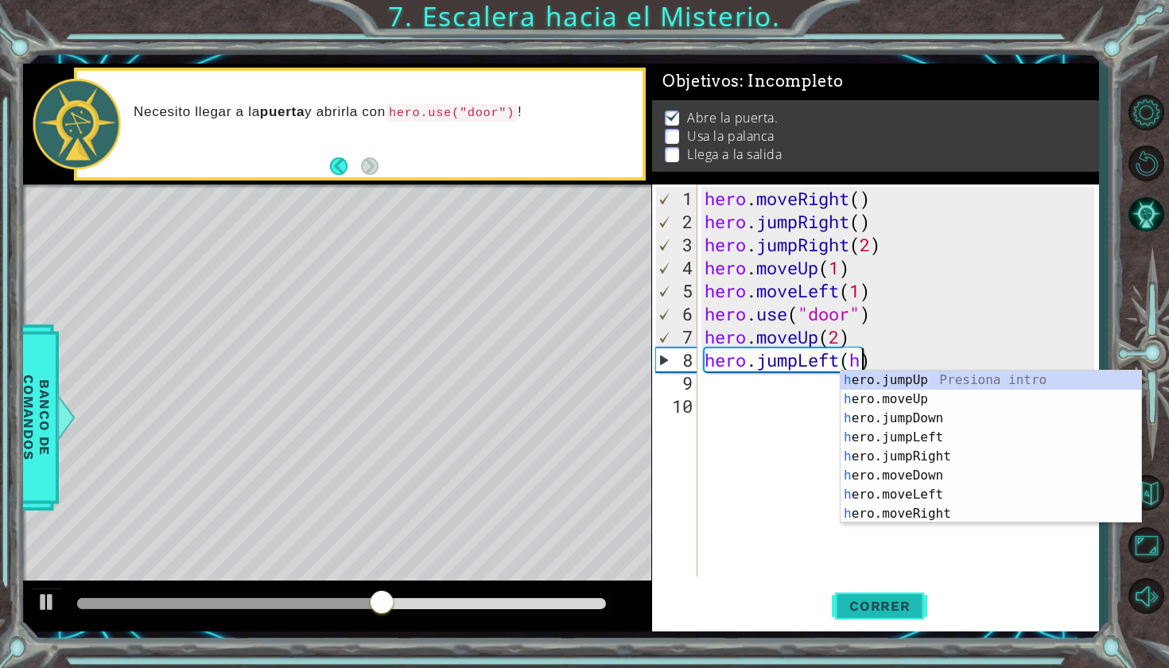
scroll to position [0, 7]
type textarea "hero.jumpLeft()"
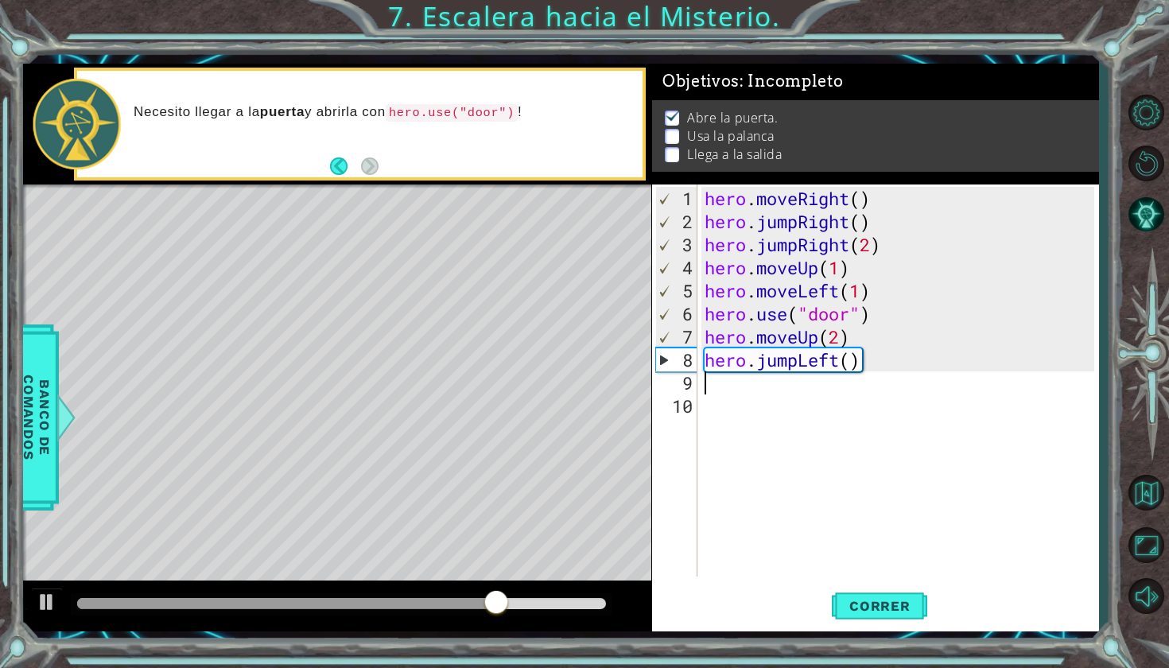
click at [713, 390] on div "hero . moveRight ( ) hero . jumpRight ( ) hero . jumpRight ( 2 ) hero . moveUp …" at bounding box center [901, 406] width 401 height 438
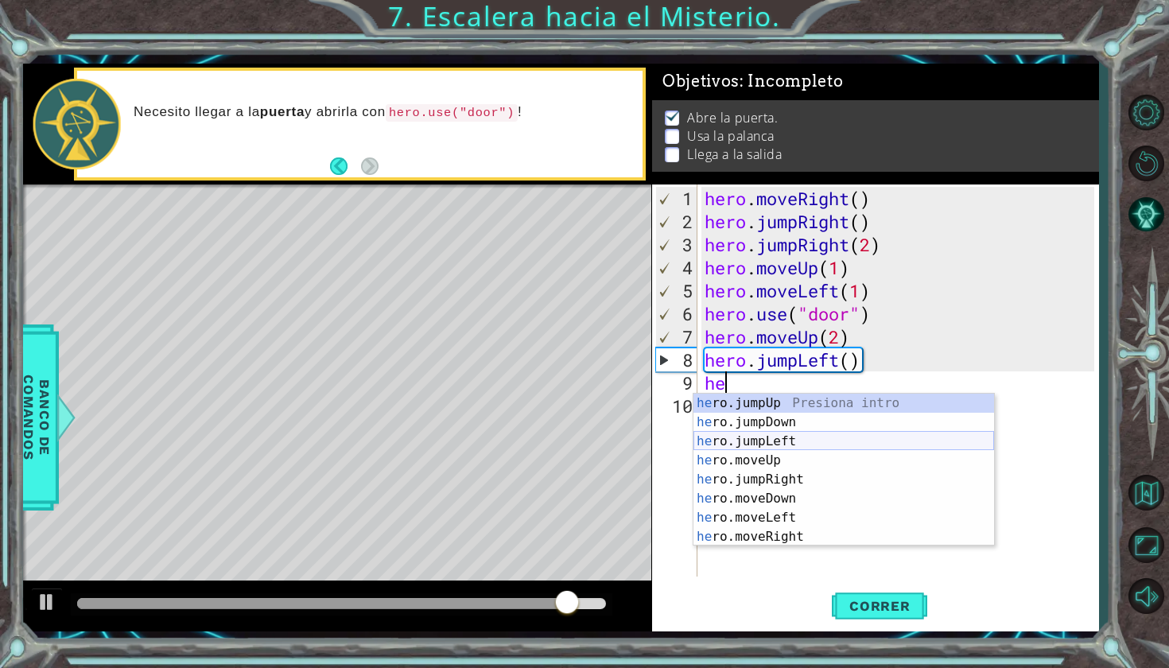
scroll to position [19, 0]
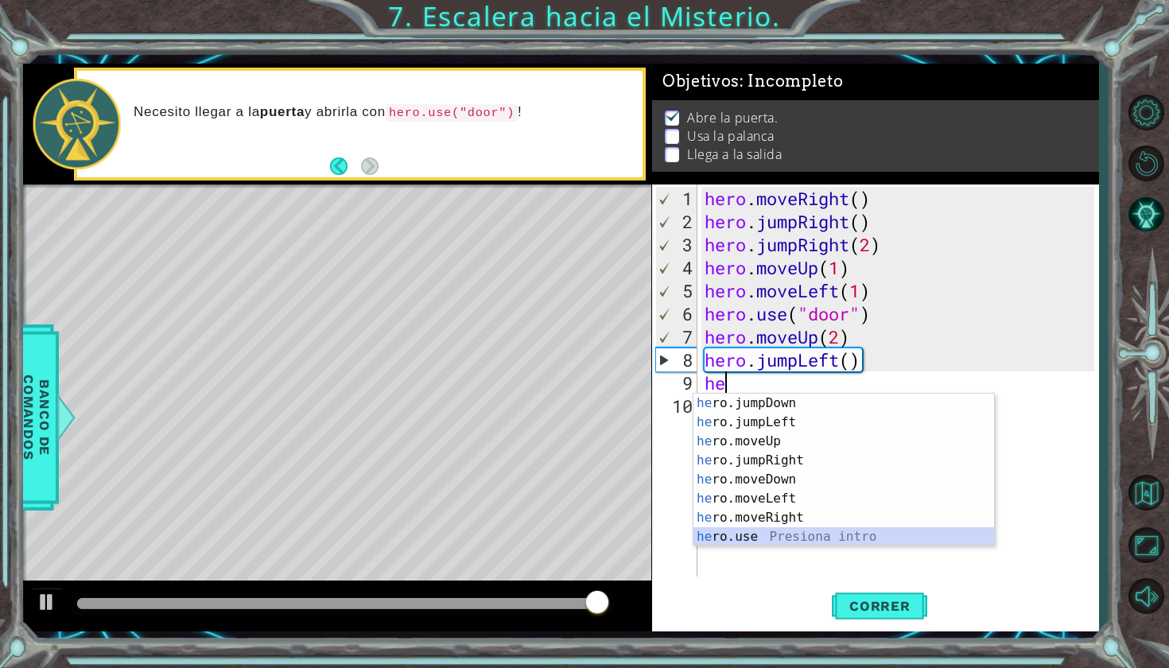
click at [736, 540] on div "he ro.jumpDown Presiona intro he ro.jumpLeft Presiona intro he ro.moveUp Presio…" at bounding box center [843, 489] width 301 height 191
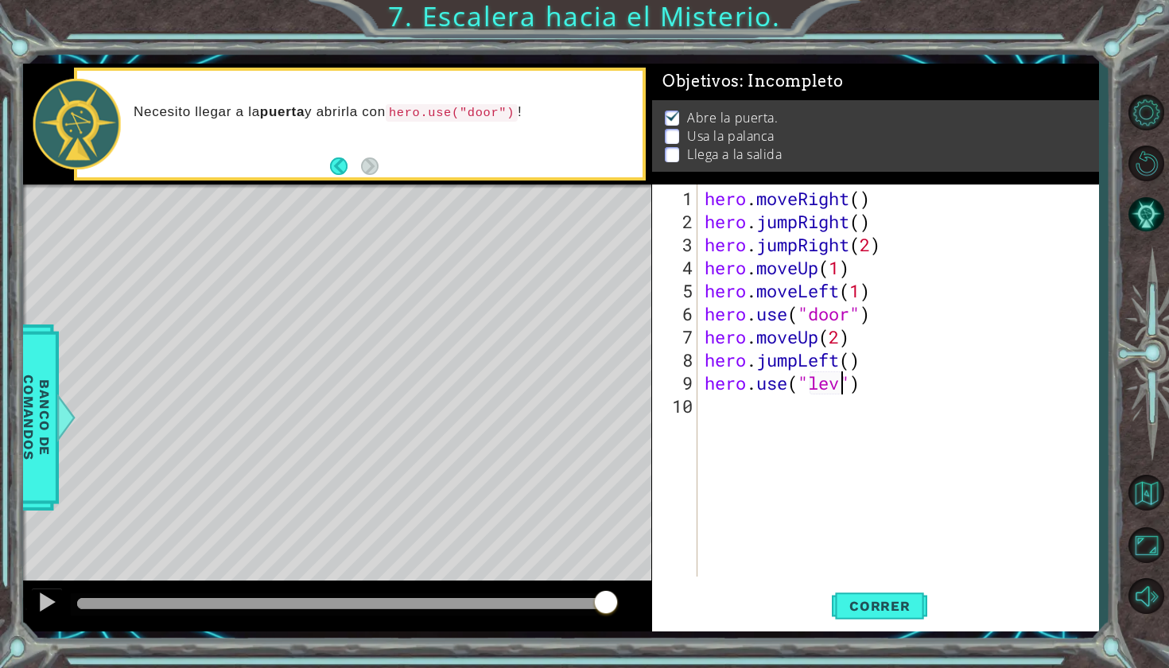
scroll to position [0, 6]
click at [879, 603] on span "Correr" at bounding box center [879, 606] width 93 height 16
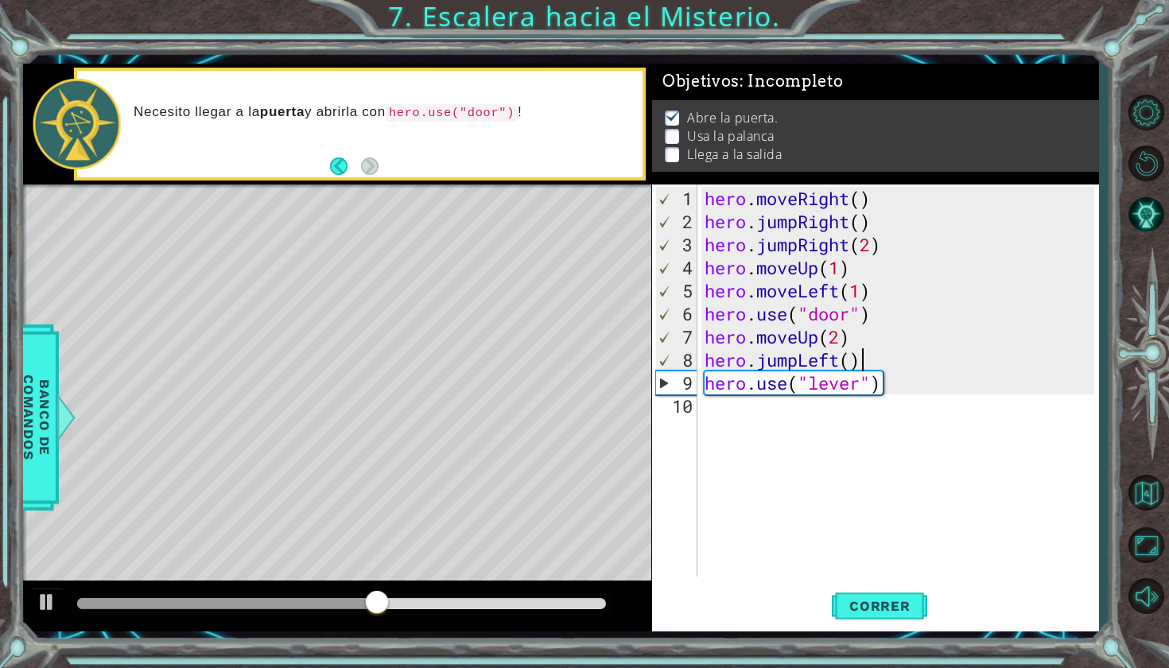
click at [868, 362] on div "hero . moveRight ( ) hero . jumpRight ( ) hero . jumpRight ( 2 ) hero . moveUp …" at bounding box center [901, 406] width 401 height 438
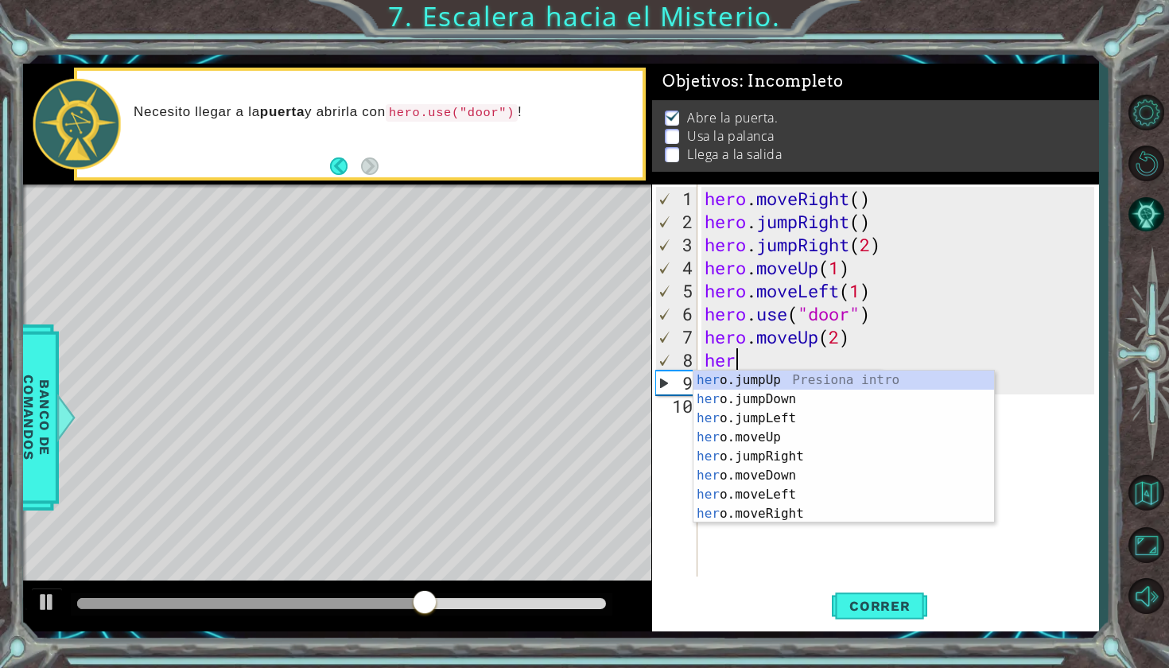
scroll to position [0, 0]
type textarea "h"
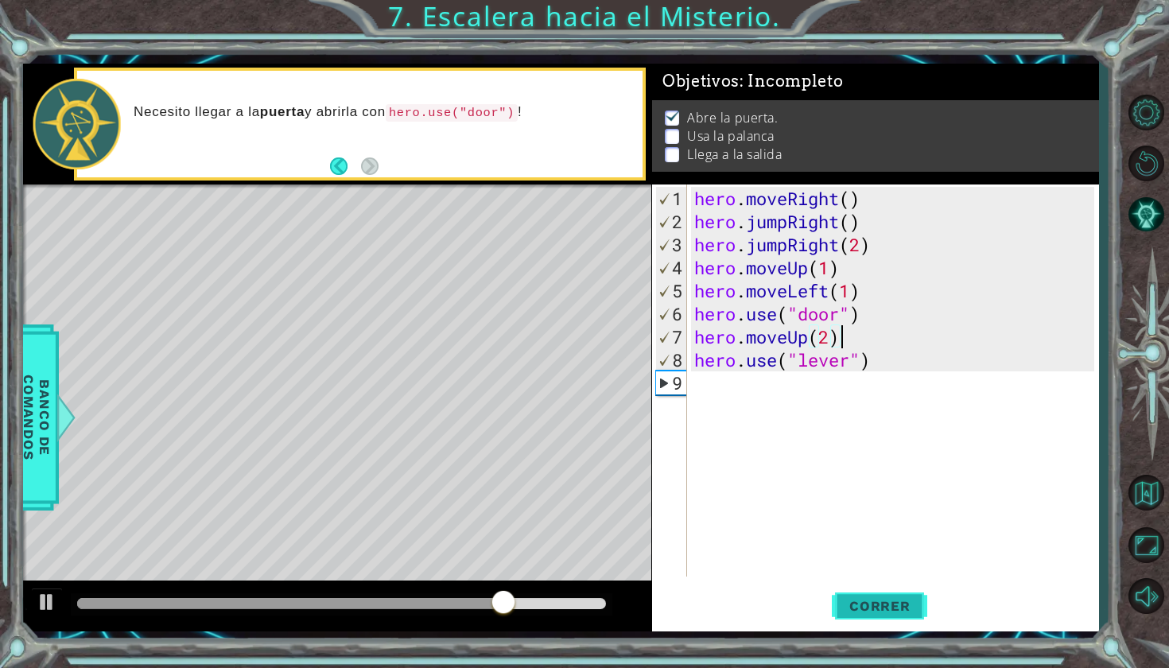
click at [868, 592] on button "Correr" at bounding box center [879, 605] width 95 height 45
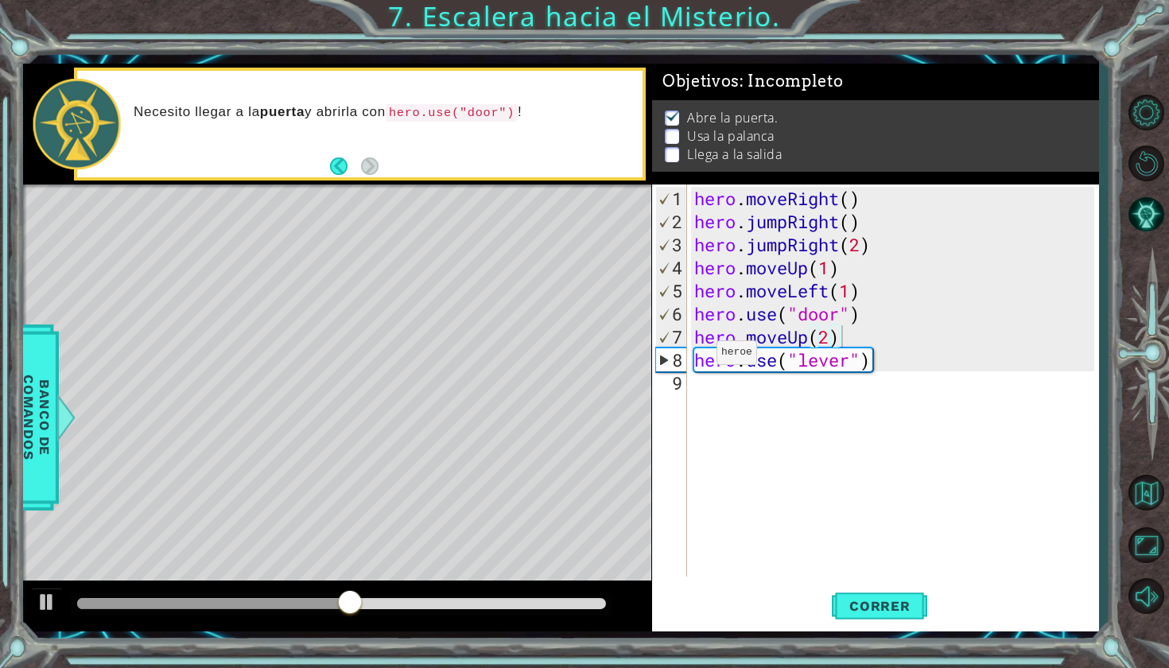
click at [689, 379] on div "hero.moveUp(2) 1 2 3 4 5 6 7 8 9 hero . moveRight ( ) hero . jumpRight ( ) hero…" at bounding box center [873, 380] width 442 height 392
type textarea "hero.moveUp(2)"
click at [688, 360] on div "hero.moveUp(2) 1 2 3 4 5 6 7 8 9 hero . moveRight ( ) hero . jumpRight ( ) hero…" at bounding box center [873, 380] width 442 height 392
click at [883, 370] on div "hero . moveRight ( ) hero . jumpRight ( ) hero . jumpRight ( 2 ) hero . moveUp …" at bounding box center [896, 406] width 411 height 438
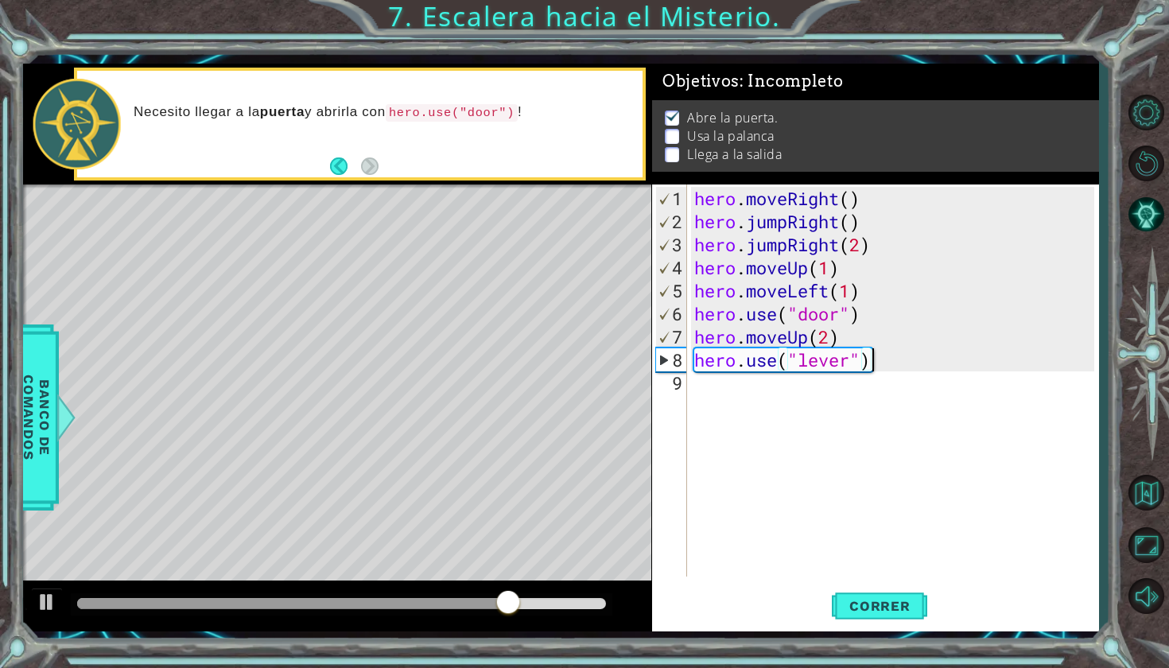
click at [895, 368] on div "hero . moveRight ( ) hero . jumpRight ( ) hero . jumpRight ( 2 ) hero . moveUp …" at bounding box center [896, 406] width 411 height 438
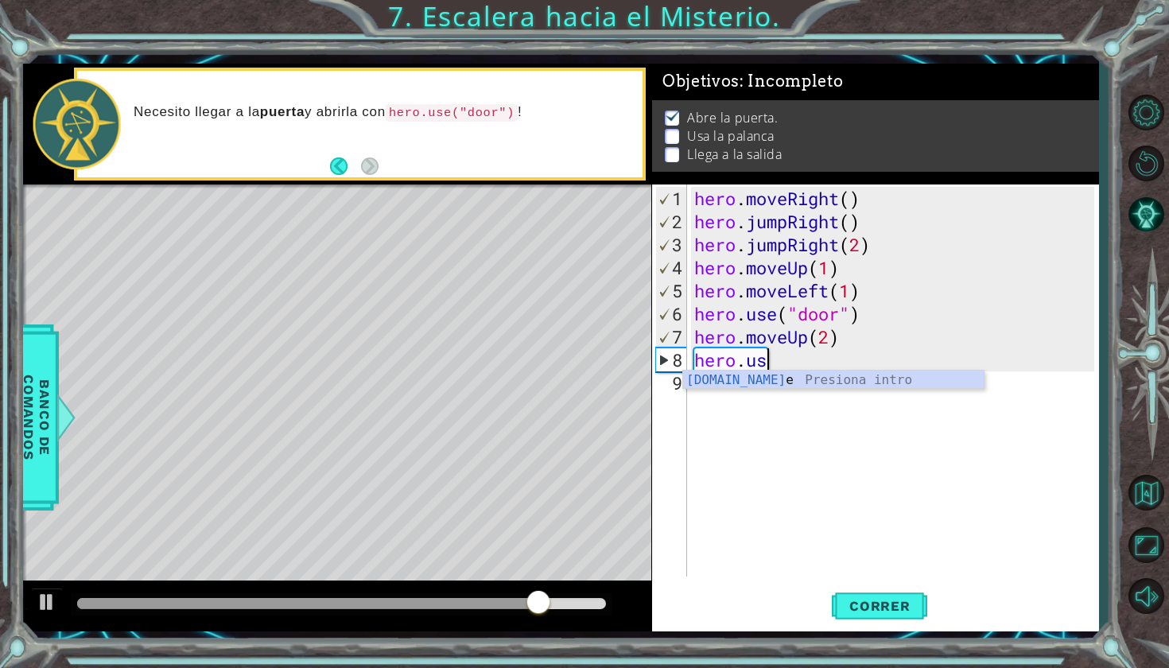
type textarea "hero."
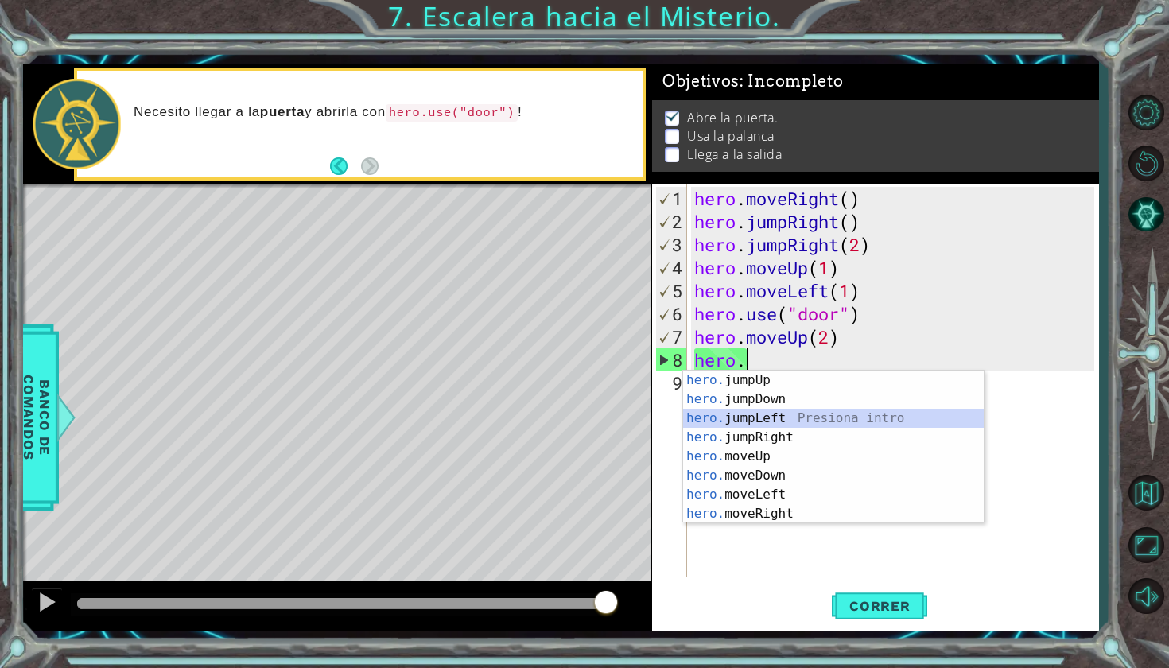
click at [766, 418] on div "hero. jumpUp Presiona intro hero. jumpDown Presiona intro hero. jumpLeft Presio…" at bounding box center [833, 466] width 301 height 191
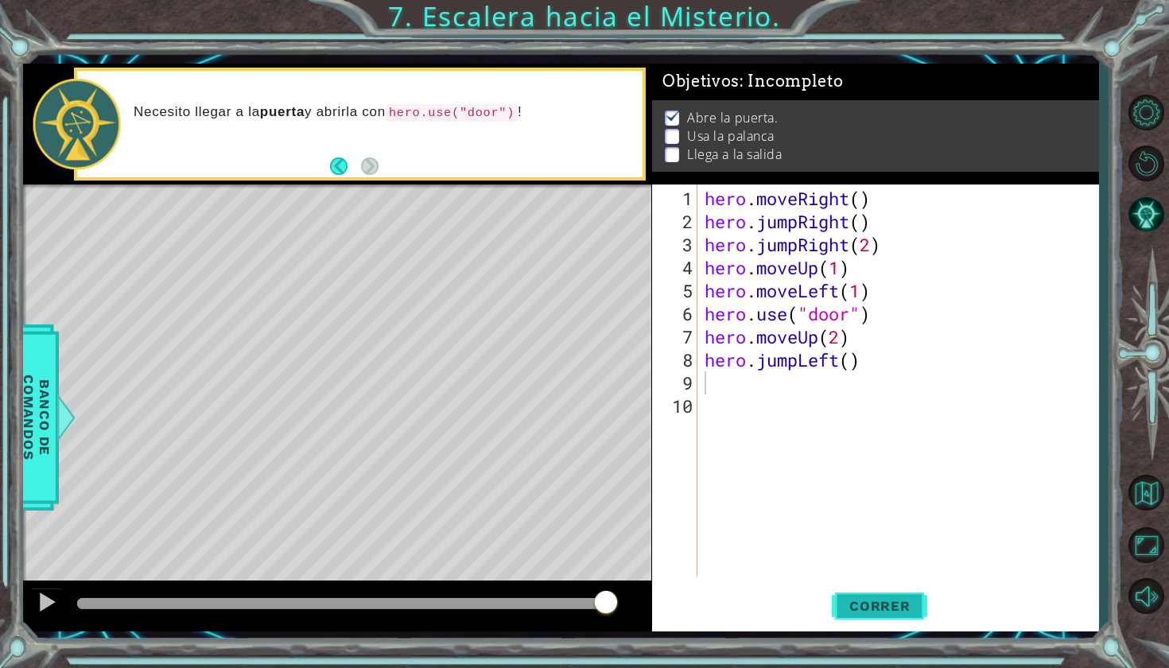
click at [870, 608] on span "Correr" at bounding box center [879, 606] width 93 height 16
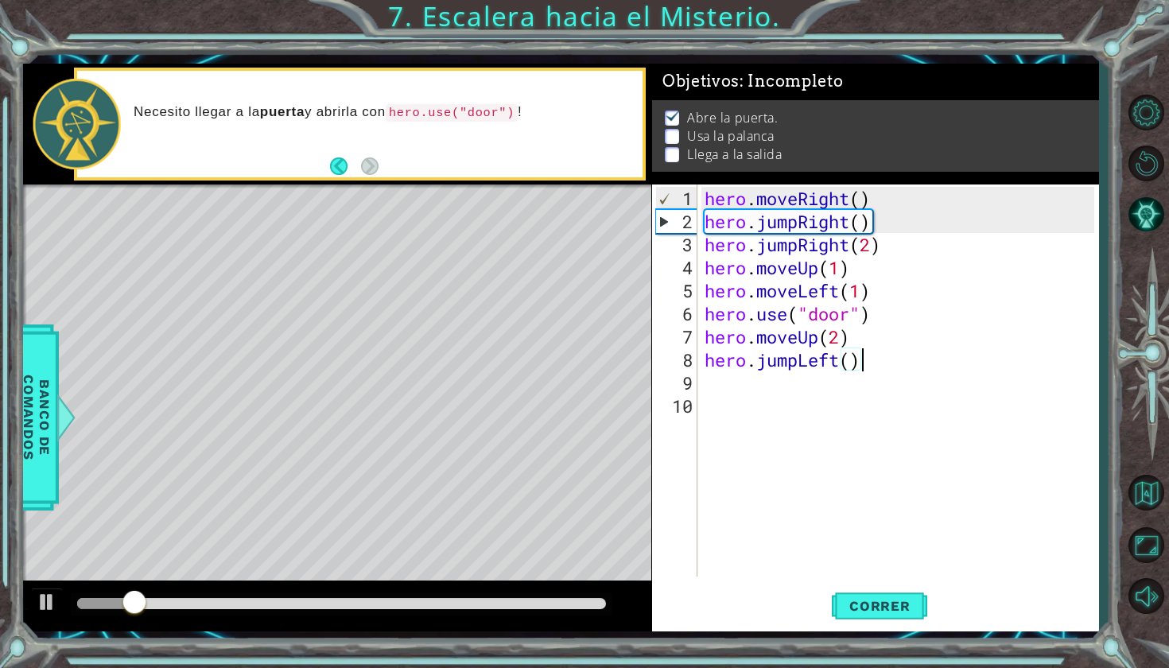
click at [858, 361] on div "hero . moveRight ( ) hero . jumpRight ( ) hero . jumpRight ( 2 ) hero . moveUp …" at bounding box center [901, 406] width 401 height 438
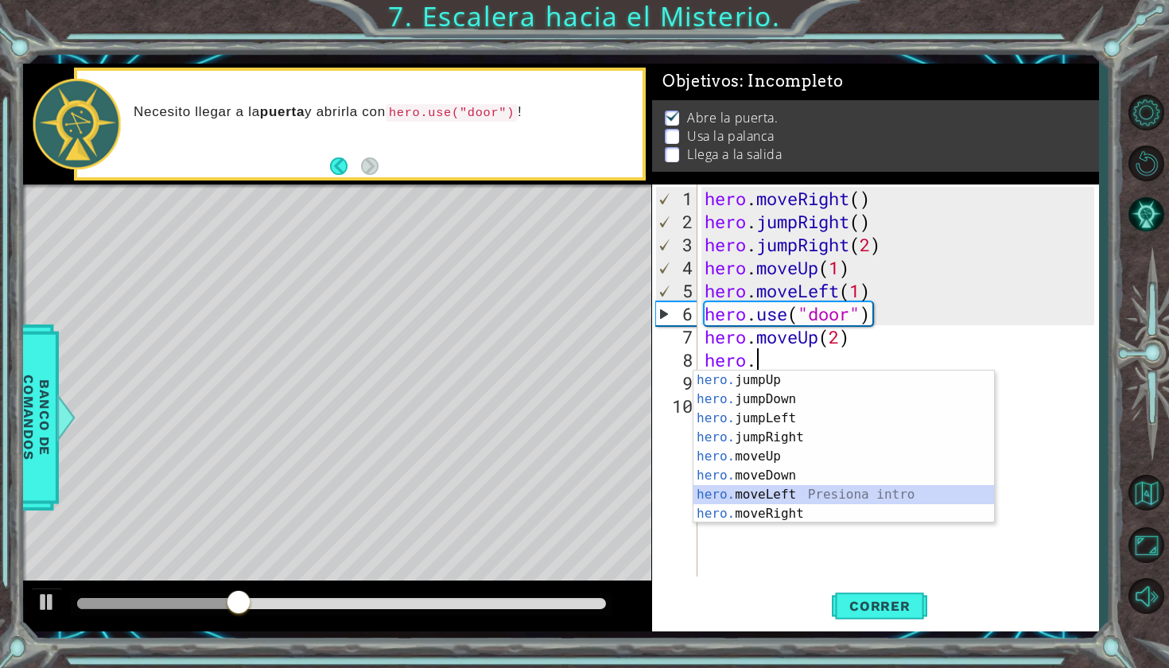
click at [769, 498] on div "hero. jumpUp Presiona intro hero. jumpDown Presiona intro hero. jumpLeft Presio…" at bounding box center [843, 466] width 301 height 191
type textarea "hero.moveLeft(1)"
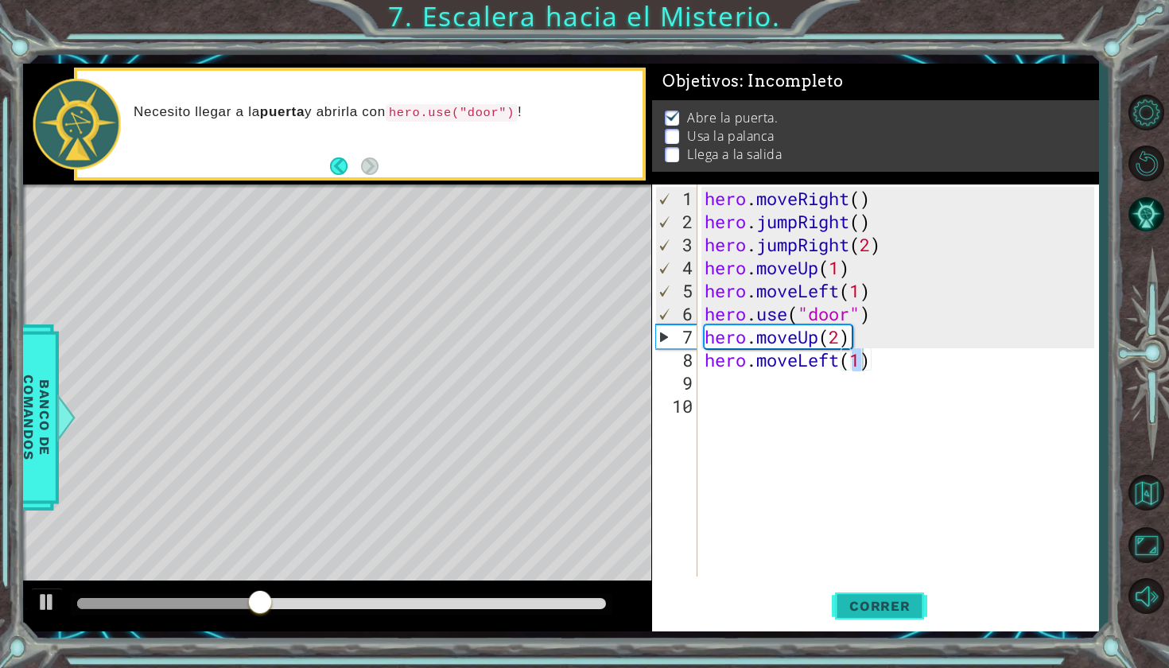
click at [857, 591] on button "Correr" at bounding box center [879, 605] width 95 height 45
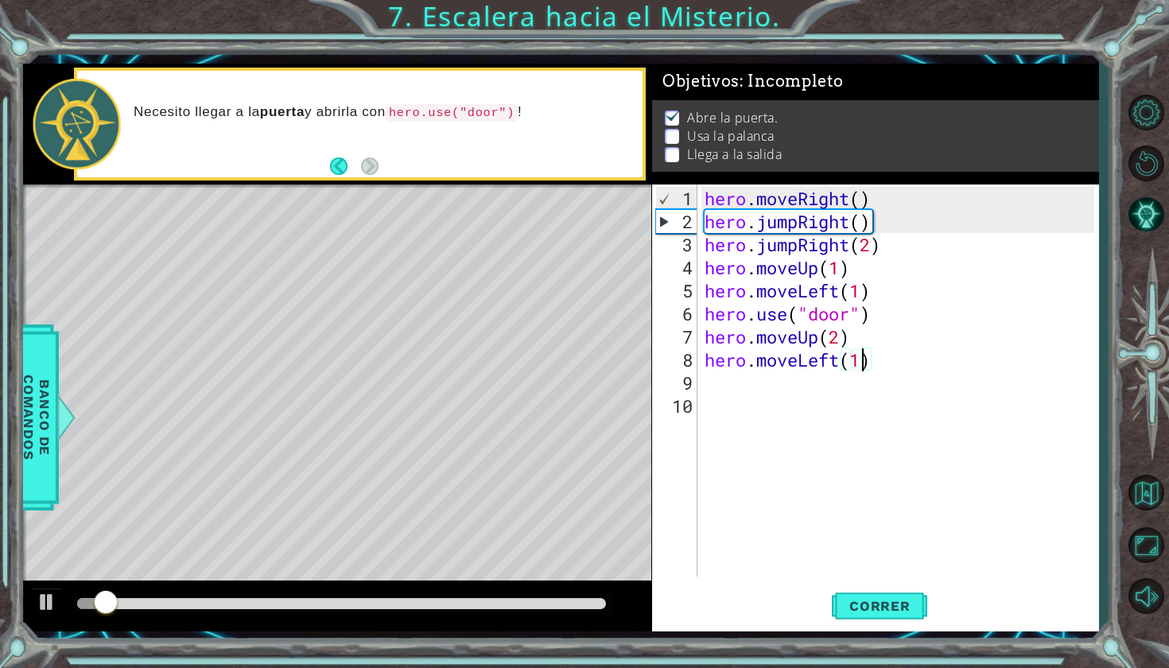
click at [709, 385] on div "hero . moveRight ( ) hero . jumpRight ( ) hero . jumpRight ( 2 ) hero . moveUp …" at bounding box center [901, 406] width 401 height 438
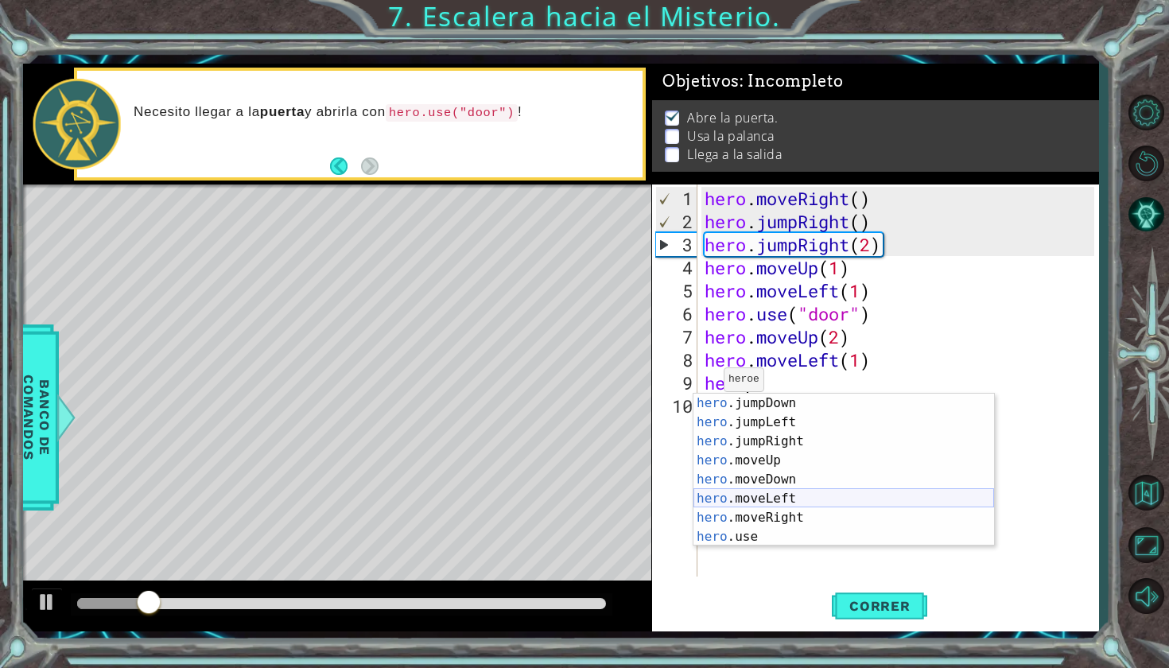
scroll to position [19, 0]
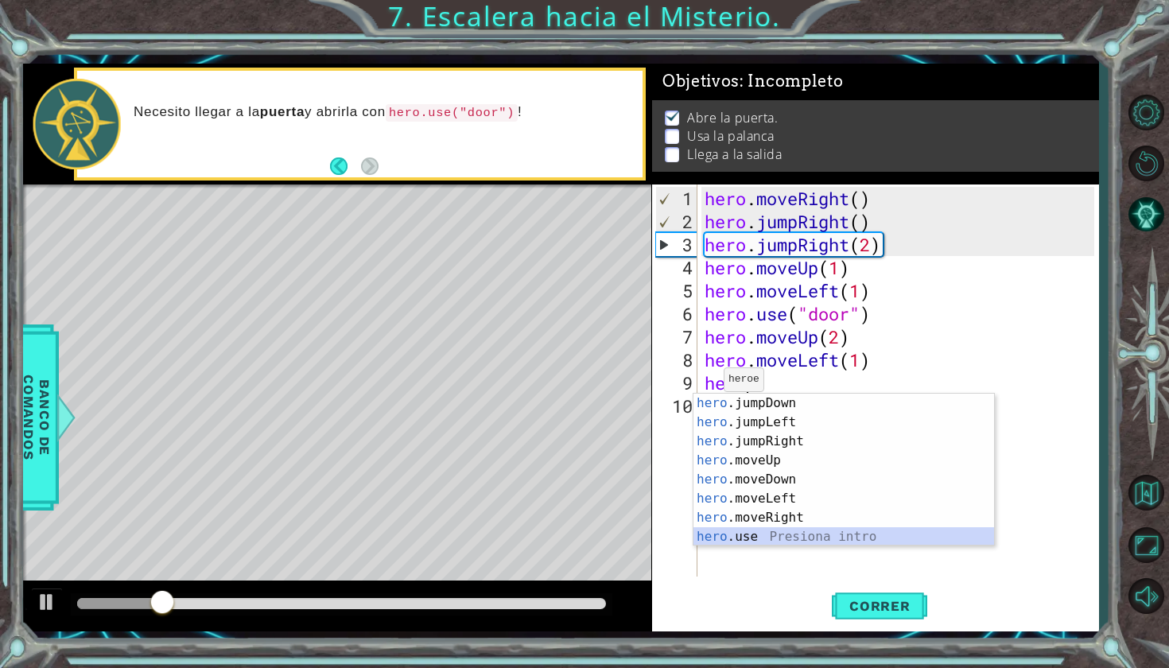
click at [756, 540] on div "hero .jumpDown Presiona intro hero .jumpLeft Presiona intro hero .jumpRight Pre…" at bounding box center [843, 489] width 301 height 191
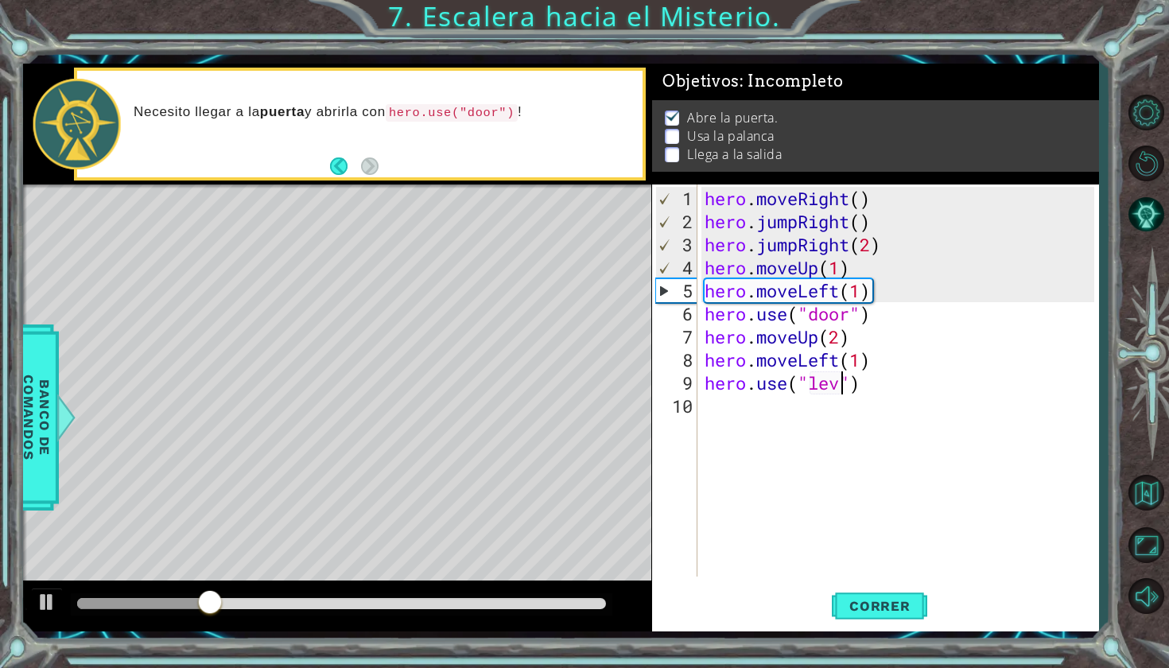
scroll to position [0, 6]
type textarea "hero.use("lever")"
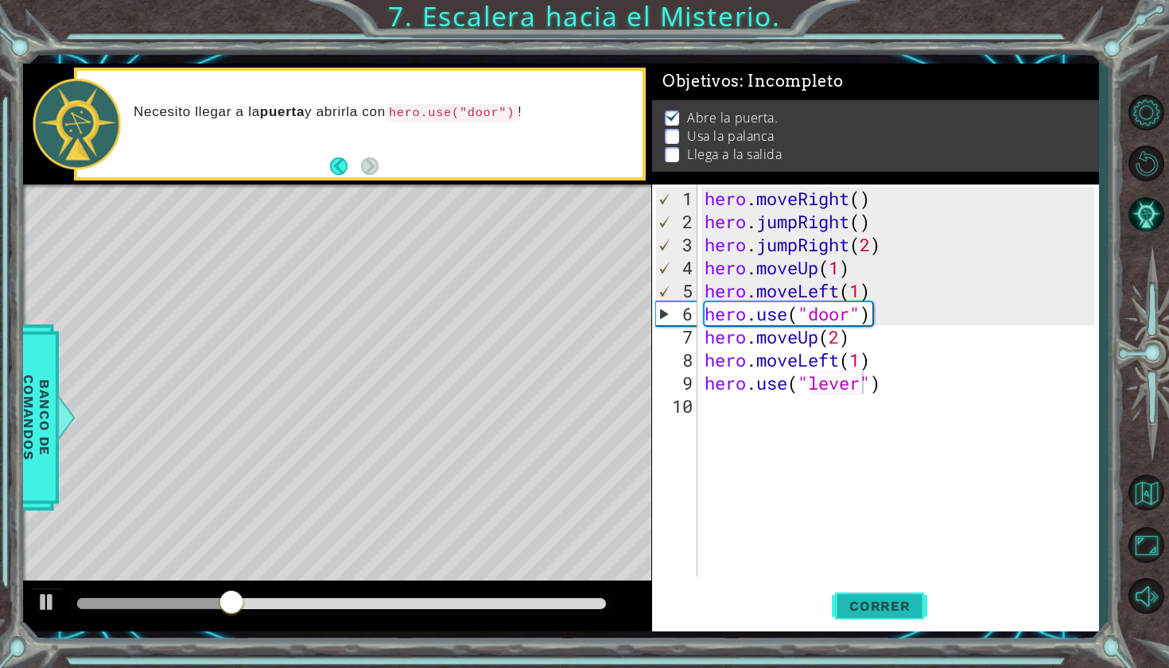
click at [898, 602] on span "Correr" at bounding box center [879, 606] width 93 height 16
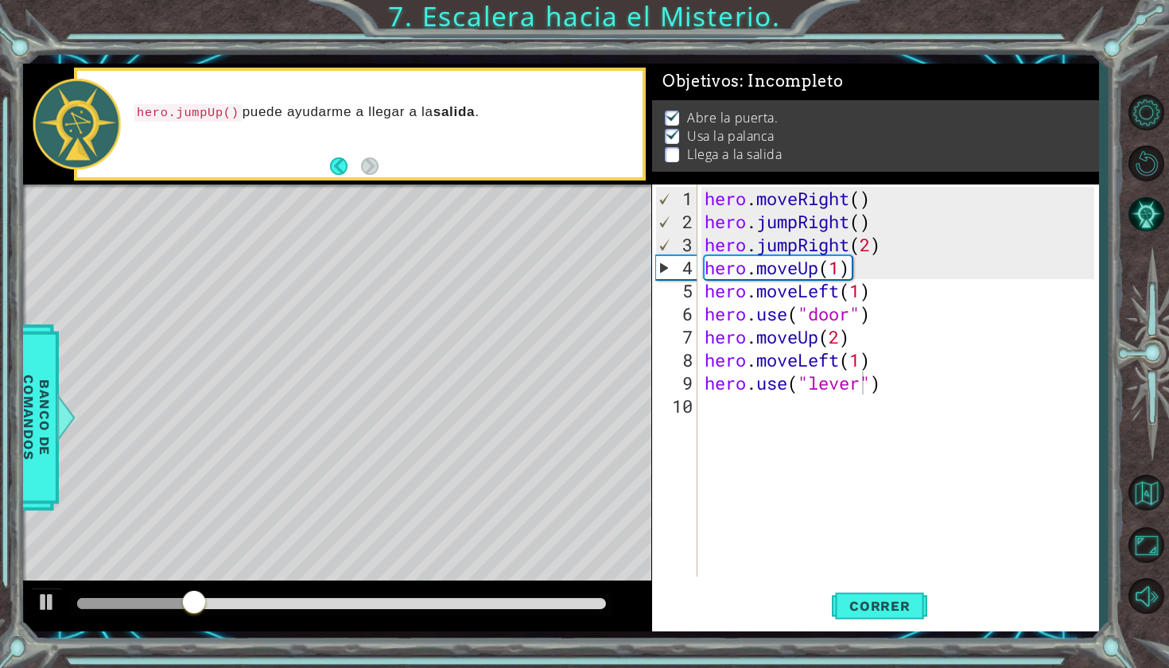
click at [0, 0] on icon at bounding box center [0, 0] width 0 height 0
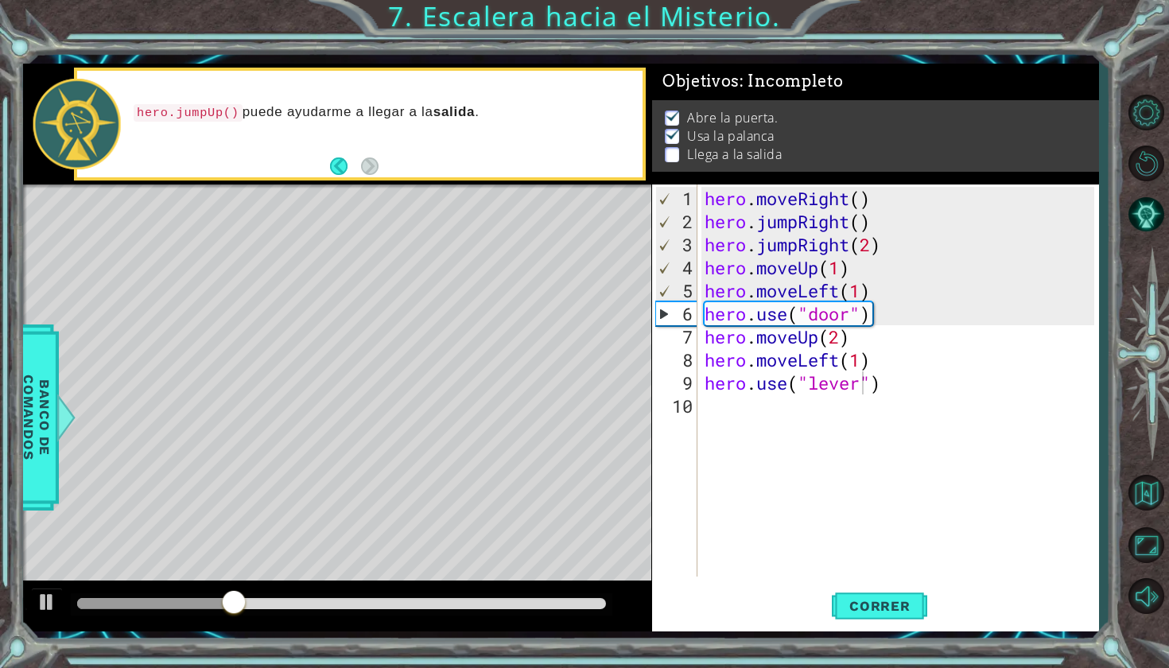
click at [0, 0] on icon at bounding box center [0, 0] width 0 height 0
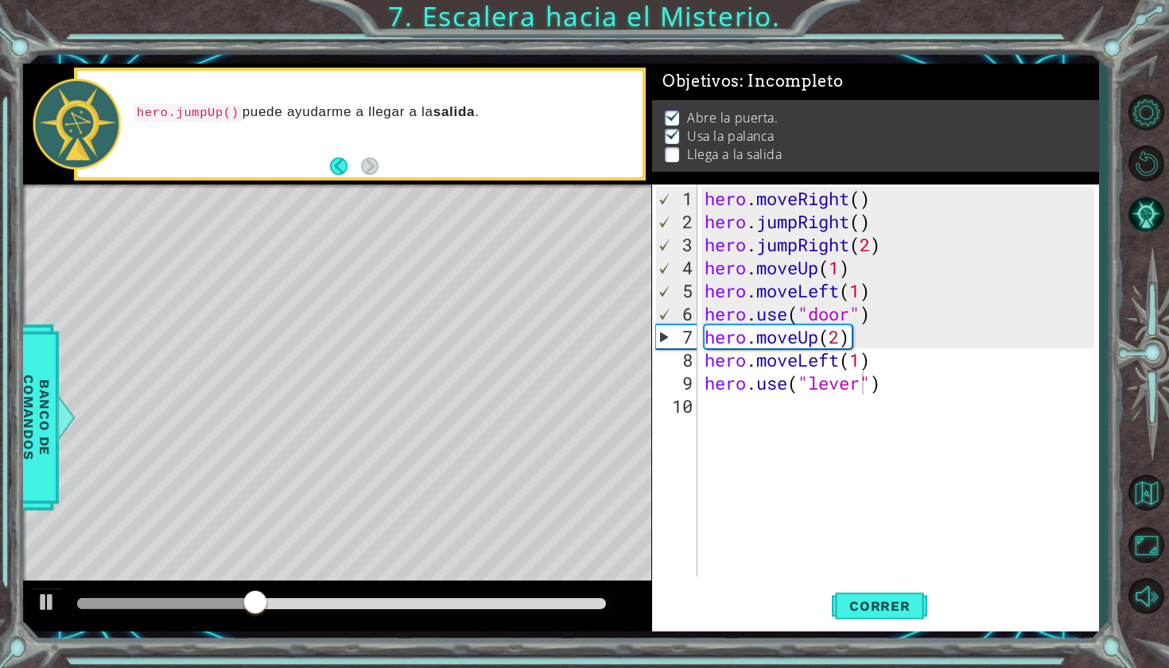
drag, startPoint x: 553, startPoint y: 368, endPoint x: 682, endPoint y: 471, distance: 165.3
click at [0, 0] on icon at bounding box center [0, 0] width 0 height 0
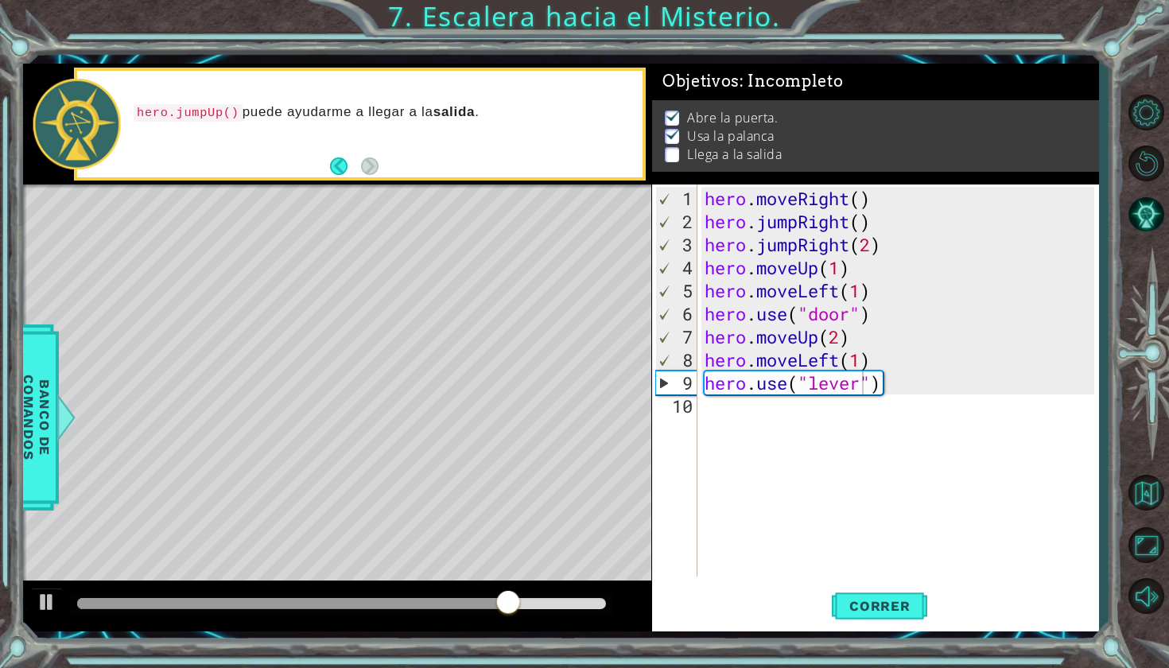
click at [0, 0] on icon at bounding box center [0, 0] width 0 height 0
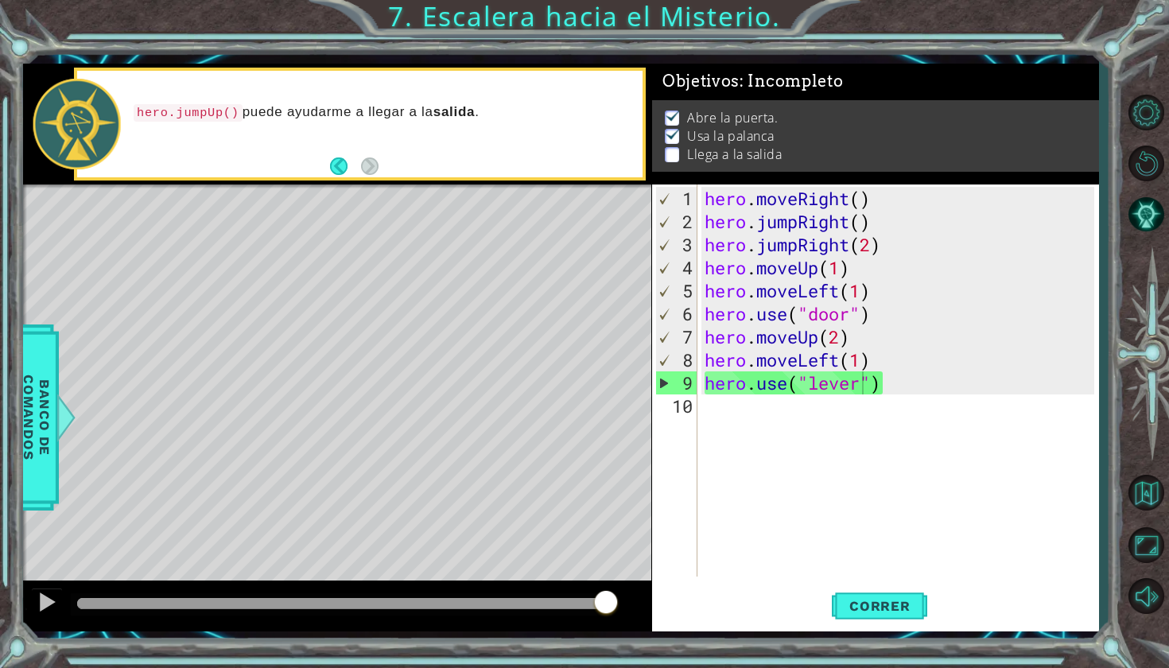
click at [0, 0] on icon at bounding box center [0, 0] width 0 height 0
click at [717, 412] on div "hero . moveRight ( ) hero . jumpRight ( ) hero . jumpRight ( 2 ) hero . moveUp …" at bounding box center [901, 406] width 401 height 438
type textarea "h"
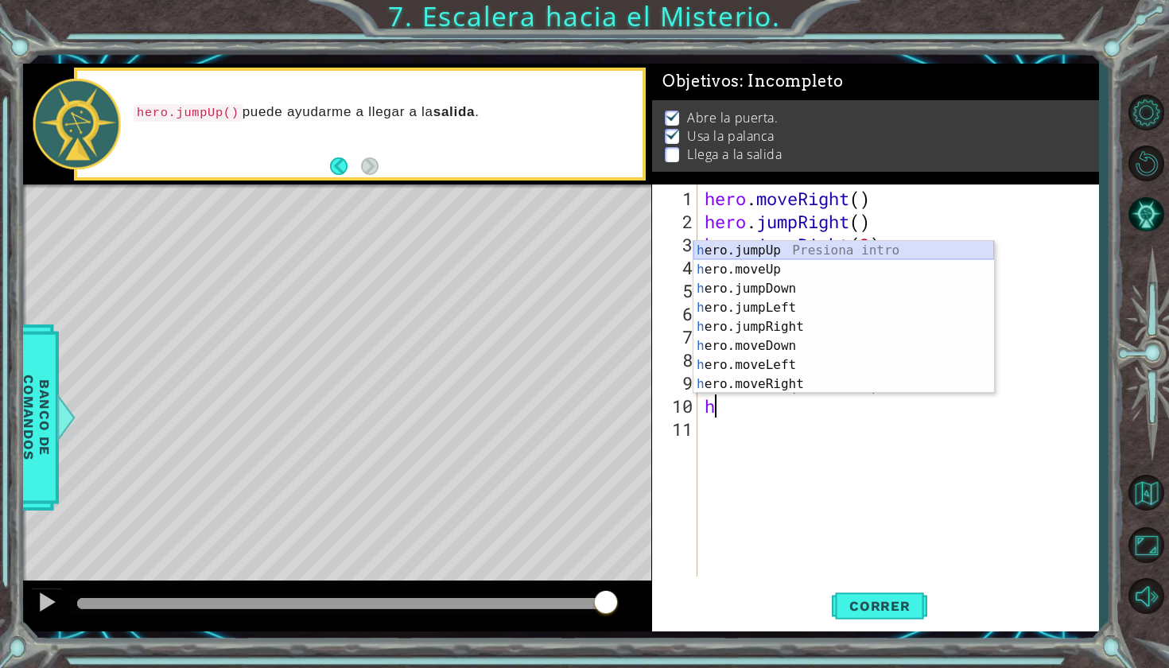
click at [762, 249] on div "h ero.jumpUp Presiona intro h ero.moveUp Presiona intro h ero.jumpDown Presiona…" at bounding box center [843, 336] width 301 height 191
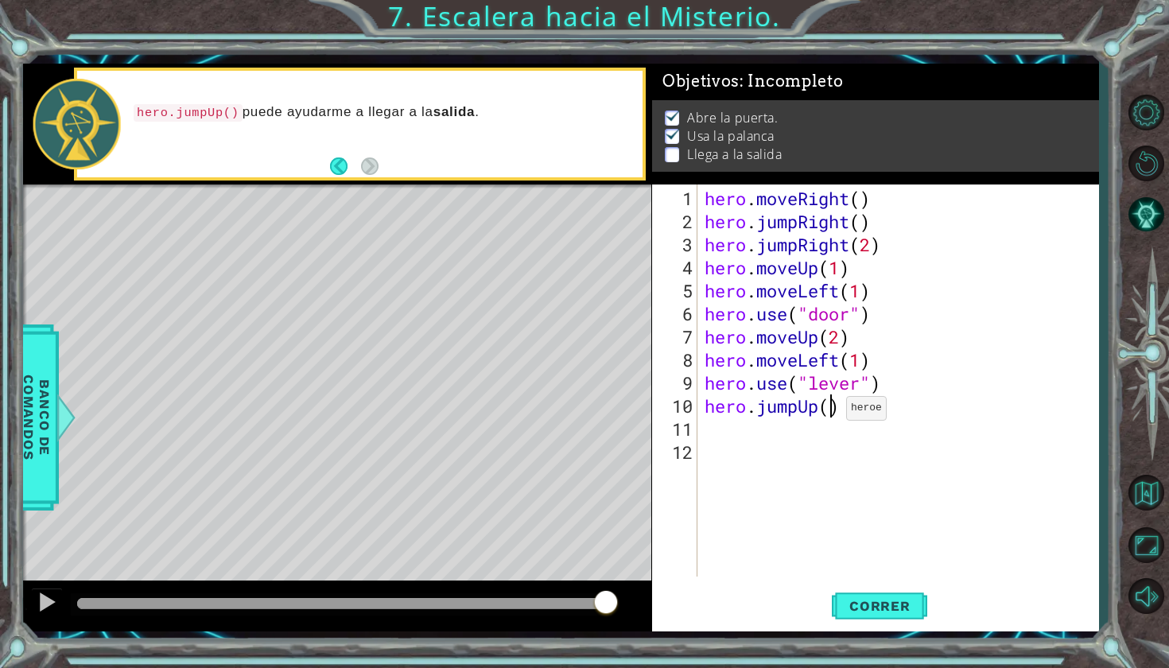
click at [832, 414] on div "hero . moveRight ( ) hero . jumpRight ( ) hero . jumpRight ( 2 ) hero . moveUp …" at bounding box center [901, 406] width 401 height 438
click at [849, 619] on button "Correr" at bounding box center [879, 605] width 95 height 45
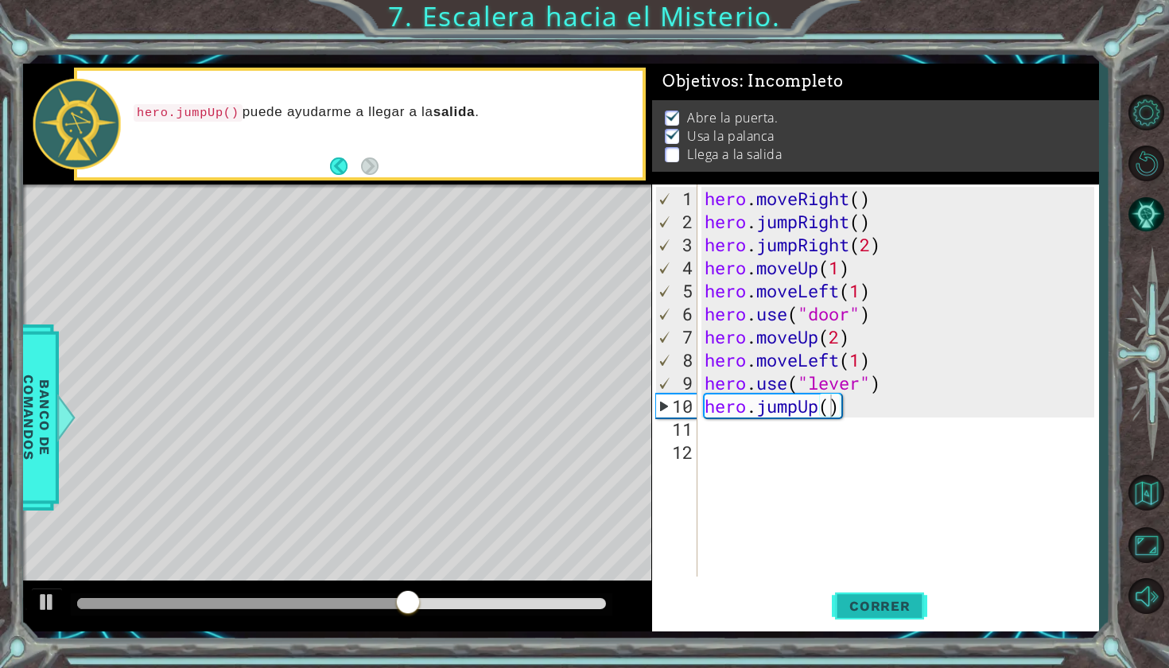
click at [891, 599] on span "Correr" at bounding box center [879, 606] width 93 height 16
click at [839, 413] on div "hero . moveRight ( ) hero . jumpRight ( ) hero . jumpRight ( 2 ) hero . moveUp …" at bounding box center [901, 406] width 401 height 438
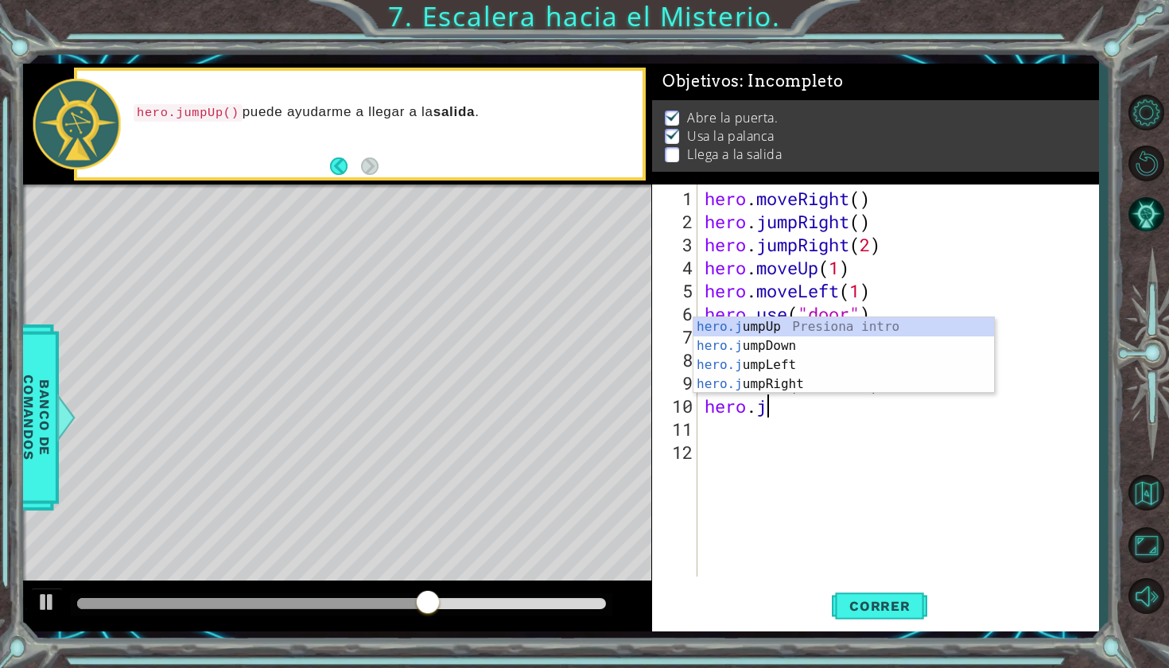
type textarea "hero."
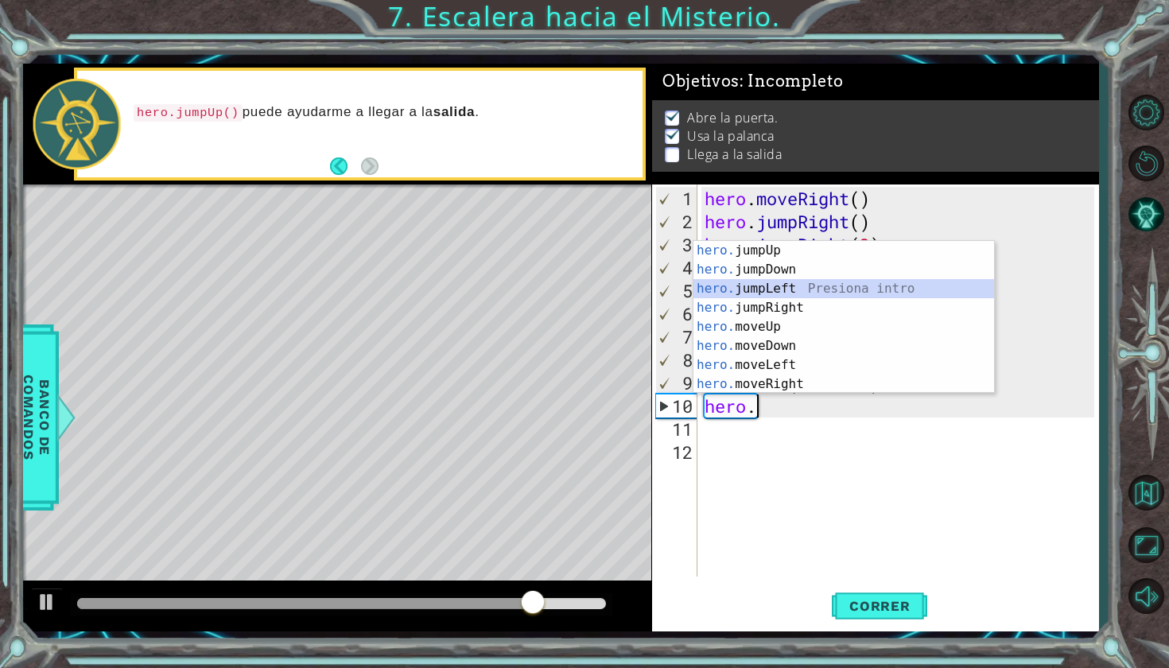
click at [797, 285] on div "hero. jumpUp Presiona intro hero. jumpDown Presiona intro hero. jumpLeft Presio…" at bounding box center [843, 336] width 301 height 191
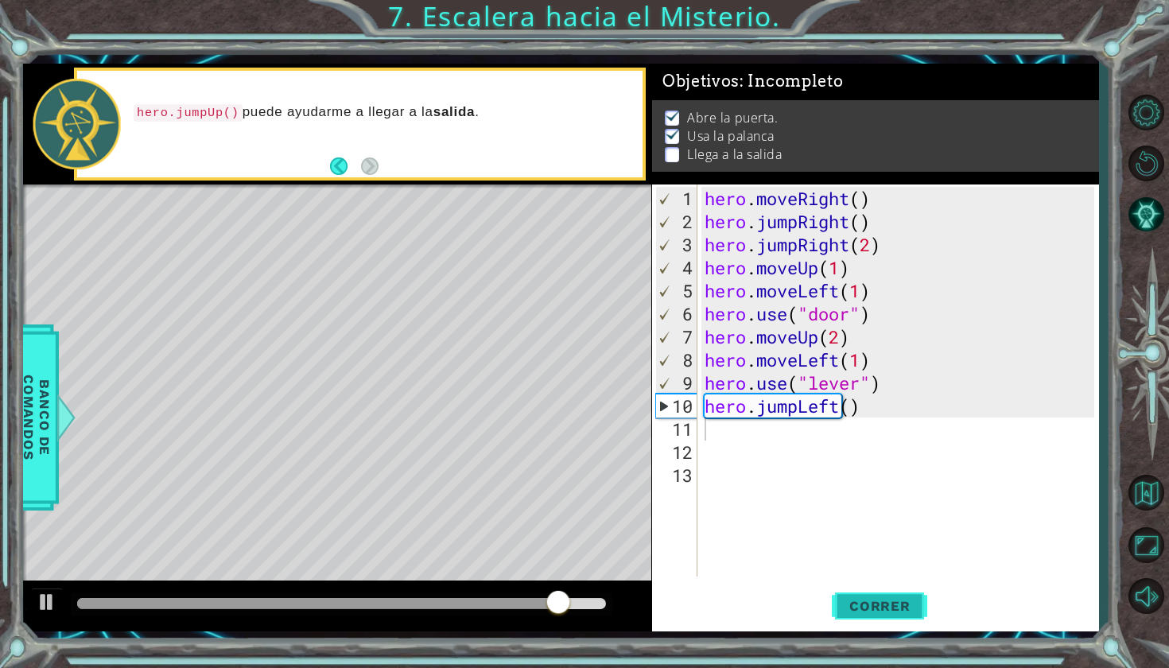
click at [891, 605] on span "Correr" at bounding box center [879, 606] width 93 height 16
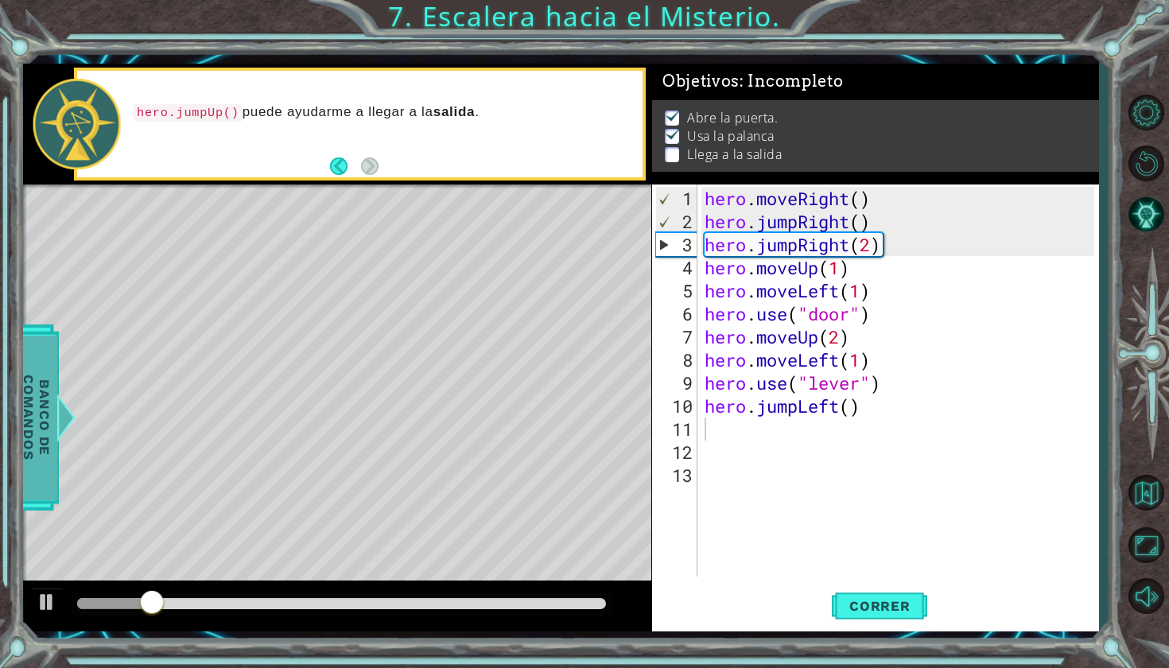
click at [36, 472] on span "Banco de comandos" at bounding box center [36, 418] width 41 height 165
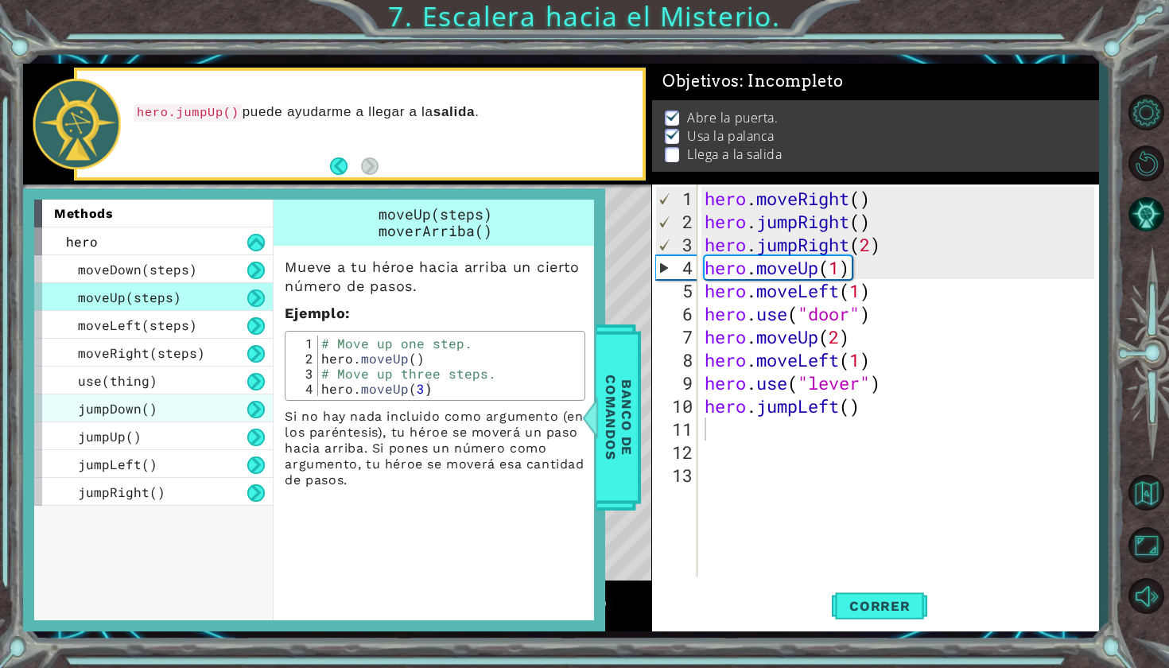
click at [190, 396] on div "jumpDown()" at bounding box center [153, 408] width 239 height 28
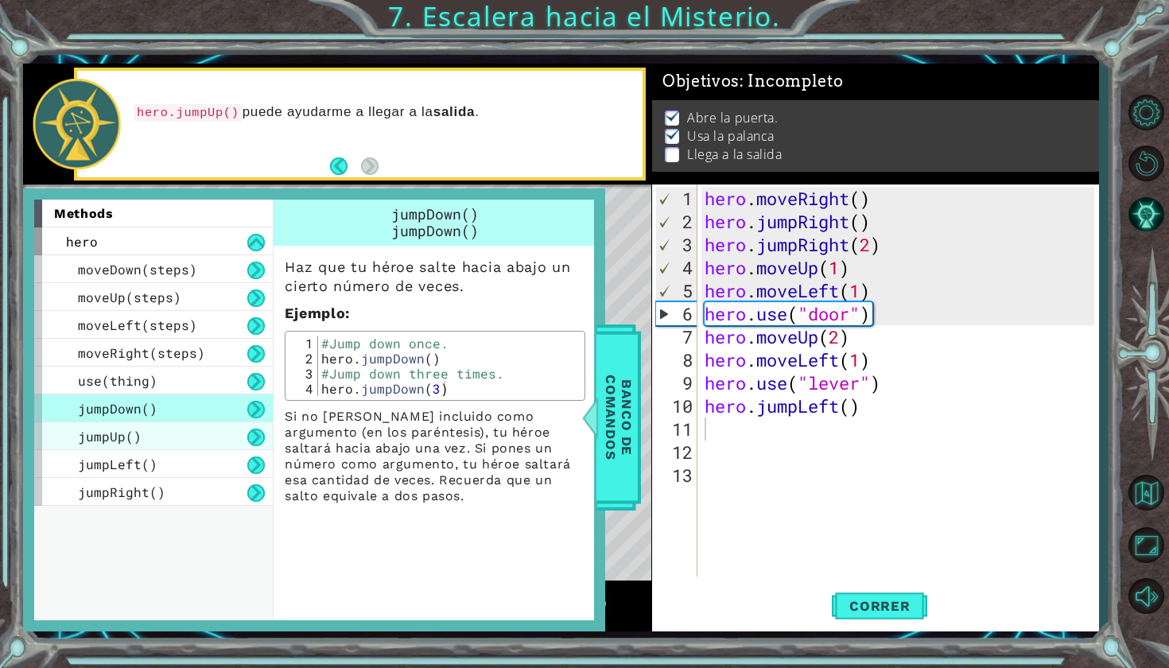
click at [169, 435] on div "jumpUp()" at bounding box center [153, 436] width 239 height 28
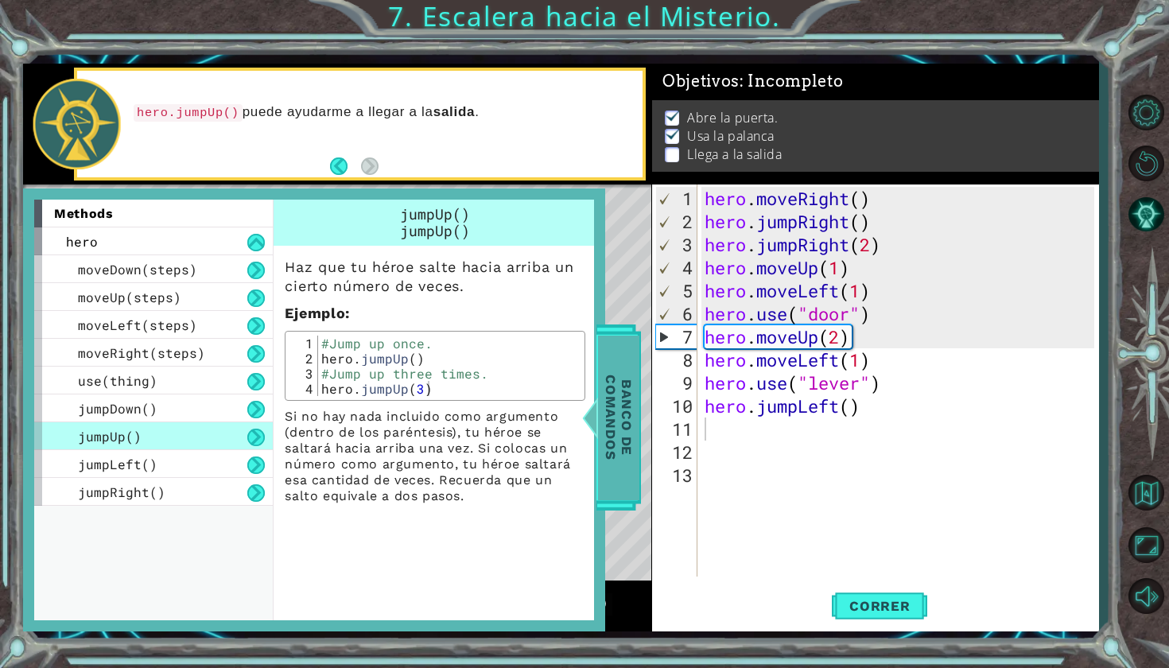
click at [608, 421] on span "Banco de comandos" at bounding box center [618, 418] width 41 height 165
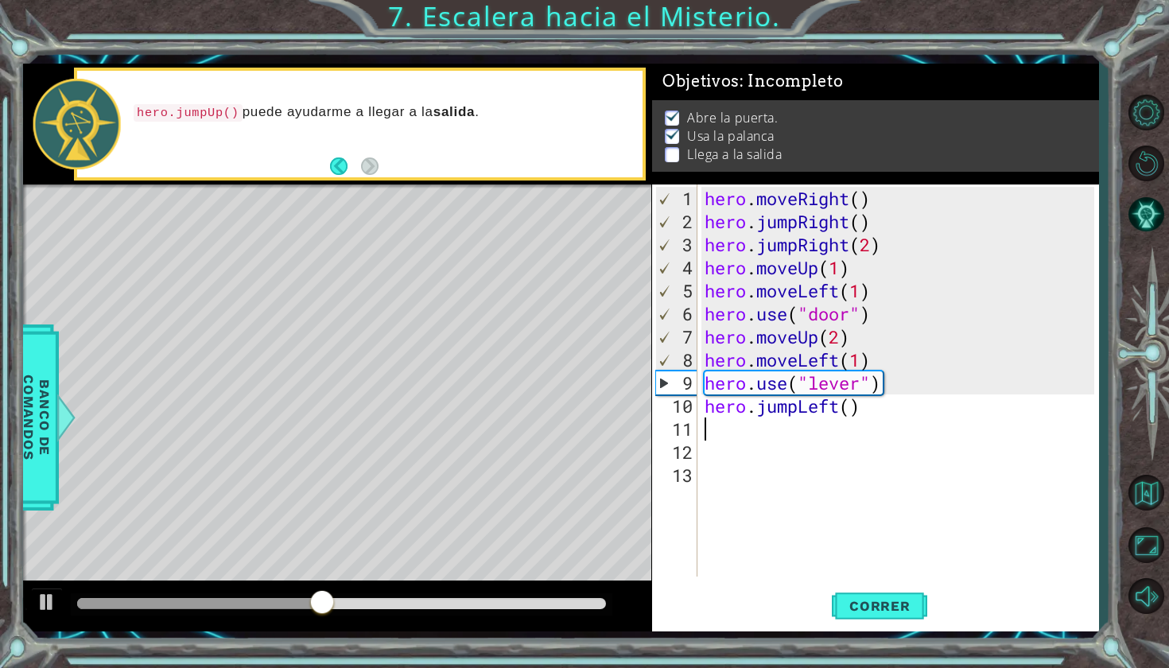
click at [709, 428] on div "hero . moveRight ( ) hero . jumpRight ( ) hero . jumpRight ( 2 ) hero . moveUp …" at bounding box center [901, 406] width 401 height 438
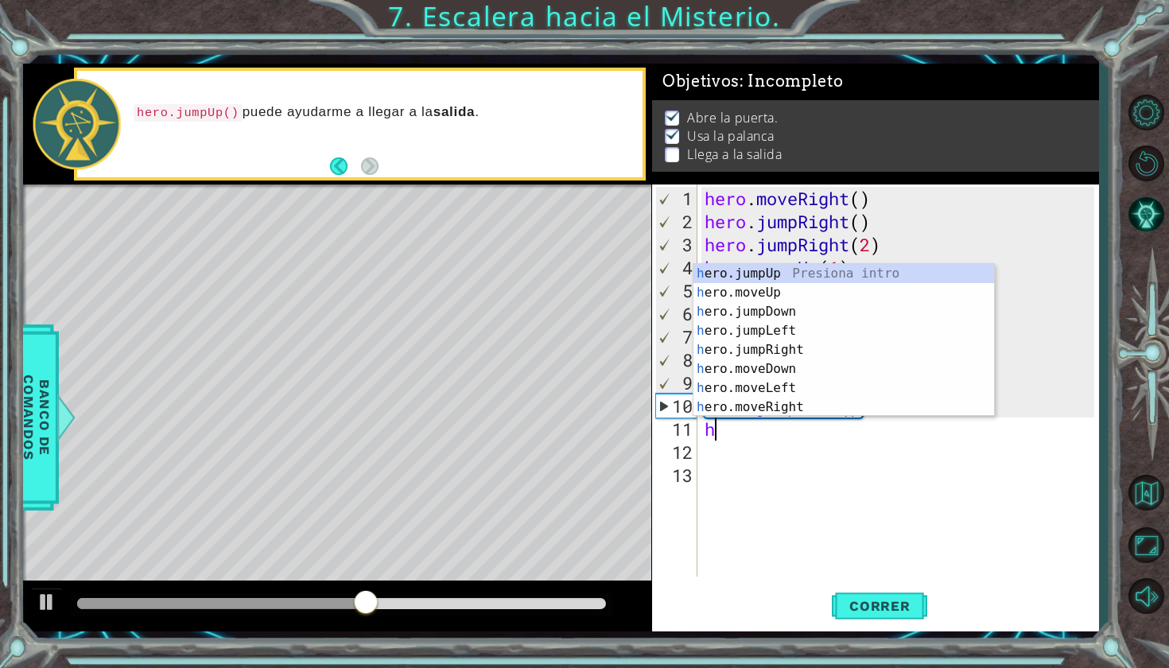
click at [709, 428] on div "hero . moveRight ( ) hero . jumpRight ( ) hero . jumpRight ( 2 ) hero . moveUp …" at bounding box center [901, 406] width 401 height 438
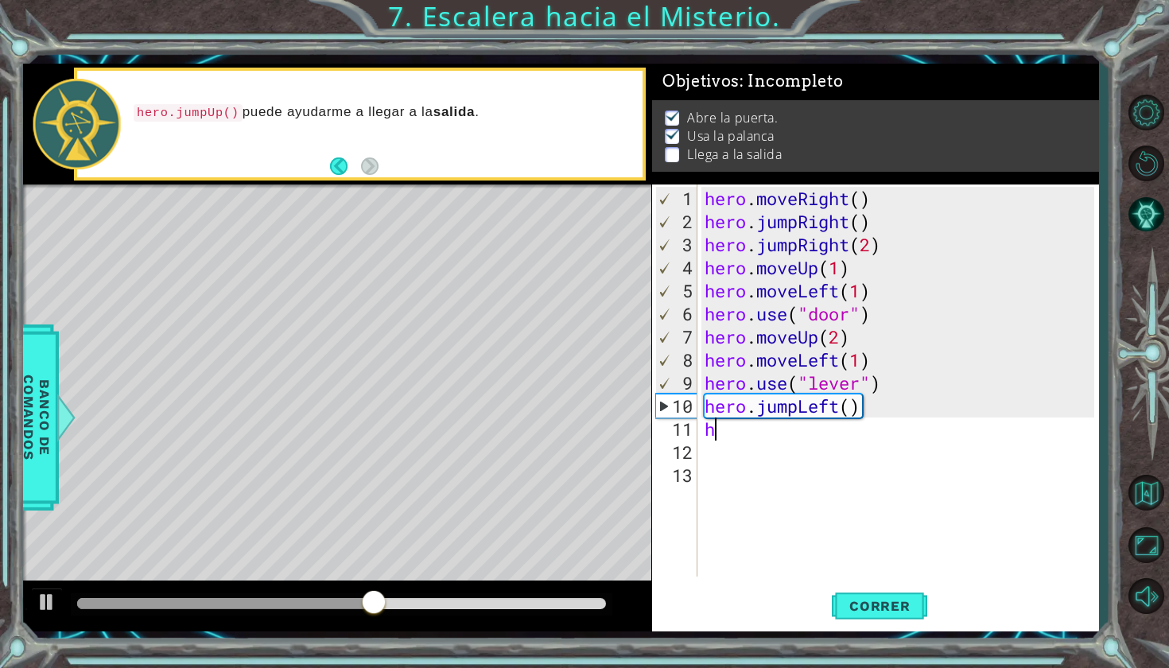
click at [763, 430] on div "hero . moveRight ( ) hero . jumpRight ( ) hero . jumpRight ( 2 ) hero . moveUp …" at bounding box center [901, 406] width 401 height 438
type textarea "he"
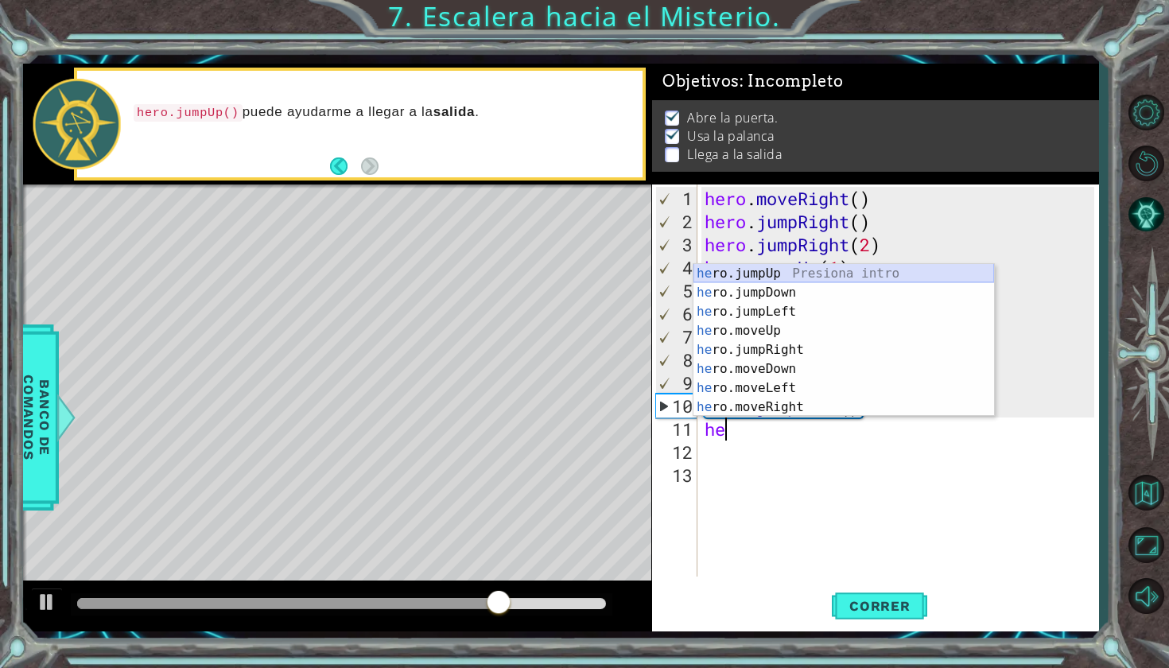
click at [771, 278] on div "he ro.jumpUp Presiona intro he ro.jumpDown Presiona intro he ro.jumpLeft Presio…" at bounding box center [843, 359] width 301 height 191
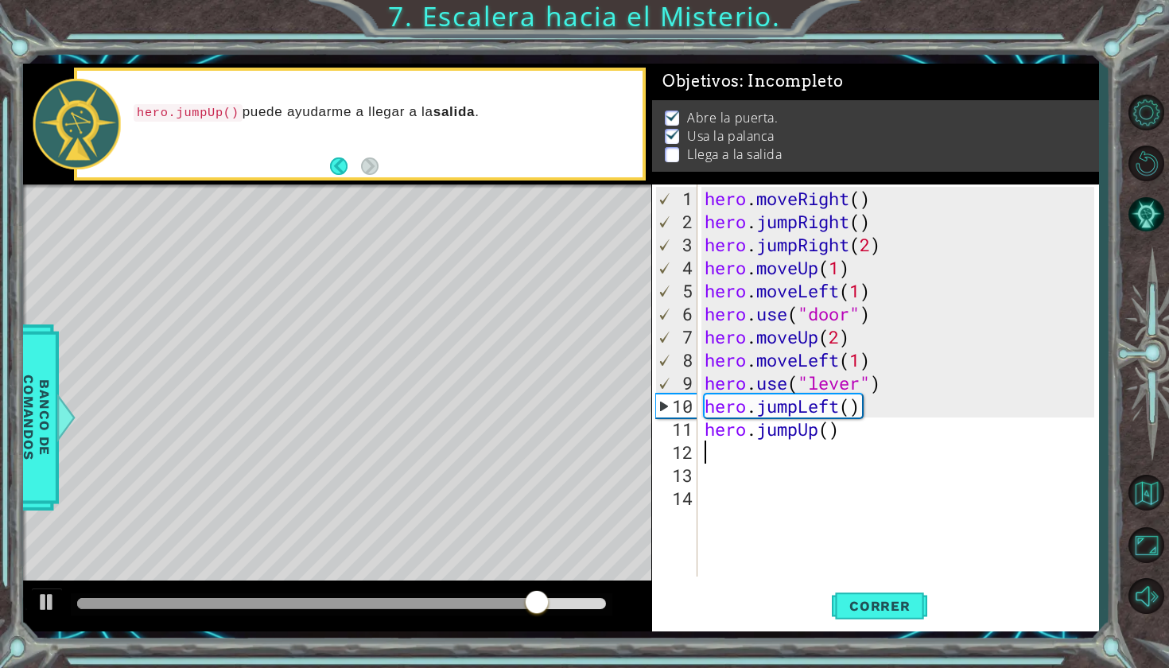
click at [829, 443] on div "hero . moveRight ( ) hero . jumpRight ( ) hero . jumpRight ( 2 ) hero . moveUp …" at bounding box center [901, 406] width 401 height 438
click at [831, 434] on div "hero . moveRight ( ) hero . jumpRight ( ) hero . jumpRight ( 2 ) hero . moveUp …" at bounding box center [901, 406] width 401 height 438
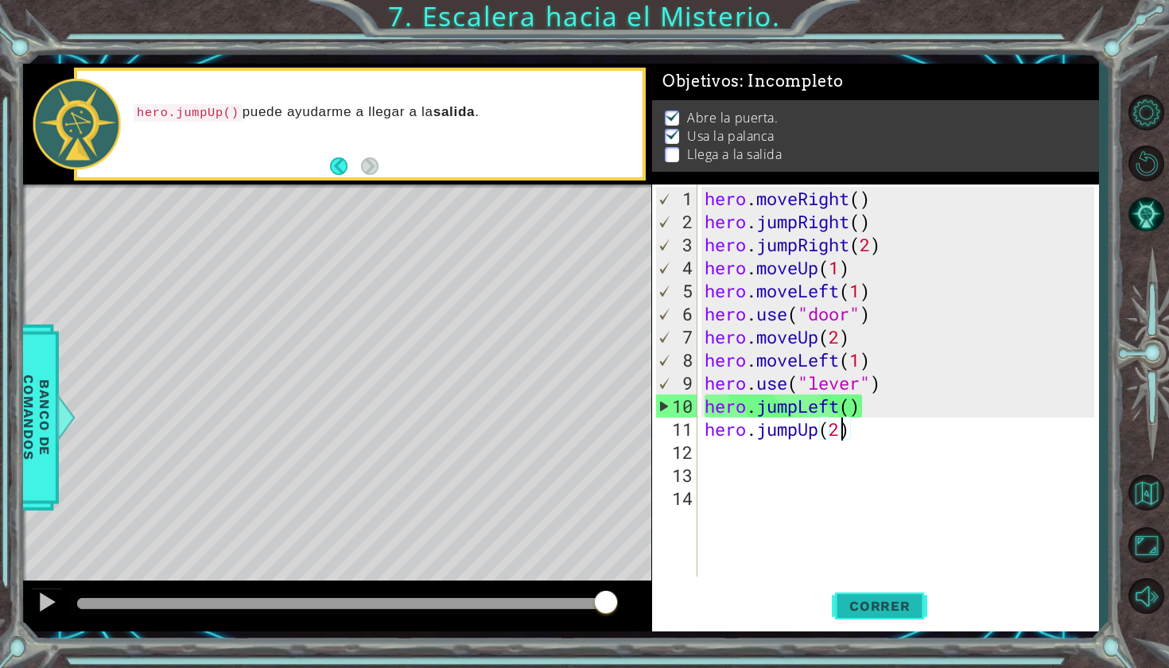
type textarea "hero.jumpUp(2)"
click at [864, 598] on span "Correr" at bounding box center [879, 606] width 93 height 16
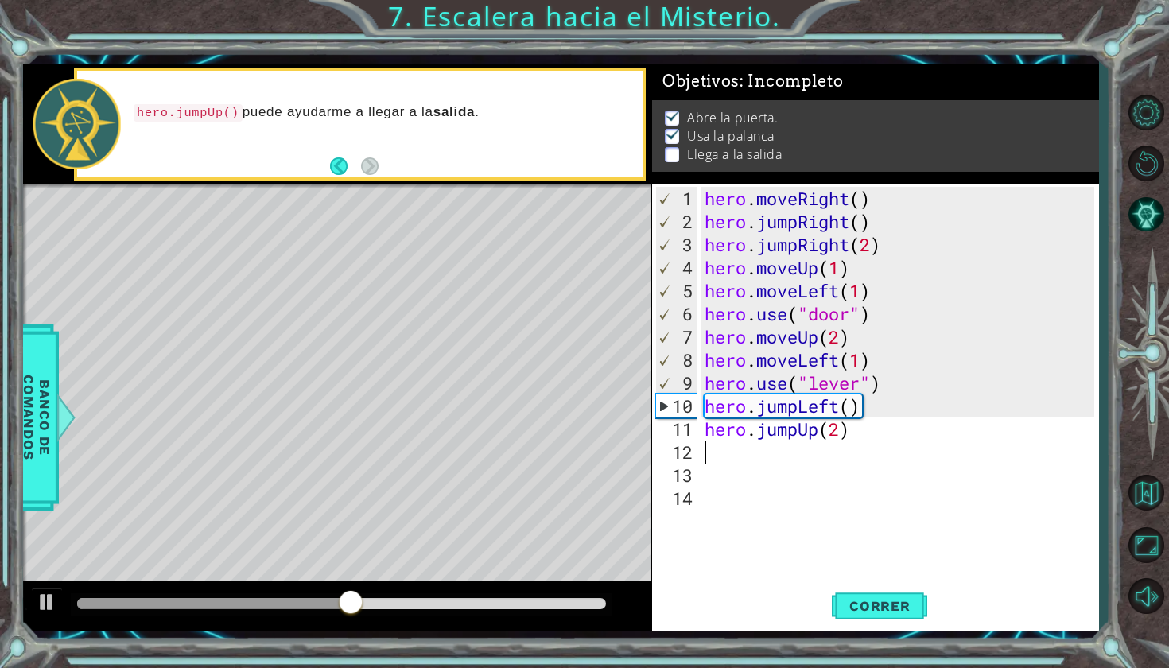
click at [710, 460] on div "hero . moveRight ( ) hero . jumpRight ( ) hero . jumpRight ( 2 ) hero . moveUp …" at bounding box center [901, 406] width 401 height 438
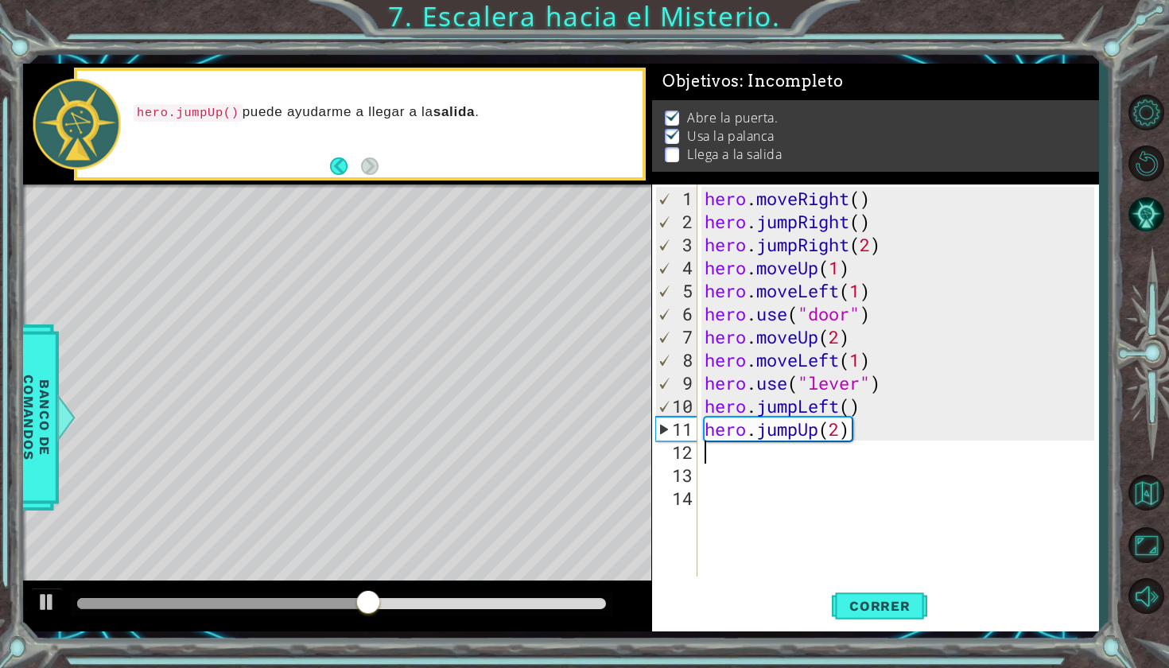
click at [0, 397] on div "1 ההההההההההההההההההההההההההההההההההההההההההההההההההההההההההההההההההההההההההההה…" at bounding box center [584, 334] width 1169 height 668
click at [716, 461] on div "hero . moveRight ( ) hero . jumpRight ( ) hero . jumpRight ( 2 ) hero . moveUp …" at bounding box center [901, 406] width 401 height 438
click at [708, 455] on div "hero . moveRight ( ) hero . jumpRight ( ) hero . jumpRight ( 2 ) hero . moveUp …" at bounding box center [901, 406] width 401 height 438
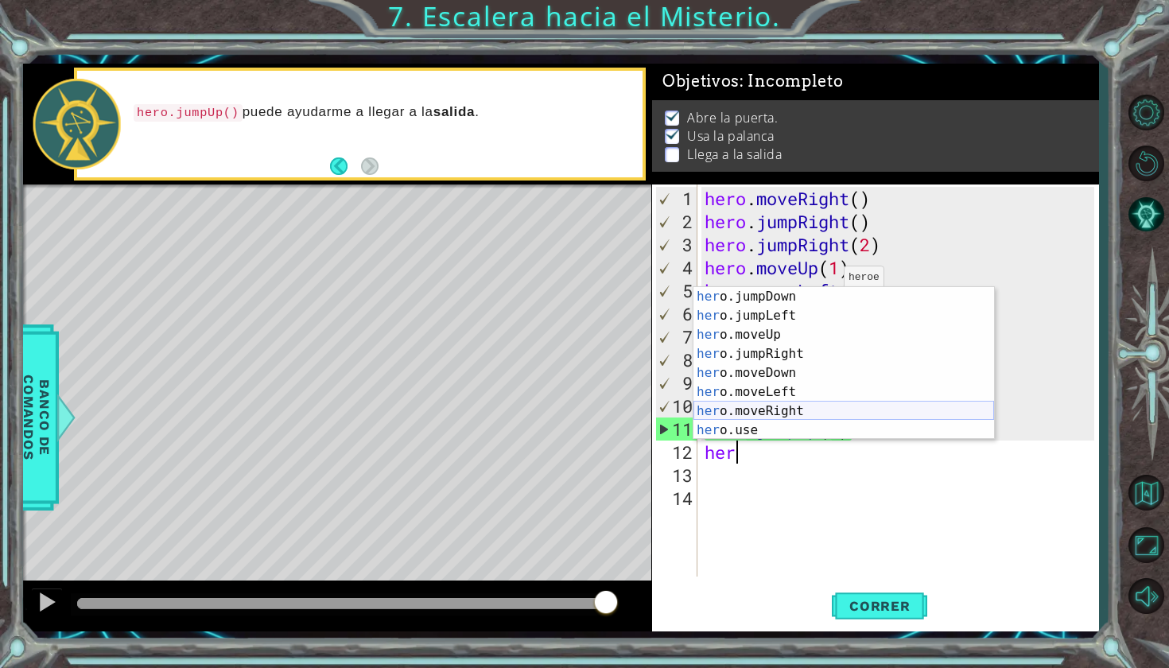
click at [765, 410] on div "her o.jumpDown Presiona intro her o.jumpLeft Presiona intro her o.moveUp Presio…" at bounding box center [843, 382] width 301 height 191
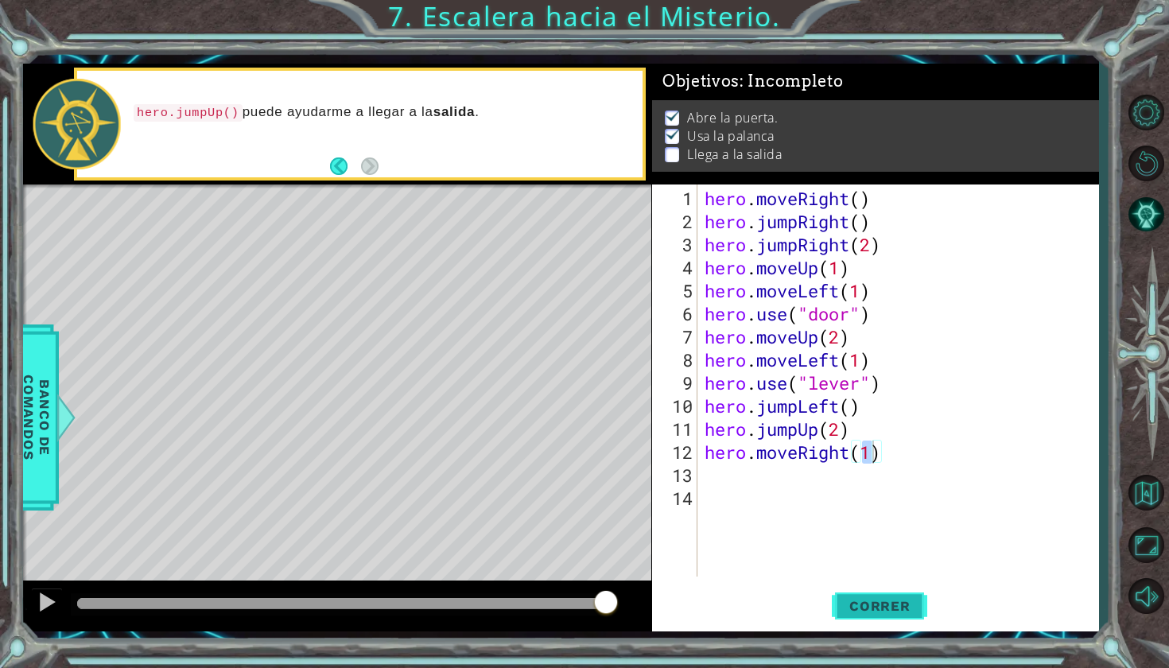
click at [860, 600] on span "Correr" at bounding box center [879, 606] width 93 height 16
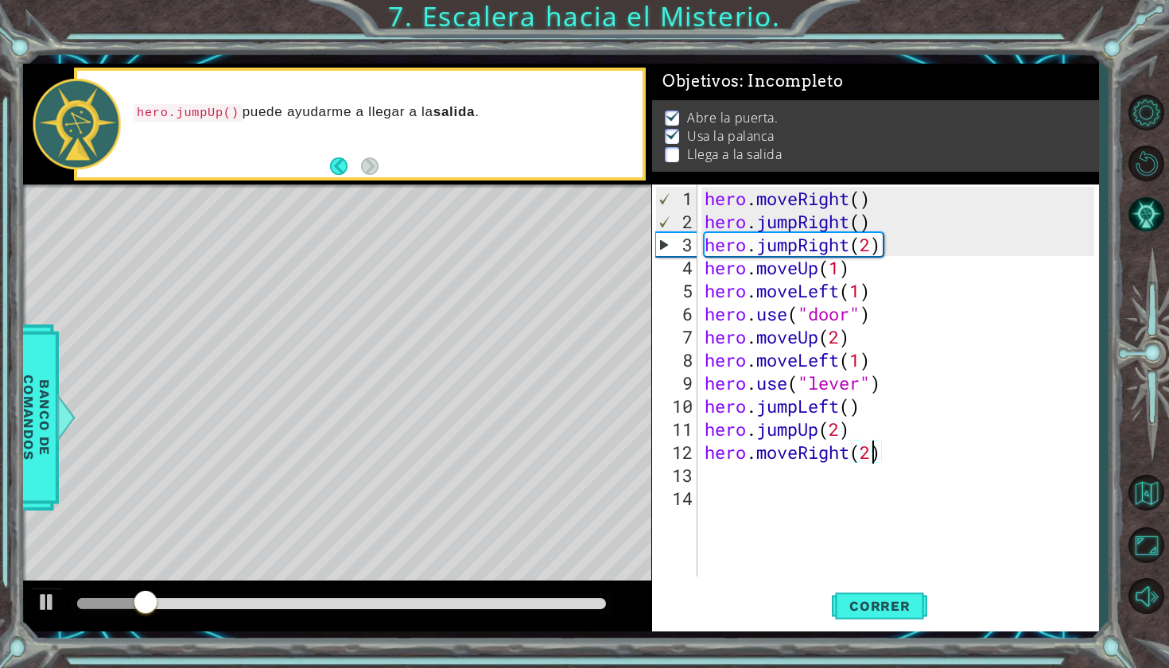
scroll to position [0, 7]
type textarea "hero.moveRight(2)"
click at [873, 598] on span "Correr" at bounding box center [879, 606] width 93 height 16
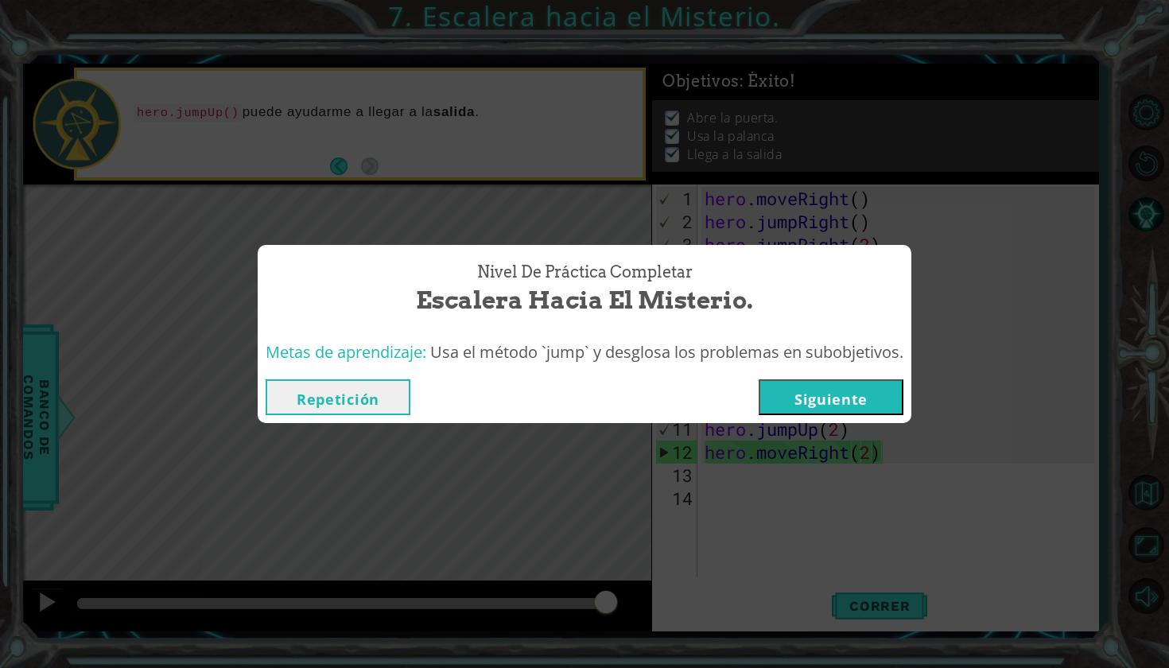
click at [844, 390] on button "Siguiente" at bounding box center [831, 397] width 145 height 36
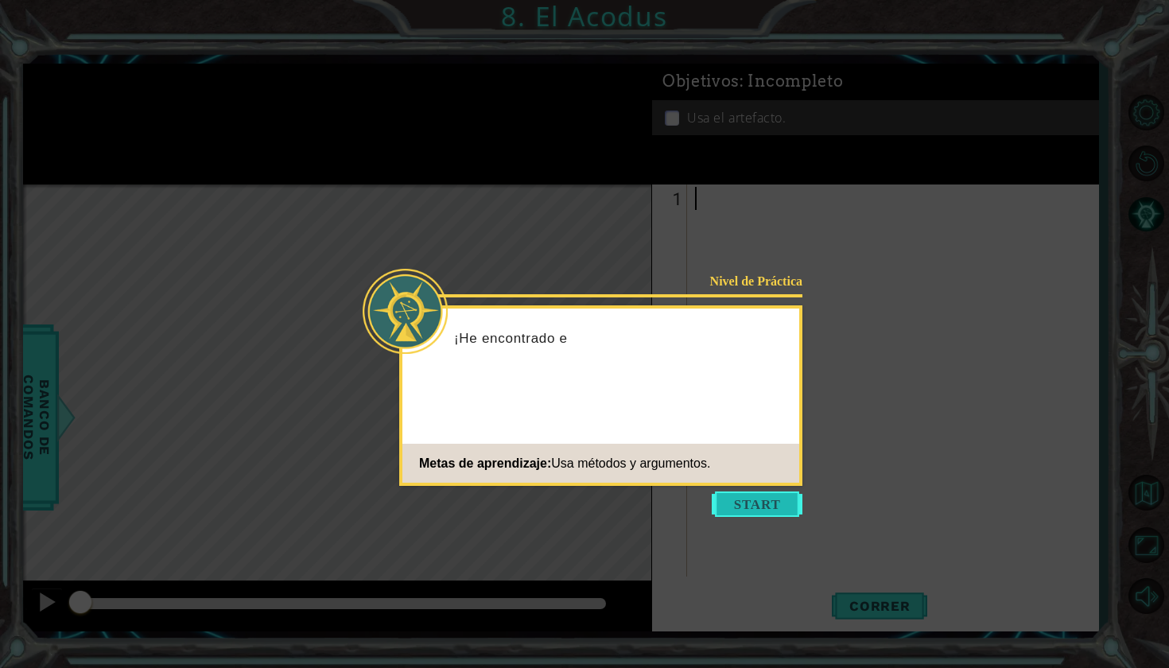
click at [772, 503] on button "Start" at bounding box center [757, 503] width 91 height 25
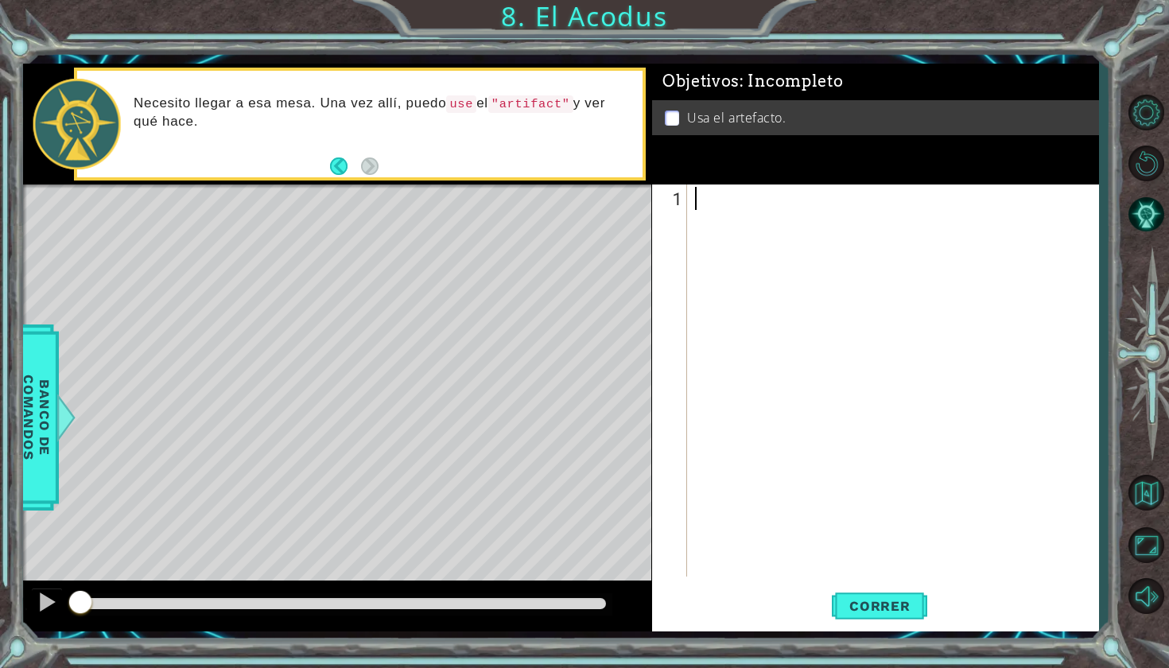
type textarea "h"
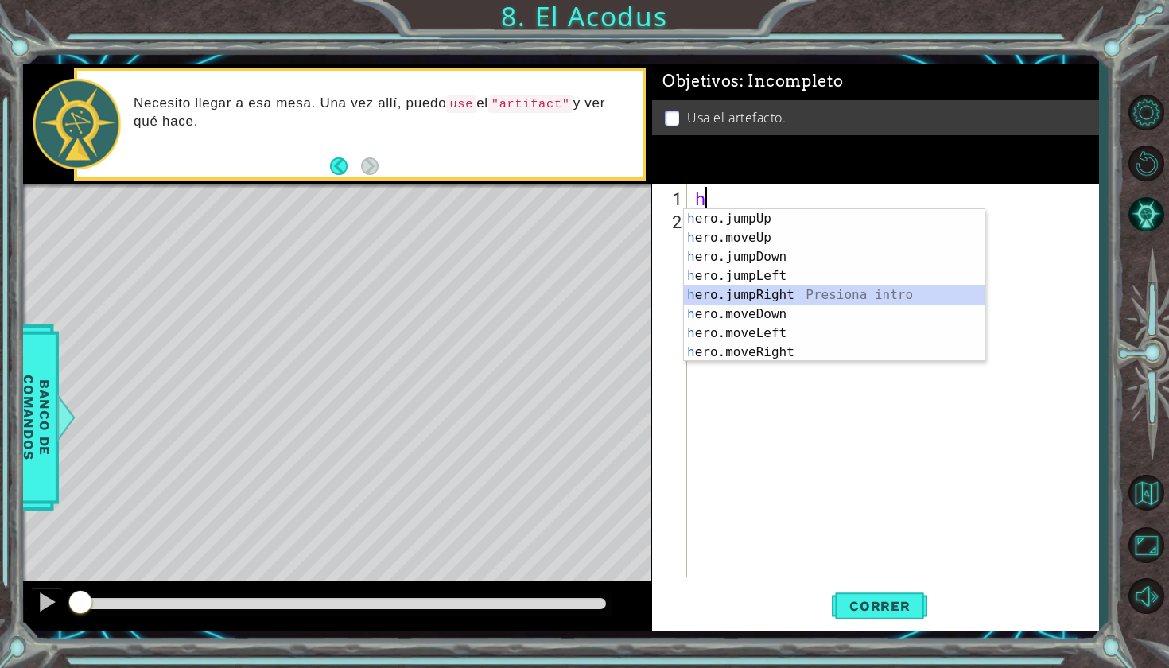
click at [782, 291] on div "h ero.jumpUp Presiona intro h ero.moveUp Presiona intro h ero.jumpDown Presiona…" at bounding box center [834, 304] width 301 height 191
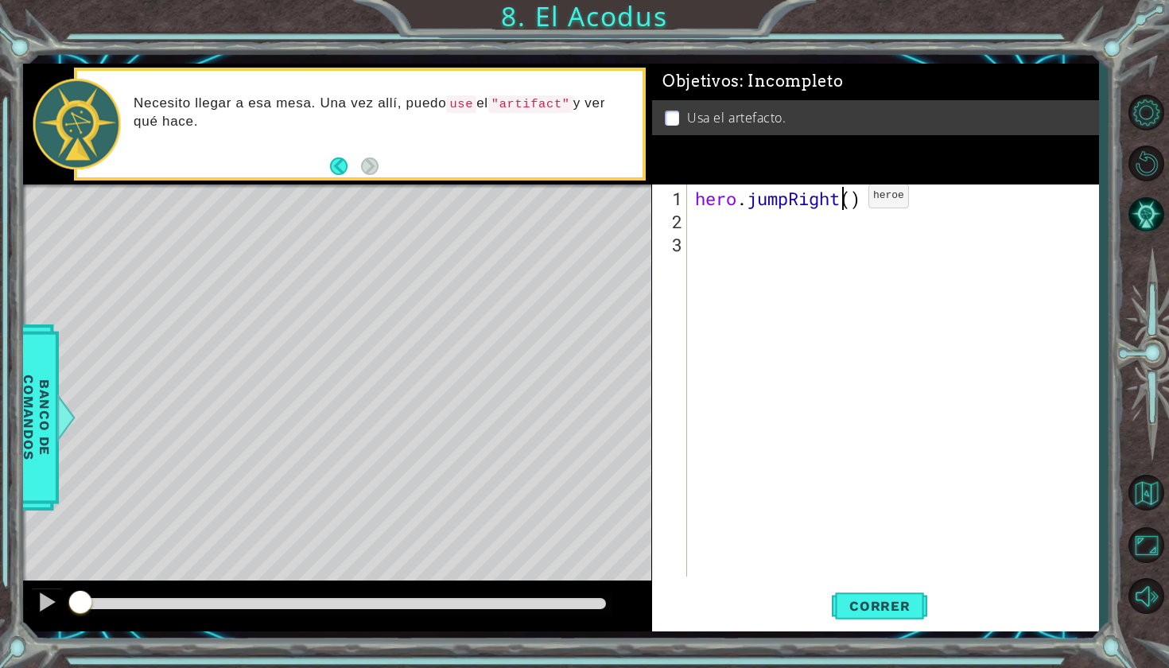
click at [844, 202] on div "hero . jumpRight ( )" at bounding box center [897, 406] width 410 height 438
click at [856, 202] on div "hero . jumpRight ( )" at bounding box center [897, 406] width 410 height 438
type textarea "hero.jumpRight(2)"
click at [871, 603] on span "Correr" at bounding box center [879, 606] width 93 height 16
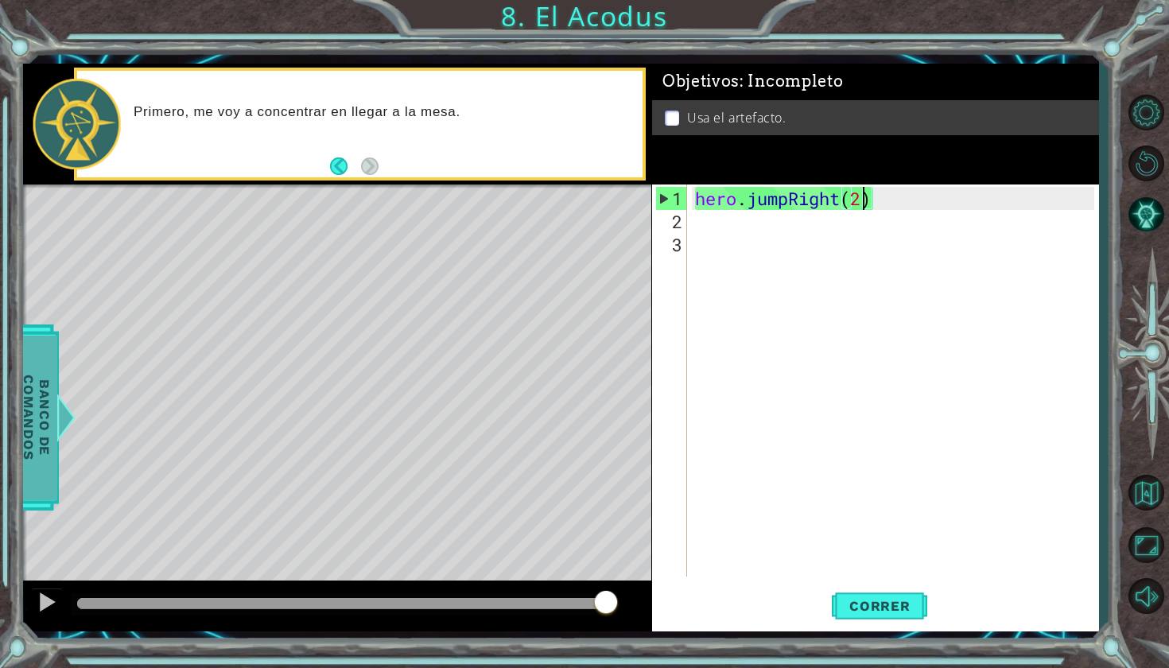
click at [56, 458] on span "Banco de comandos" at bounding box center [36, 418] width 41 height 165
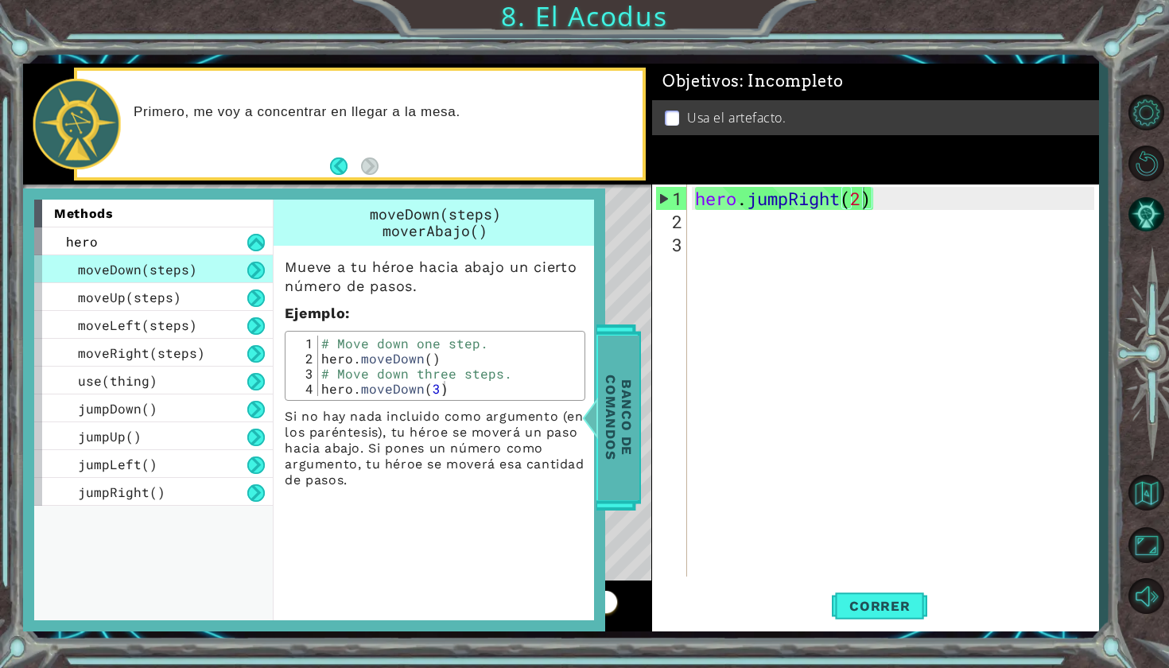
click at [623, 406] on span "Banco de comandos" at bounding box center [618, 418] width 41 height 165
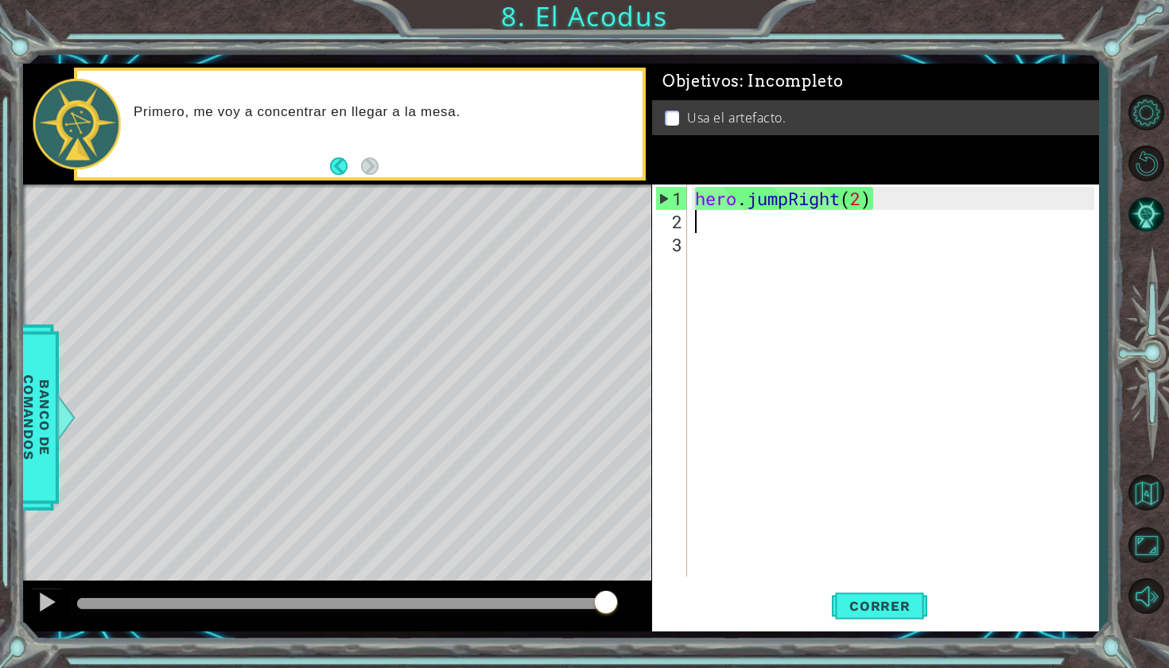
click at [909, 213] on div "hero . jumpRight ( 2 )" at bounding box center [897, 406] width 410 height 438
click at [864, 607] on span "Correr" at bounding box center [879, 606] width 93 height 16
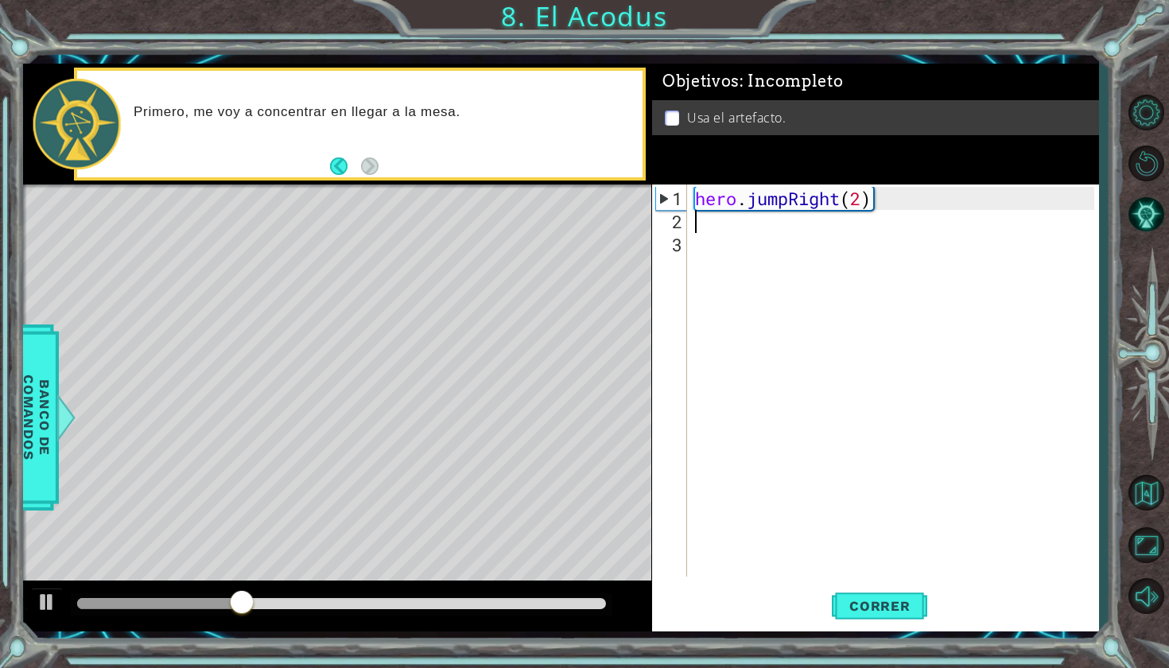
click at [689, 213] on div "1 2 3 hero . jumpRight ( 2 ) הההההההההההההההההההההההההההההההההההההההההההההההההה…" at bounding box center [873, 380] width 442 height 392
click at [697, 206] on div "hero . jumpRight ( 2 )" at bounding box center [897, 406] width 410 height 438
click at [891, 196] on div "hero . jumpRight ( 2 )" at bounding box center [897, 406] width 410 height 438
click at [876, 609] on span "Correr" at bounding box center [879, 606] width 93 height 16
click at [839, 199] on div "hero . jumpRight ( 2 )" at bounding box center [897, 406] width 410 height 438
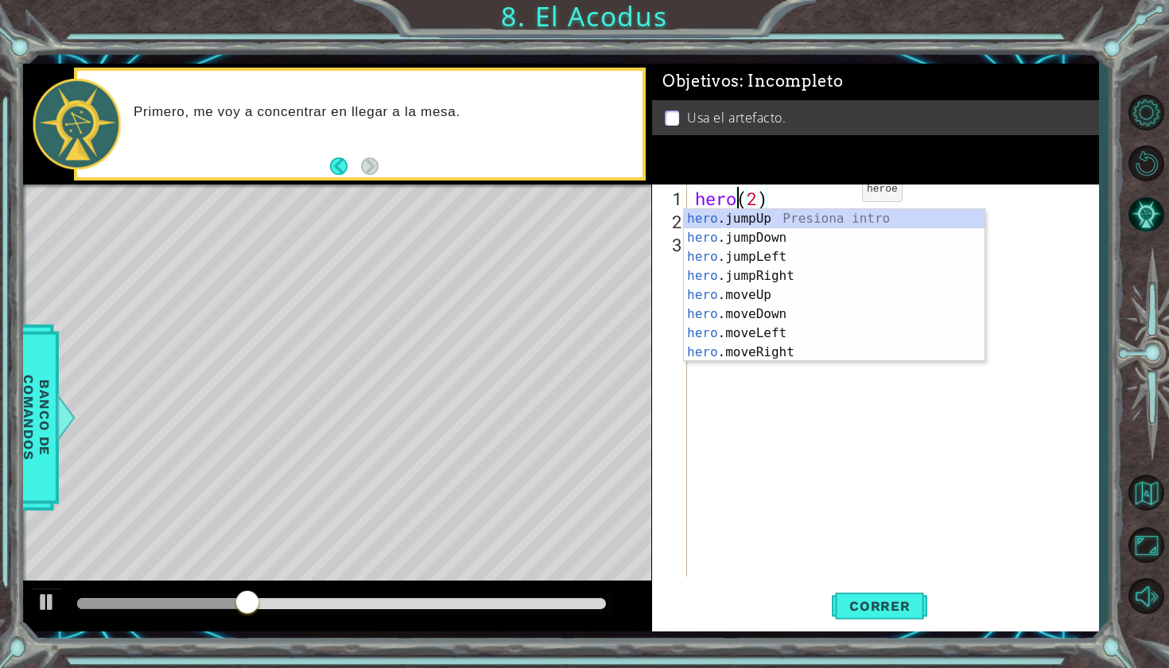
type textarea "(2)"
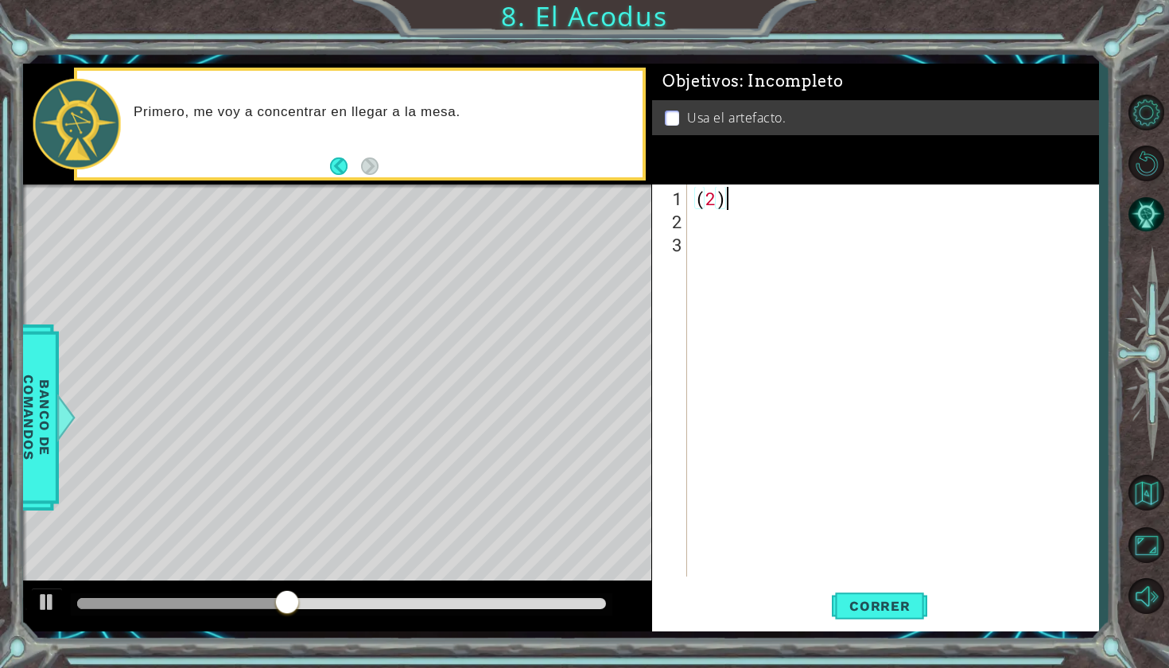
click at [803, 205] on div "( 2 )" at bounding box center [897, 406] width 410 height 438
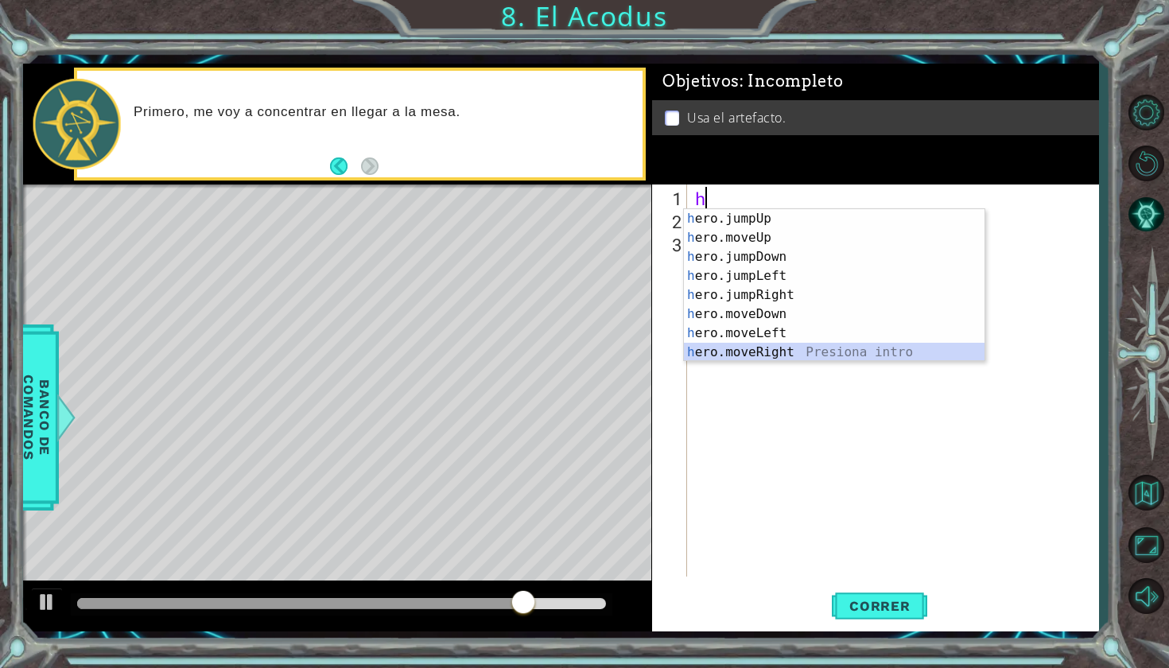
click at [774, 349] on div "h ero.jumpUp Presiona intro h ero.moveUp Presiona intro h ero.jumpDown Presiona…" at bounding box center [834, 304] width 301 height 191
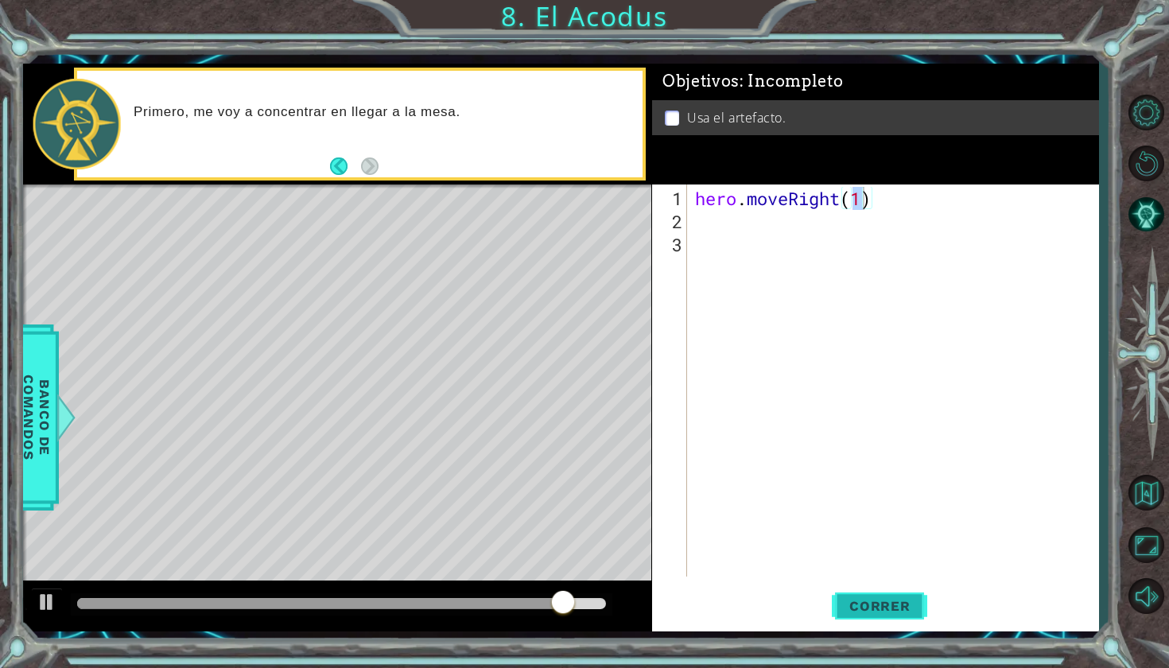
click at [868, 608] on span "Correr" at bounding box center [879, 606] width 93 height 16
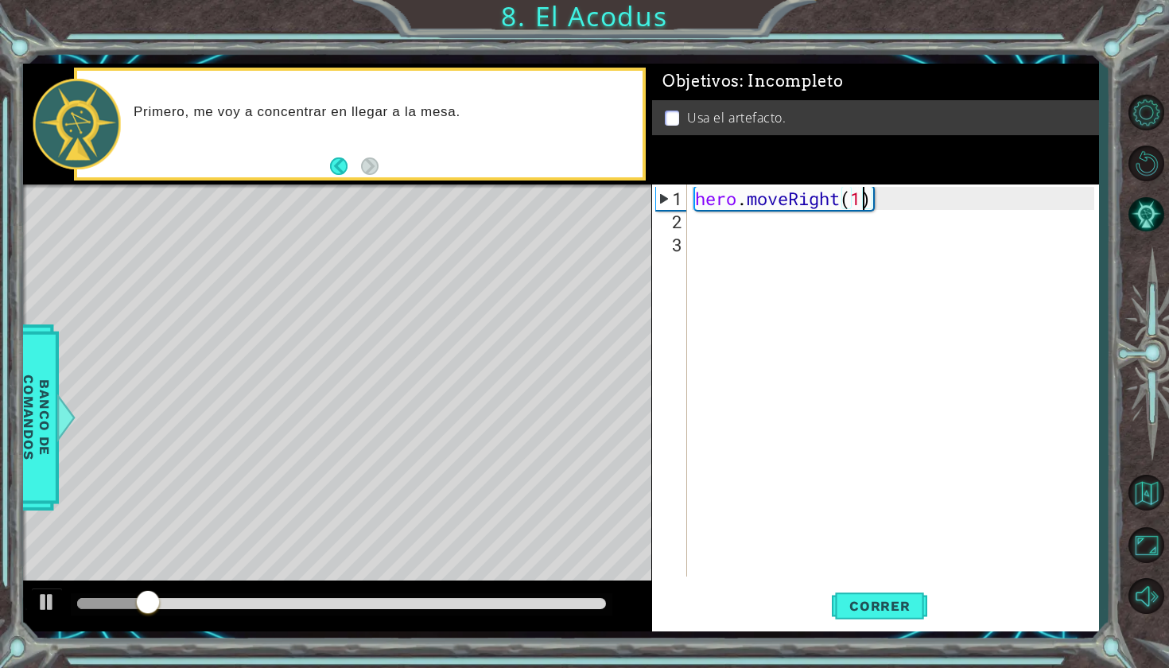
click at [895, 197] on div "hero . moveRight ( 1 )" at bounding box center [897, 406] width 410 height 438
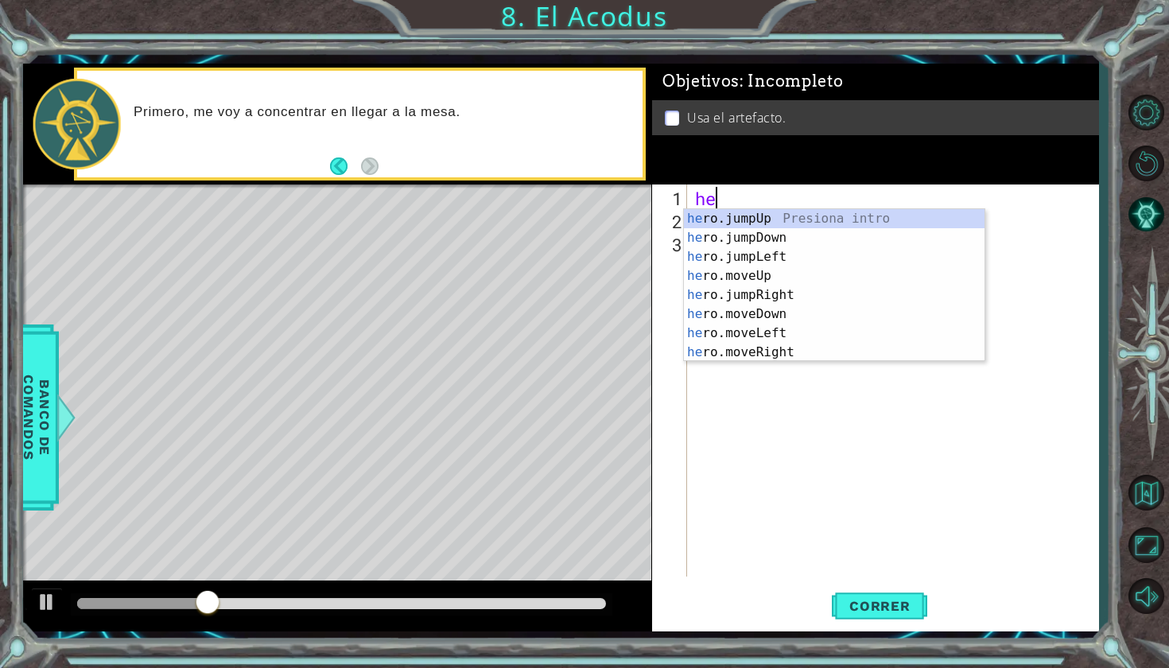
type textarea "h"
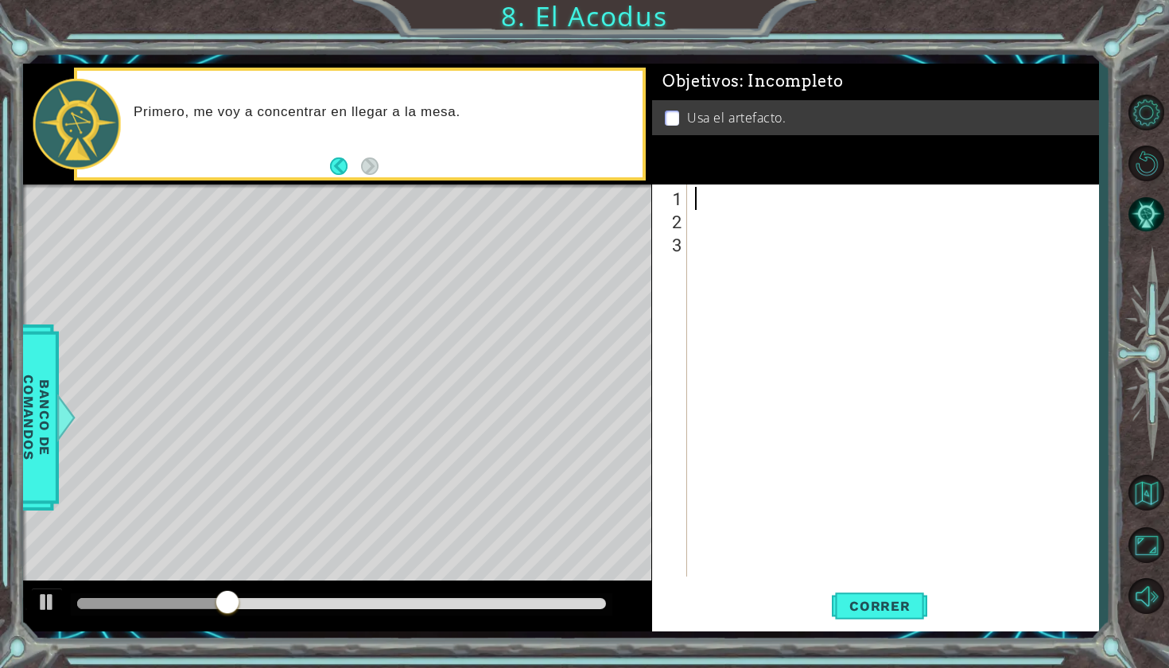
type textarea "h"
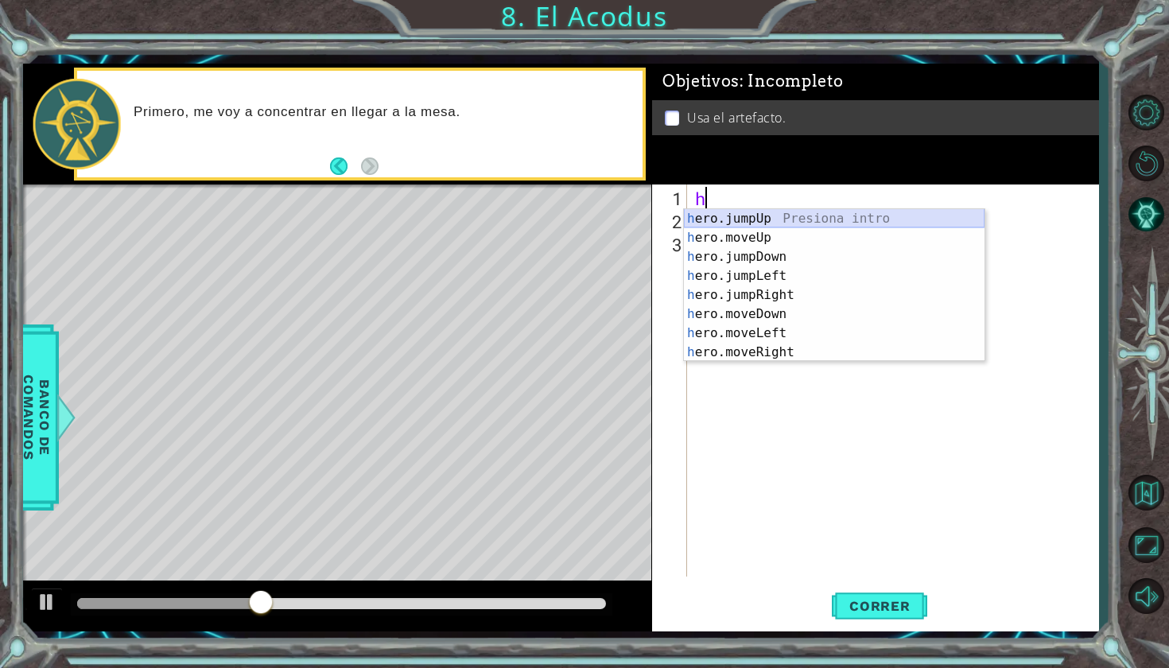
click at [748, 216] on div "h ero.jumpUp Presiona intro h ero.moveUp Presiona intro h ero.jumpDown Presiona…" at bounding box center [834, 304] width 301 height 191
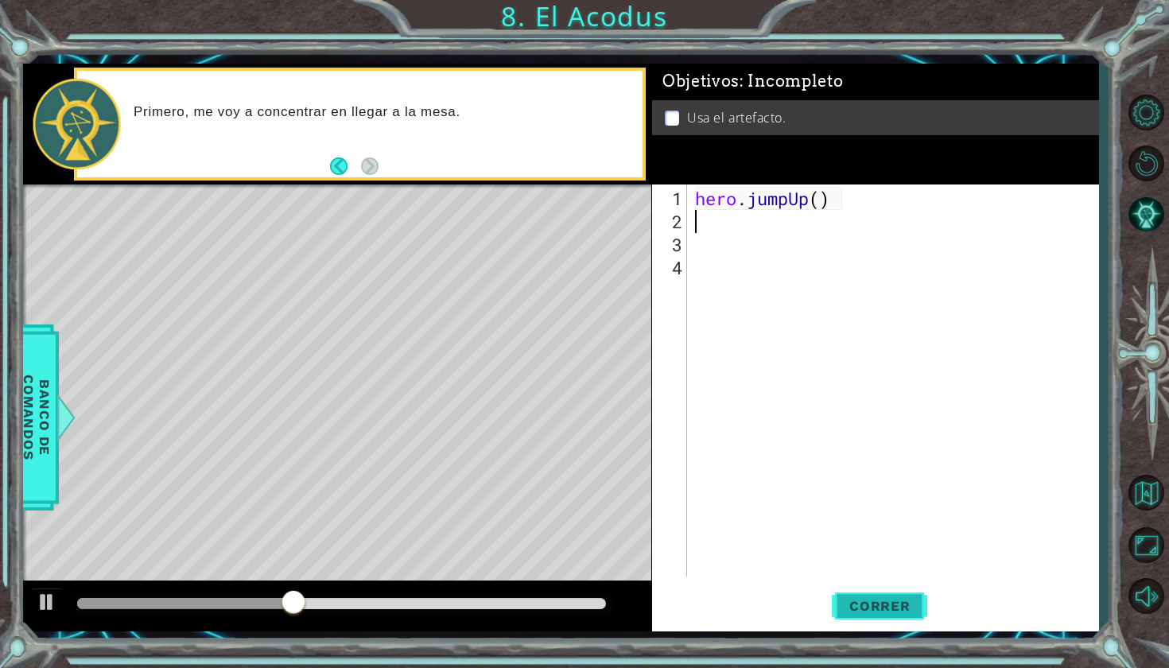
click at [891, 615] on button "Correr" at bounding box center [879, 605] width 95 height 45
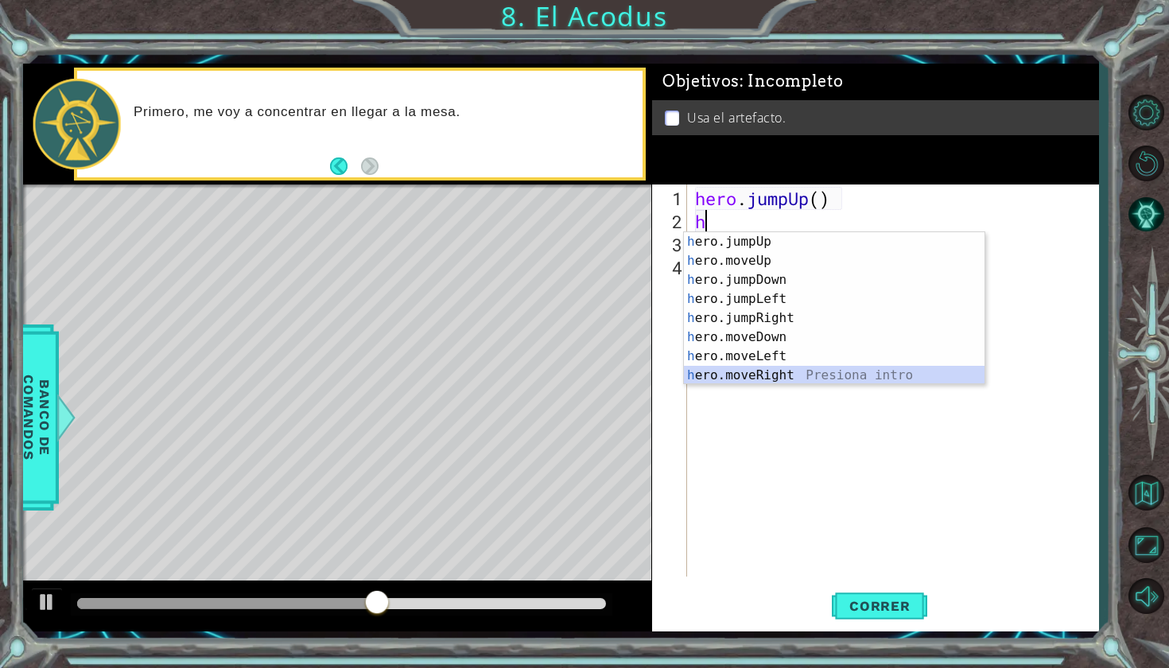
click at [759, 382] on div "h ero.jumpUp Presiona intro h ero.moveUp Presiona intro h ero.jumpDown Presiona…" at bounding box center [834, 327] width 301 height 191
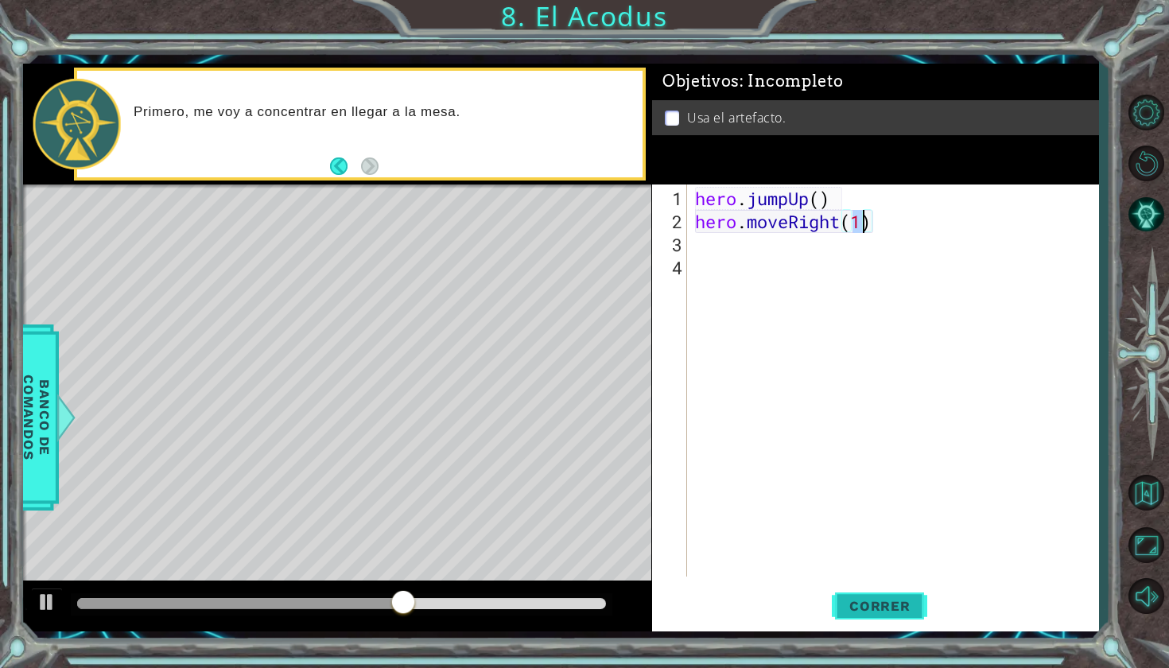
click at [860, 607] on span "Correr" at bounding box center [879, 606] width 93 height 16
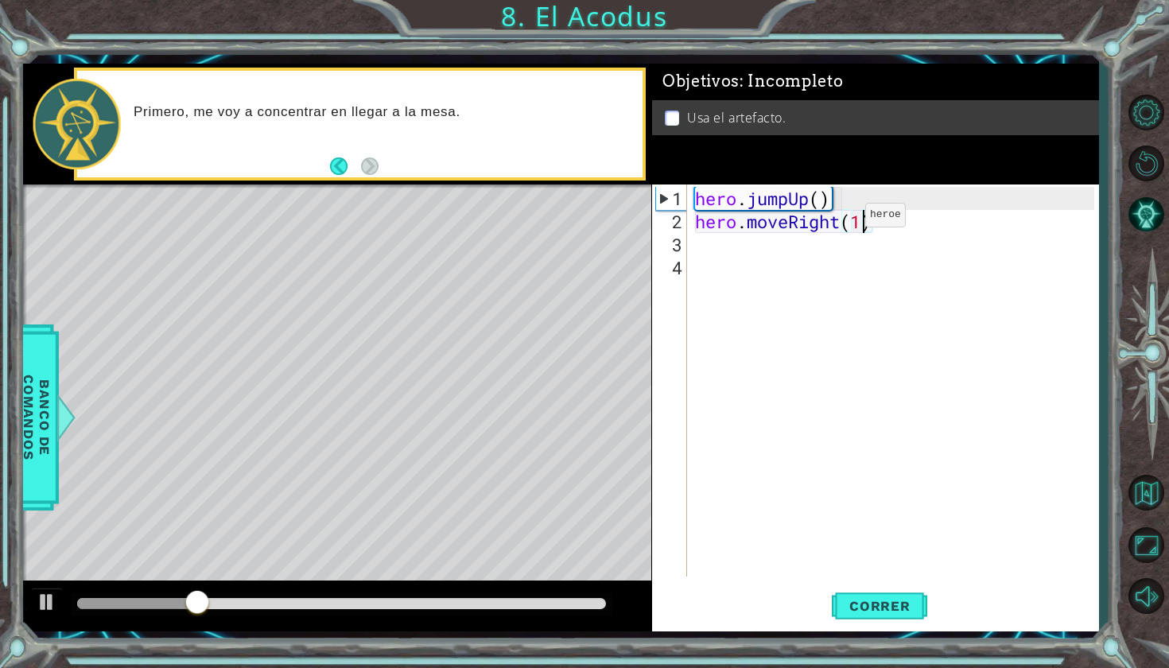
click at [841, 221] on div "hero . jumpUp ( ) hero . moveRight ( 1 )" at bounding box center [897, 406] width 410 height 438
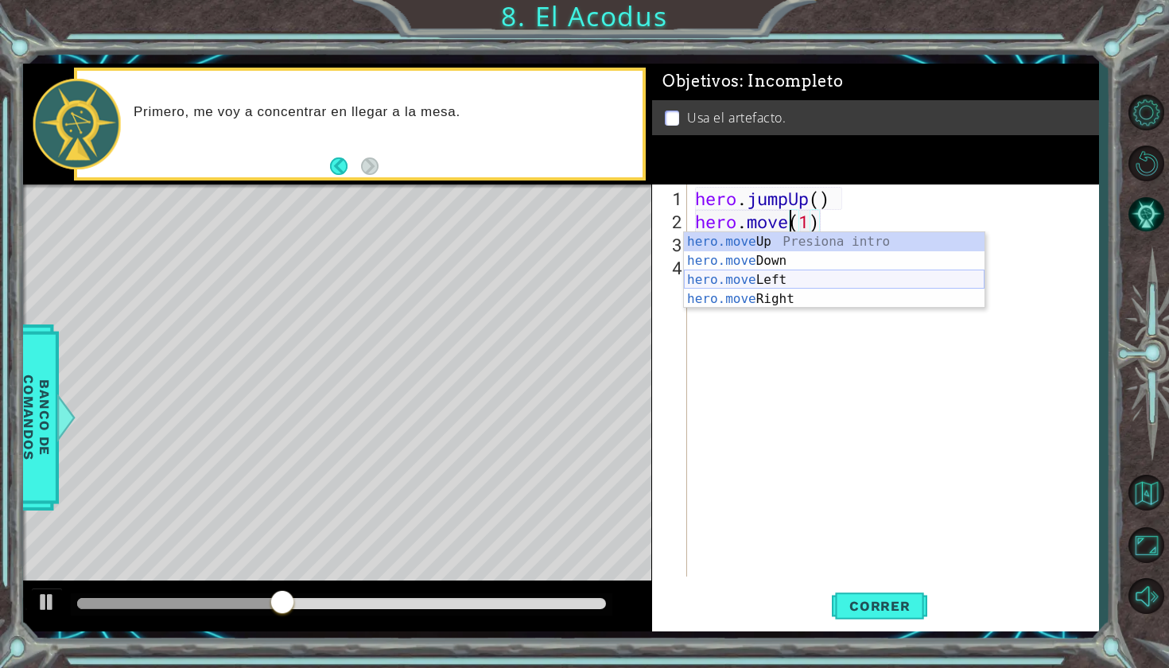
click at [716, 283] on div "hero.move Up Presiona intro hero.move Down Presiona intro hero.move Left Presio…" at bounding box center [834, 289] width 301 height 115
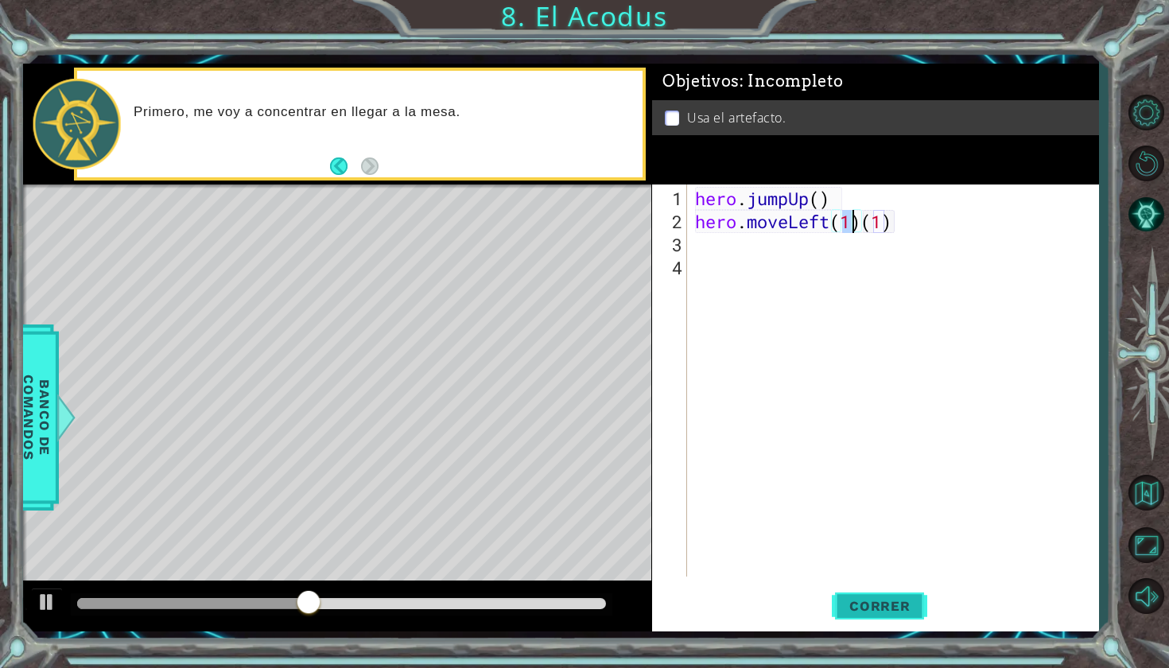
click at [881, 605] on span "Correr" at bounding box center [879, 606] width 93 height 16
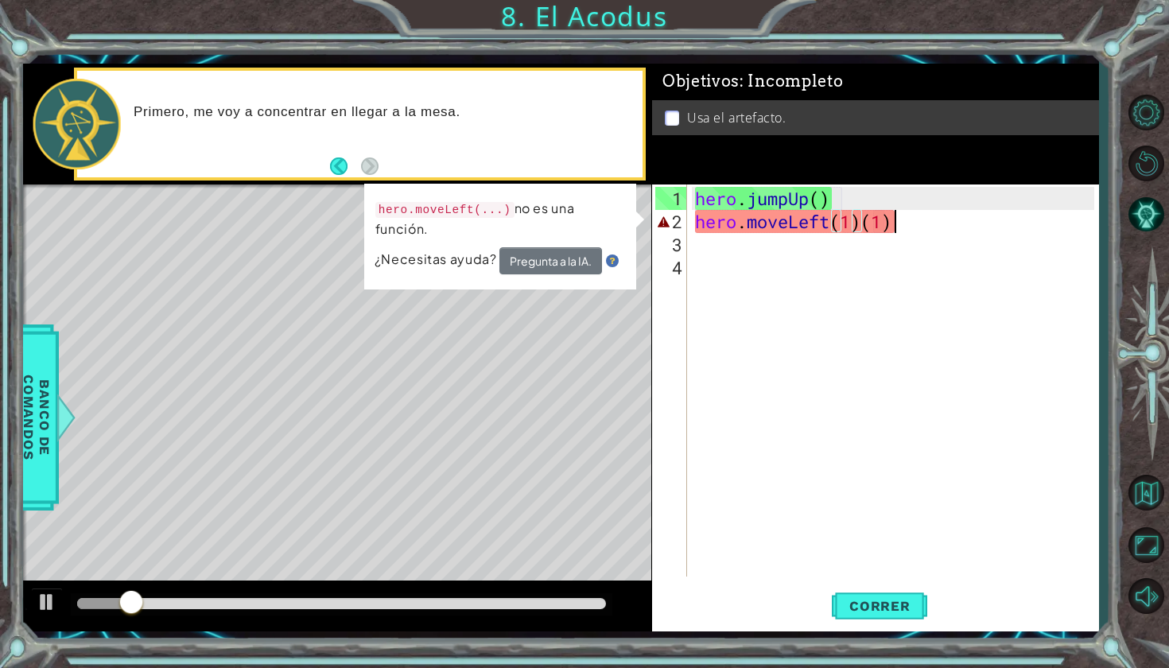
click at [908, 216] on div "hero . jumpUp ( ) hero . moveLeft ( 1 ) ( 1 )" at bounding box center [897, 406] width 410 height 438
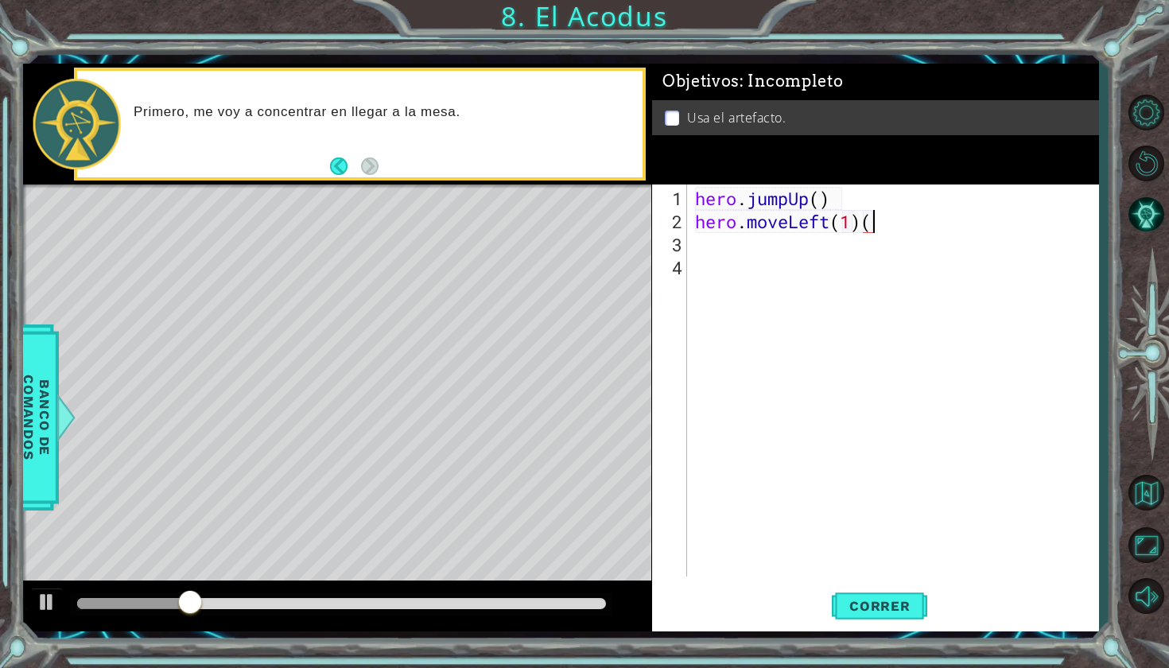
type textarea "hero.moveLeft(1)"
click at [750, 251] on div "hero . jumpUp ( ) hero . moveLeft ( 1 )" at bounding box center [897, 406] width 410 height 438
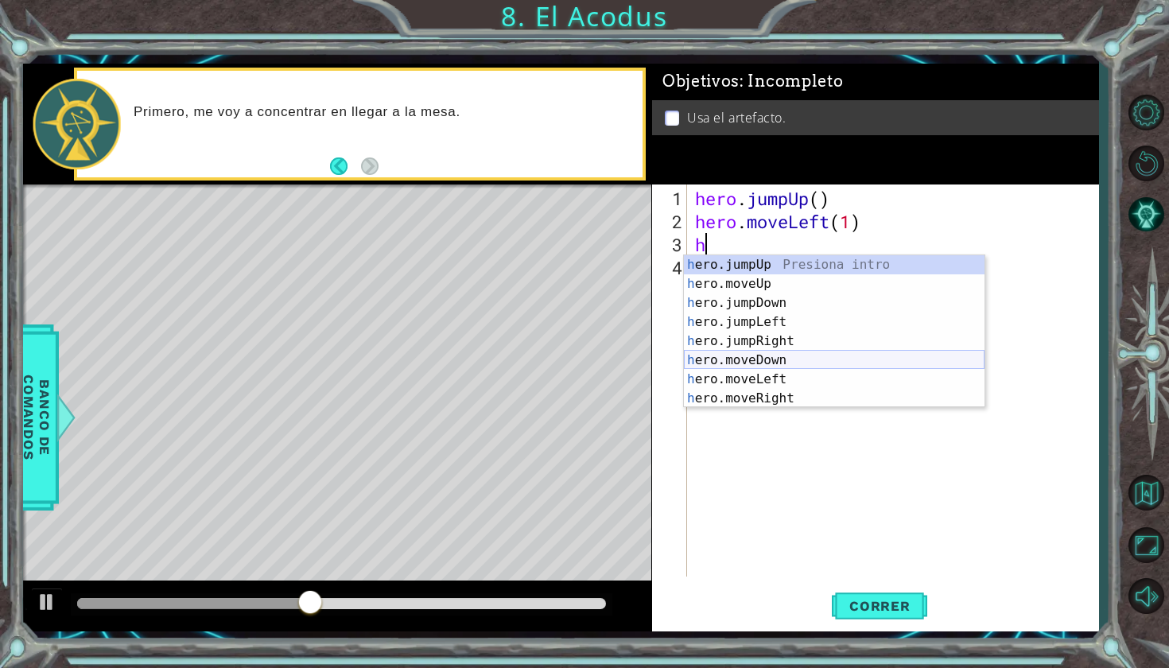
click at [771, 360] on div "h ero.jumpUp Presiona intro h ero.moveUp Presiona intro h ero.jumpDown Presiona…" at bounding box center [834, 350] width 301 height 191
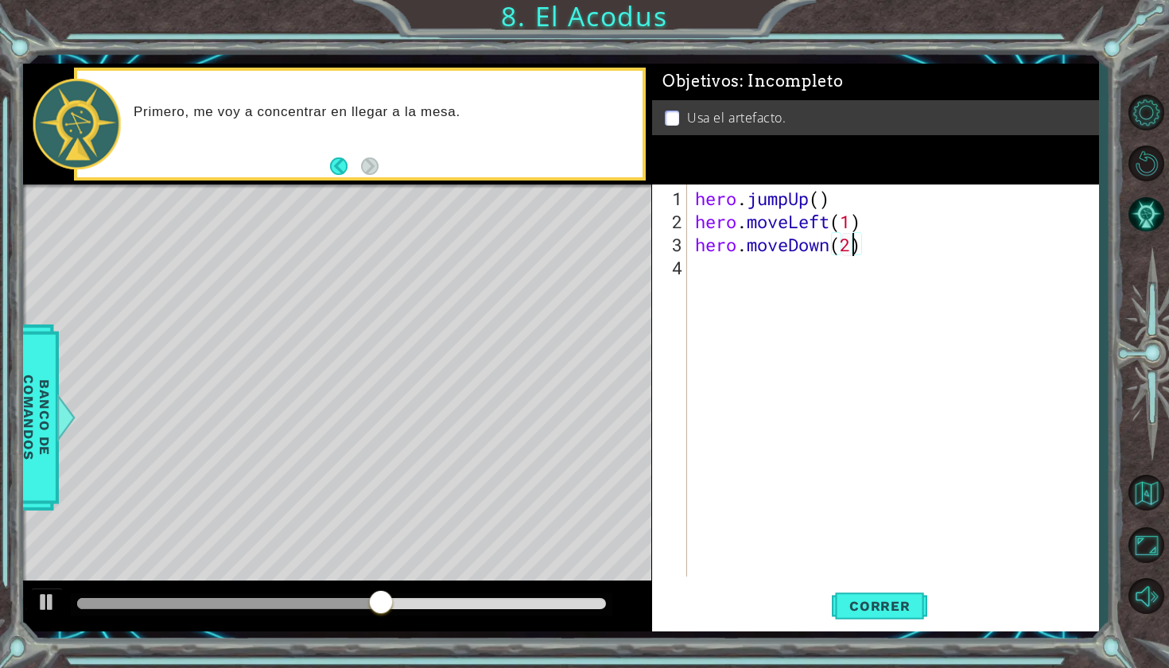
scroll to position [0, 7]
type textarea "hero.moveDown(2)"
click at [862, 594] on button "Correr" at bounding box center [879, 605] width 95 height 45
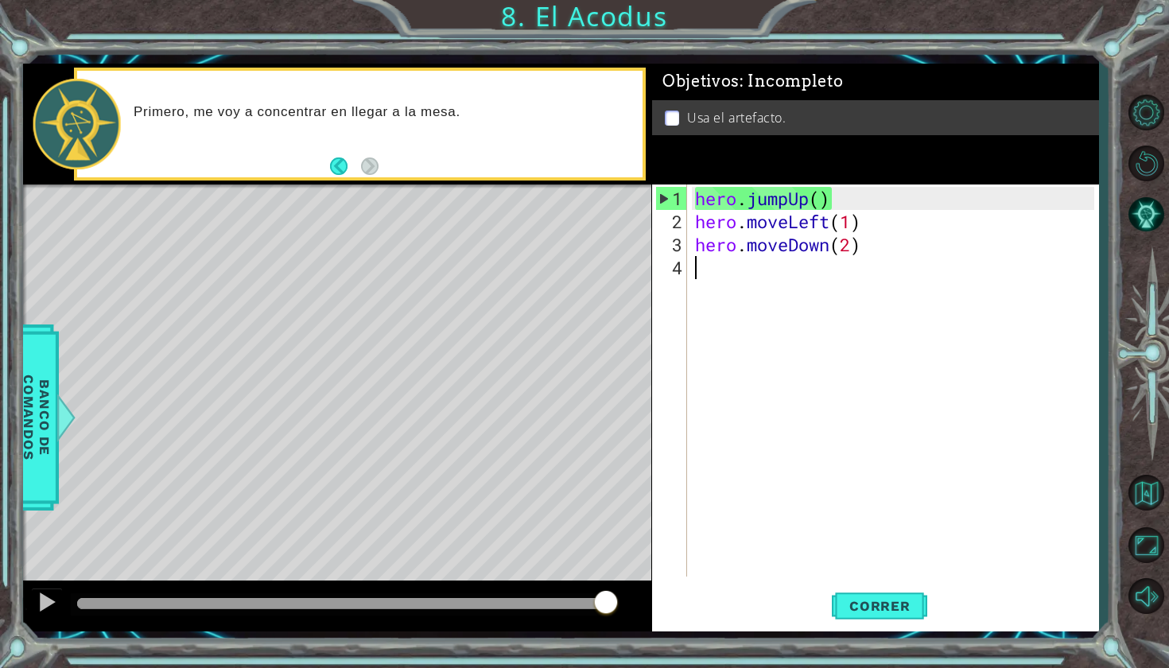
click at [768, 273] on div "hero . jumpUp ( ) hero . moveLeft ( 1 ) hero . moveDown ( 2 )" at bounding box center [897, 406] width 410 height 438
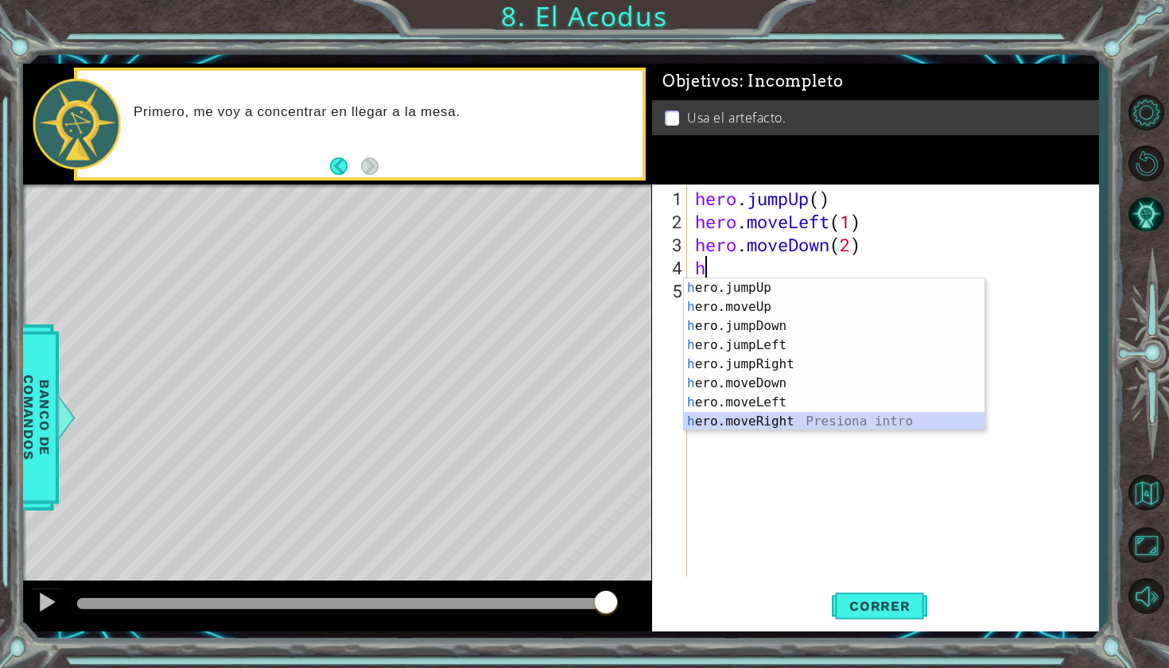
click at [775, 428] on div "h ero.jumpUp Presiona intro h ero.moveUp Presiona intro h ero.jumpDown Presiona…" at bounding box center [834, 373] width 301 height 191
type textarea "hero.moveRight(1)"
